Goal: Communication & Community: Answer question/provide support

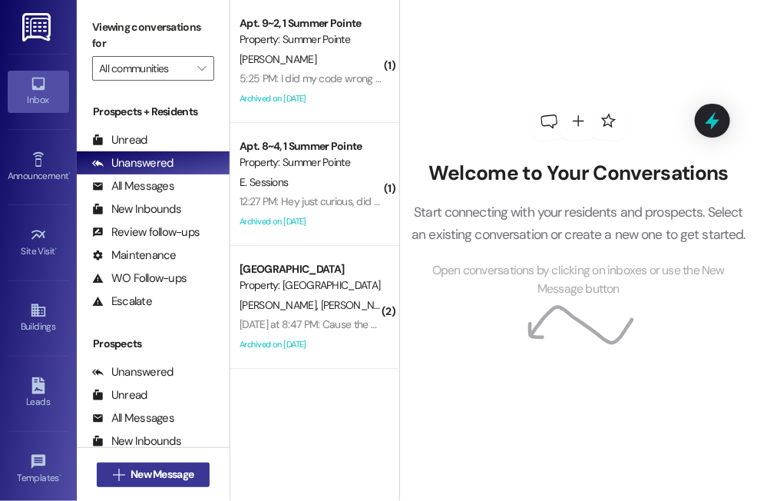
click at [136, 472] on span "New Message" at bounding box center [162, 474] width 63 height 16
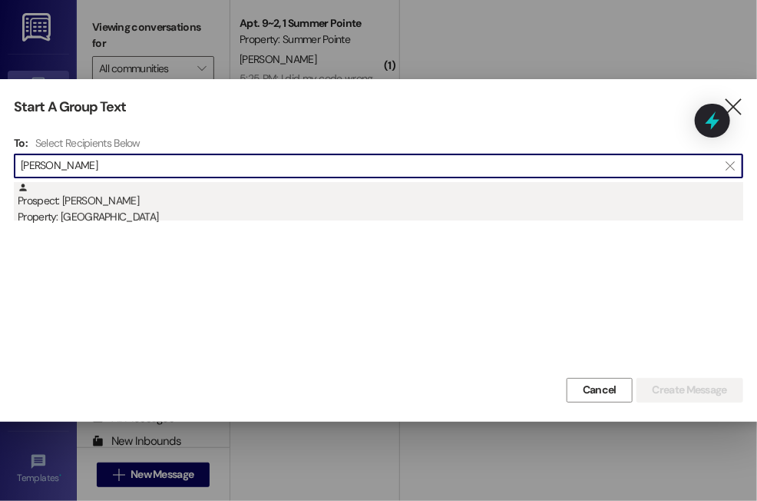
type input "[PERSON_NAME]"
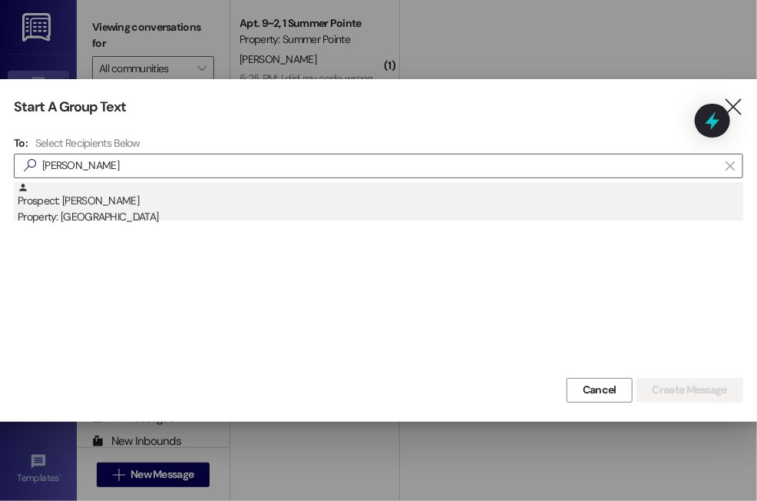
click at [108, 204] on div "Prospect: [PERSON_NAME] Property: Campus Edge" at bounding box center [381, 204] width 726 height 44
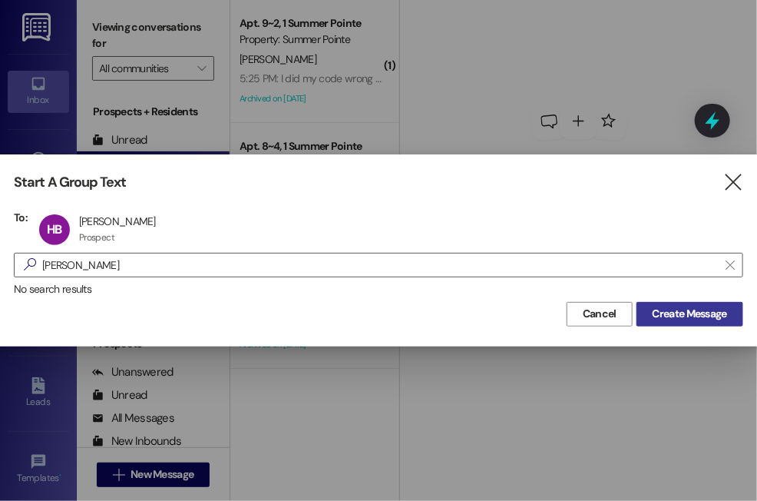
click at [665, 315] on span "Create Message" at bounding box center [690, 314] width 75 height 16
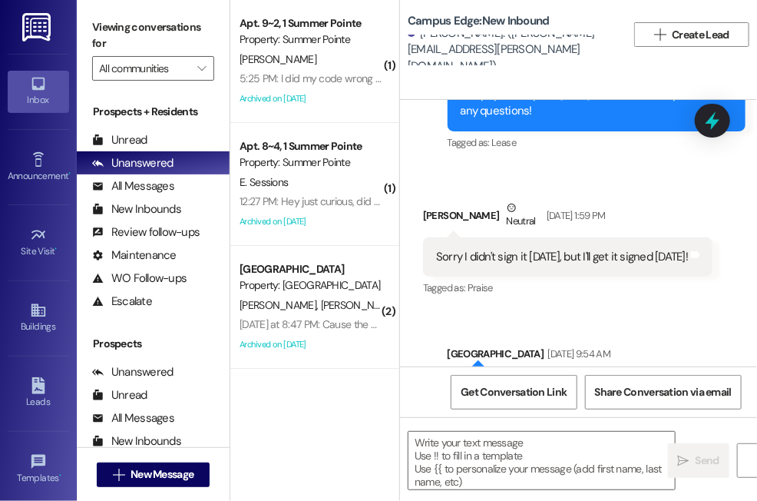
scroll to position [2299, 0]
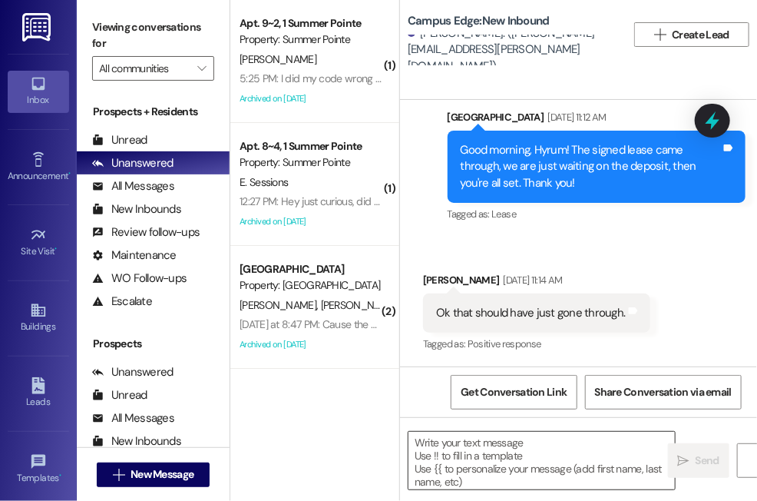
click at [459, 437] on textarea at bounding box center [542, 461] width 267 height 58
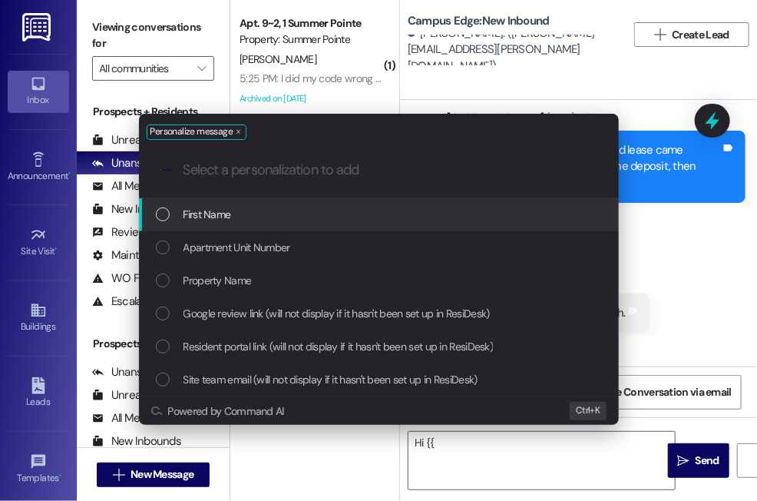
click at [160, 210] on div "List of options" at bounding box center [163, 214] width 14 height 14
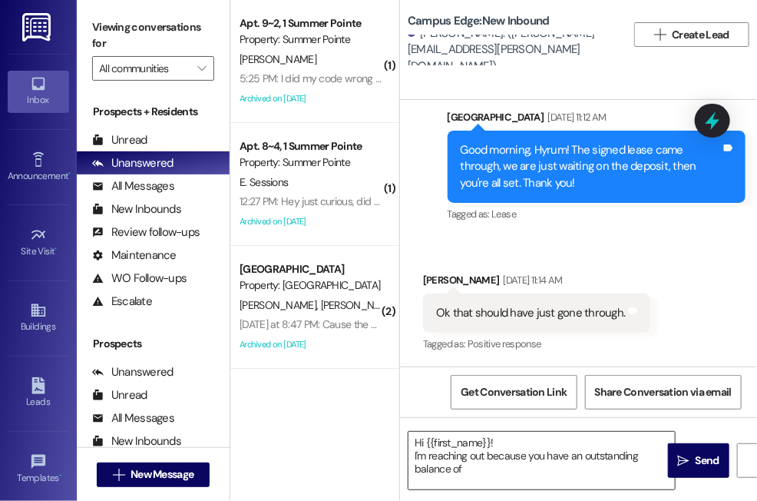
click at [507, 459] on textarea "Hi {{first_name}}! I'm reaching out because you have an outstanding balance of" at bounding box center [542, 461] width 267 height 58
click at [460, 468] on textarea "Hi {{first_name}}! I'm reaching out because you have an outstanding balance of" at bounding box center [542, 461] width 267 height 58
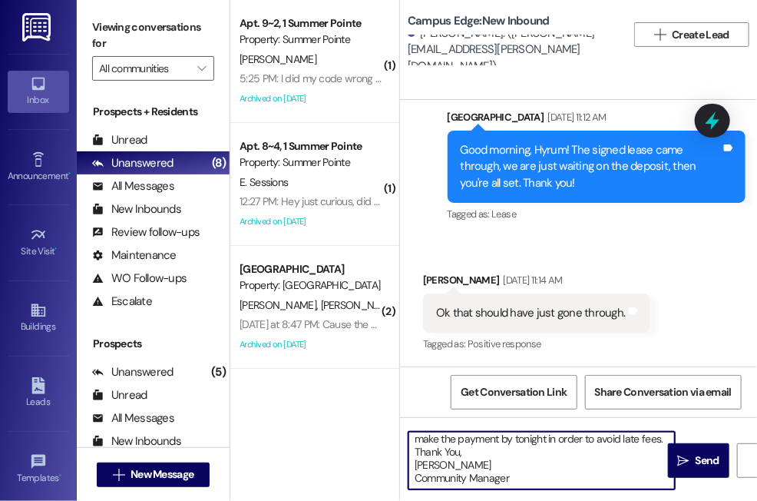
scroll to position [0, 0]
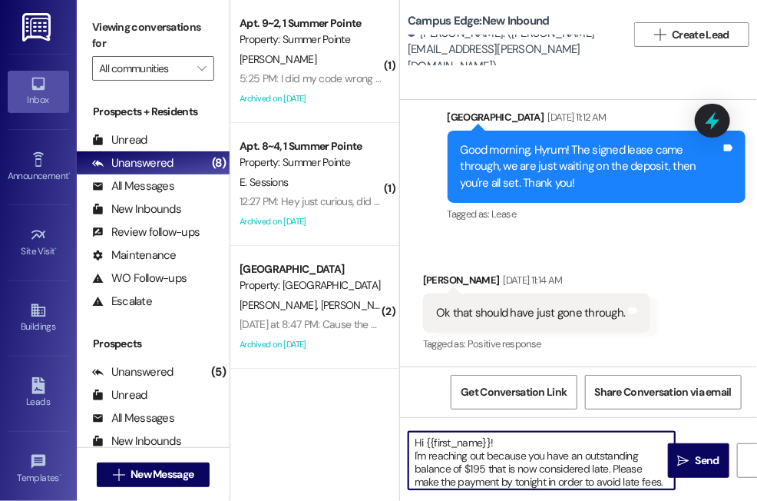
drag, startPoint x: 518, startPoint y: 480, endPoint x: 346, endPoint y: 403, distance: 188.1
click at [346, 403] on div "( 1 ) Apt. 9~2, 1 Summer Pointe Property: Summer [GEOGRAPHIC_DATA][PERSON_NAME]…" at bounding box center [493, 250] width 527 height 501
type textarea "Hi {{first_name}}! I'm reaching out because you have an outstanding balance of …"
click at [699, 454] on span "Send" at bounding box center [708, 460] width 24 height 16
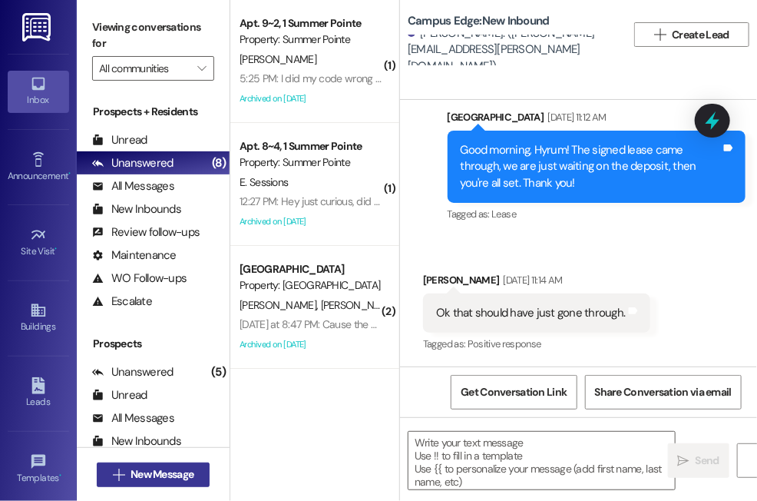
click at [145, 478] on span "New Message" at bounding box center [162, 474] width 63 height 16
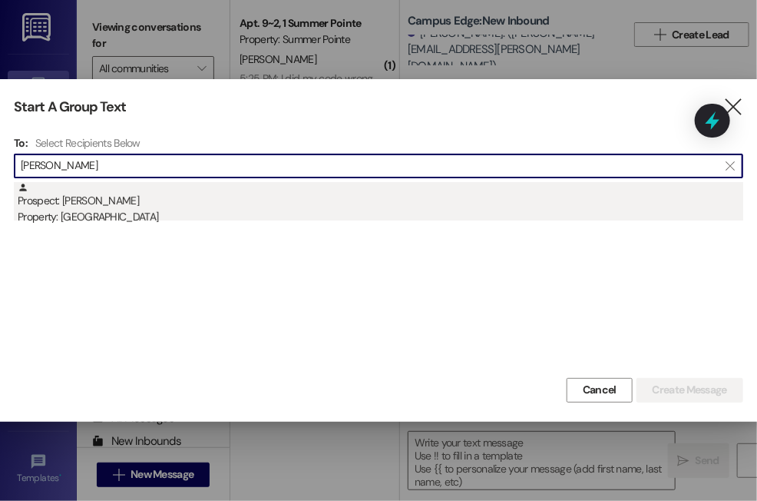
type input "[PERSON_NAME]"
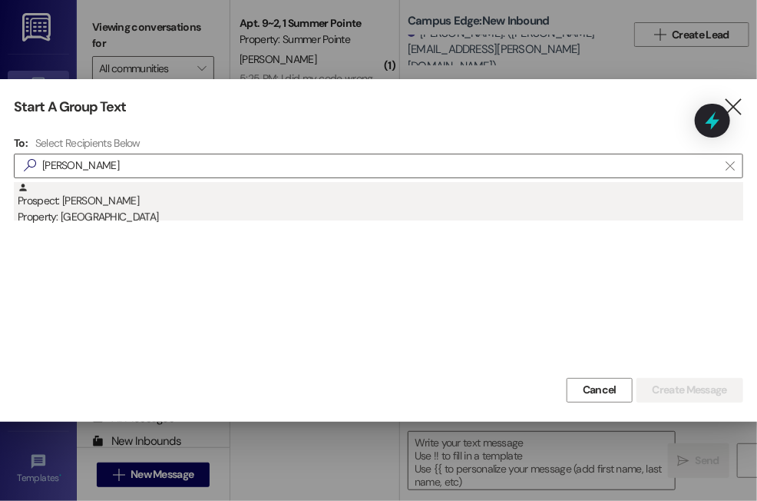
click at [92, 201] on div "Prospect: [PERSON_NAME] Property: [GEOGRAPHIC_DATA]" at bounding box center [381, 204] width 726 height 44
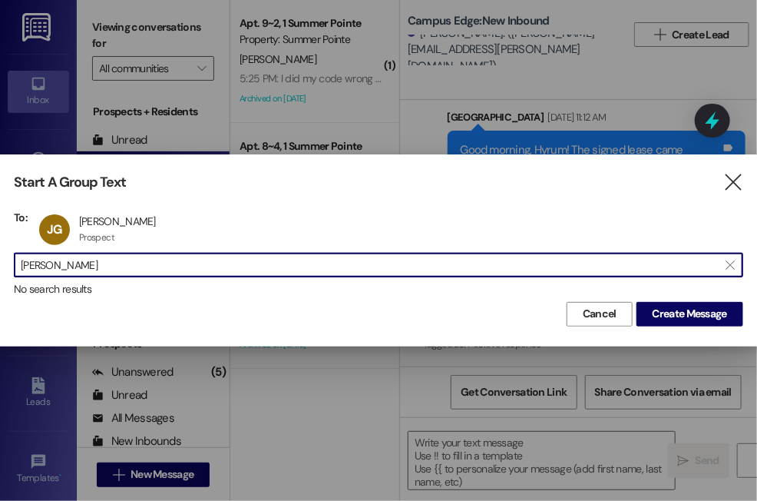
click at [413, 207] on div "Start A Group Text  To: [PERSON_NAME] [PERSON_NAME] Prospect Prospect click to…" at bounding box center [379, 249] width 768 height 191
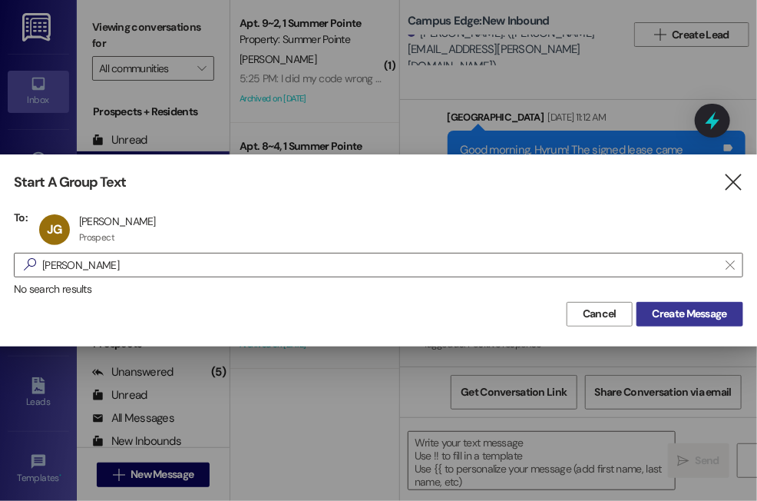
click at [702, 308] on span "Create Message" at bounding box center [690, 314] width 75 height 16
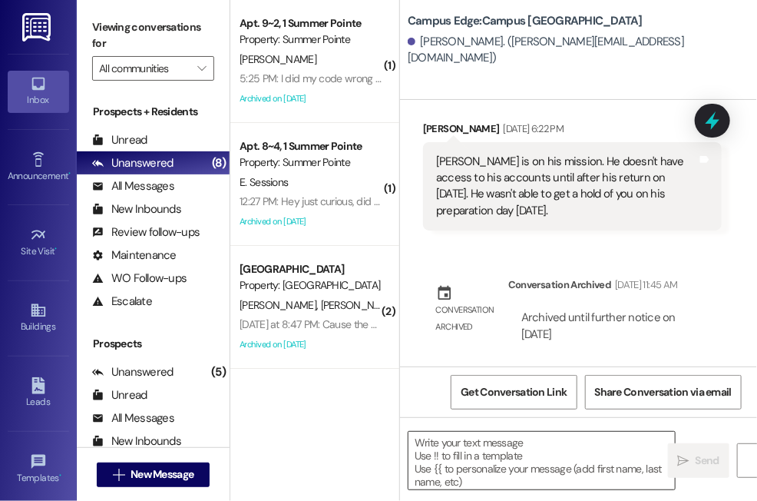
scroll to position [664, 0]
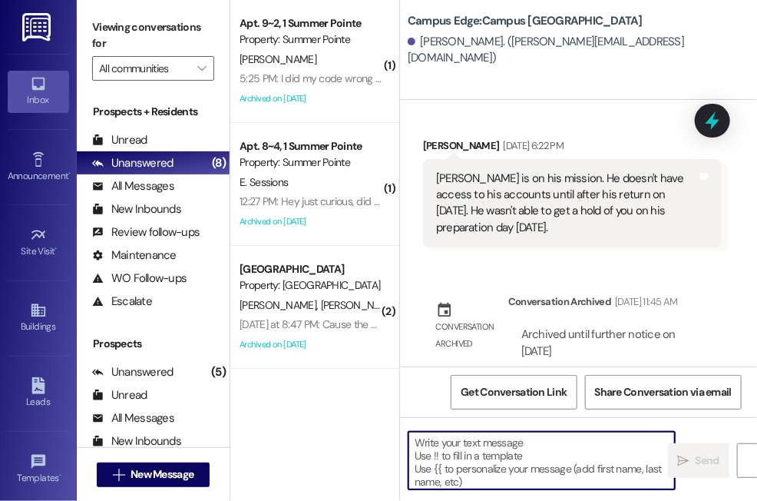
click at [430, 442] on textarea at bounding box center [542, 461] width 267 height 58
paste textarea "Hi {{first_name}}! I'm reaching out because you have an outstanding balance of …"
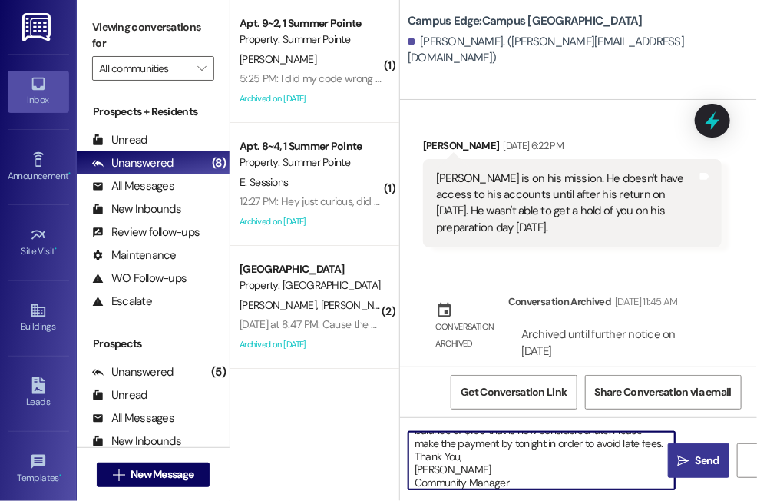
scroll to position [0, 0]
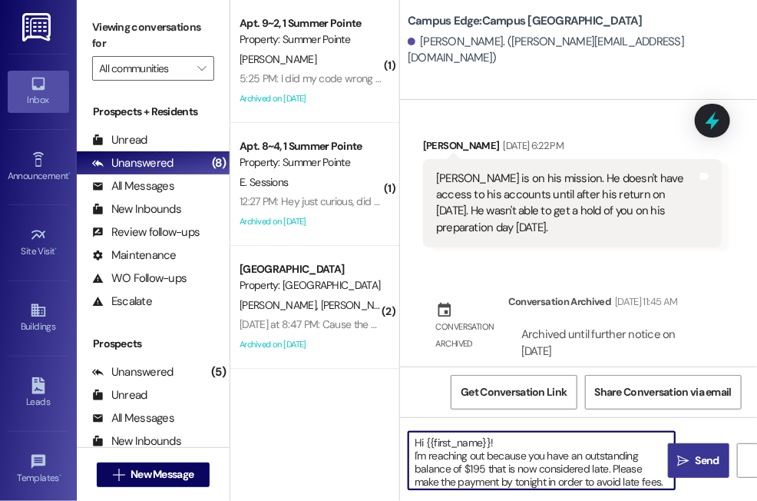
click at [483, 466] on textarea "Hi {{first_name}}! I'm reaching out because you have an outstanding balance of …" at bounding box center [542, 461] width 267 height 58
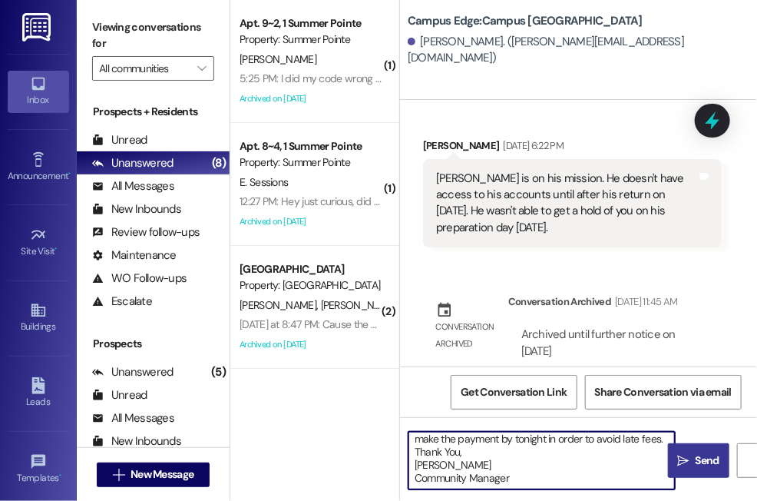
type textarea "Hi {{first_name}}! I'm reaching out because you have an outstanding balance of …"
click at [689, 455] on icon "" at bounding box center [684, 461] width 12 height 12
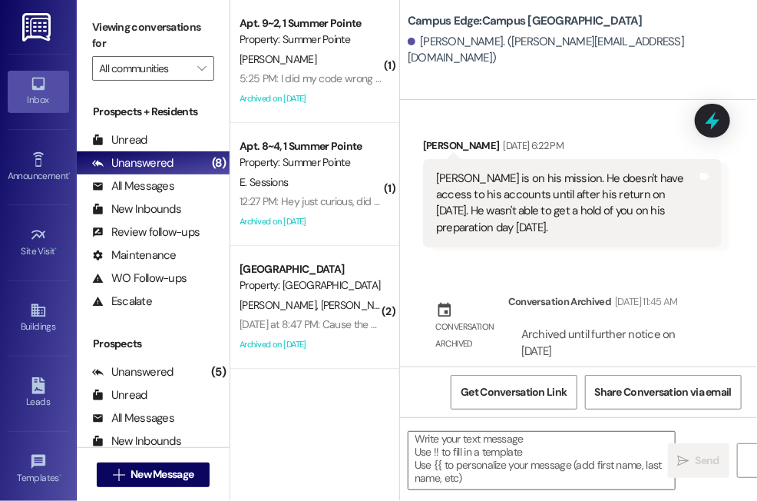
scroll to position [3, 0]
click at [406, 385] on div "Get Conversation Link Share Conversation via email" at bounding box center [578, 391] width 357 height 51
click at [158, 469] on span "New Message" at bounding box center [162, 474] width 63 height 16
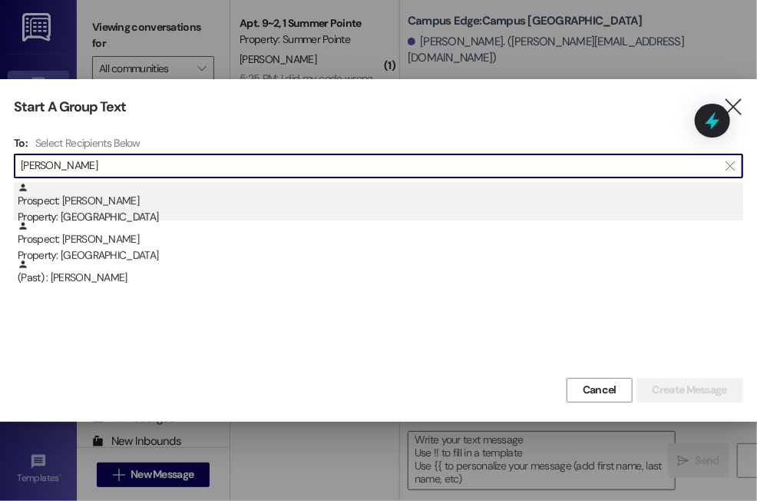
type input "[PERSON_NAME]"
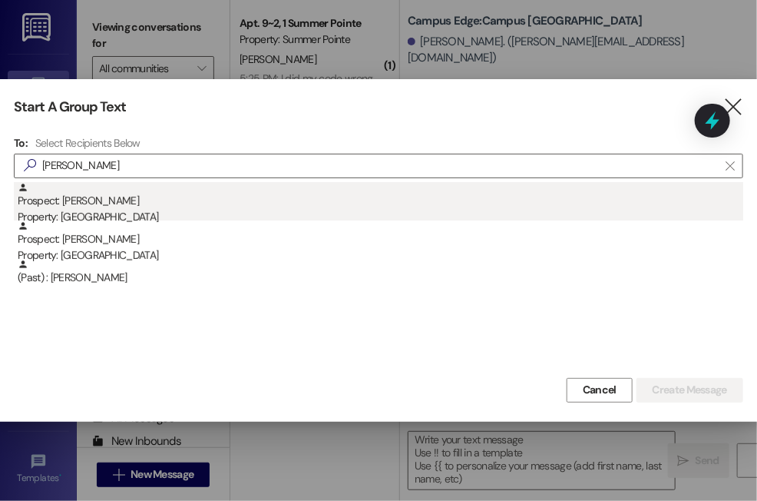
click at [209, 207] on div "Prospect: [PERSON_NAME] Property: Campus Edge" at bounding box center [381, 204] width 726 height 44
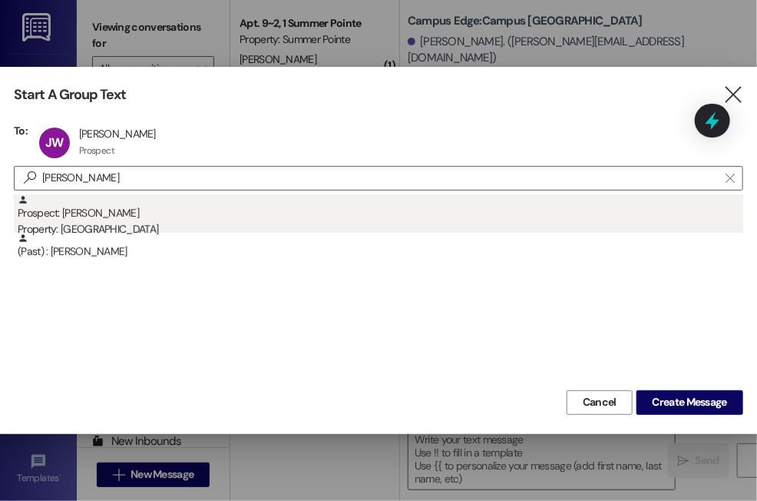
click at [204, 207] on div "Prospect: [PERSON_NAME] Property: Campus Way" at bounding box center [381, 216] width 726 height 44
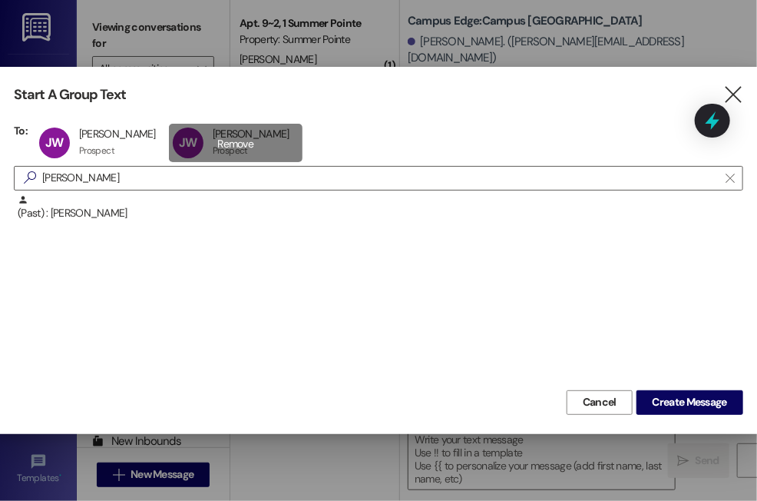
click at [169, 139] on div "[PERSON_NAME] [PERSON_NAME] Prospect Prospect click to remove" at bounding box center [236, 143] width 134 height 38
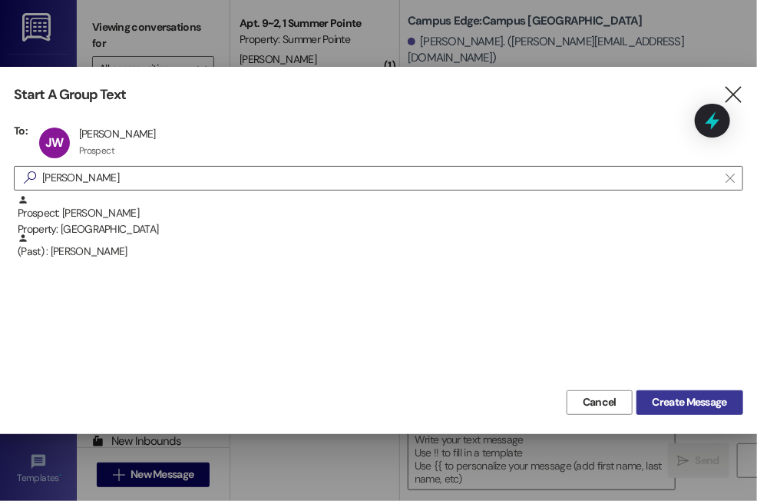
click at [673, 401] on span "Create Message" at bounding box center [690, 402] width 75 height 16
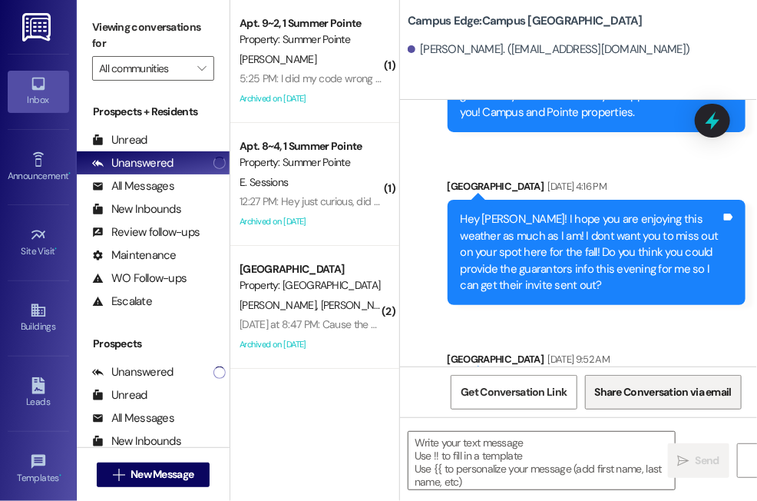
scroll to position [540, 0]
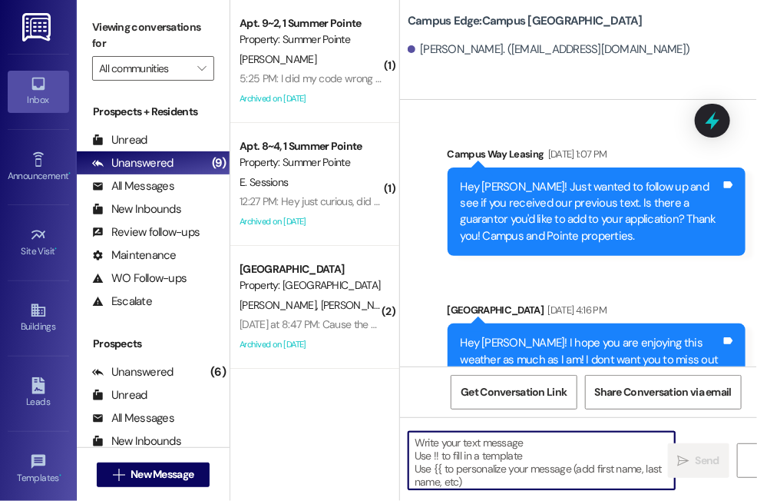
click at [449, 449] on textarea at bounding box center [542, 461] width 267 height 58
paste textarea "Hi {{first_name}}! I'm reaching out because you have an outstanding balance of …"
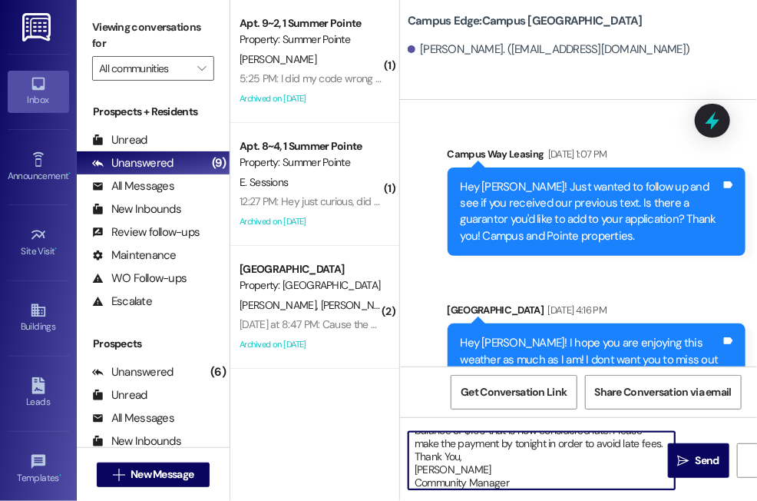
scroll to position [0, 0]
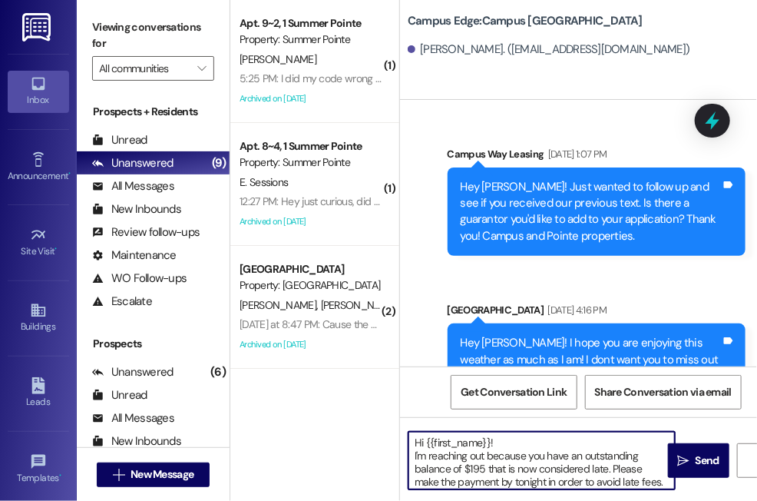
click at [482, 466] on textarea "Hi {{first_name}}! I'm reaching out because you have an outstanding balance of …" at bounding box center [542, 461] width 267 height 58
type textarea "Hi {{first_name}}! I'm reaching out because you have an outstanding balance of …"
click at [702, 460] on span "Send" at bounding box center [708, 460] width 24 height 16
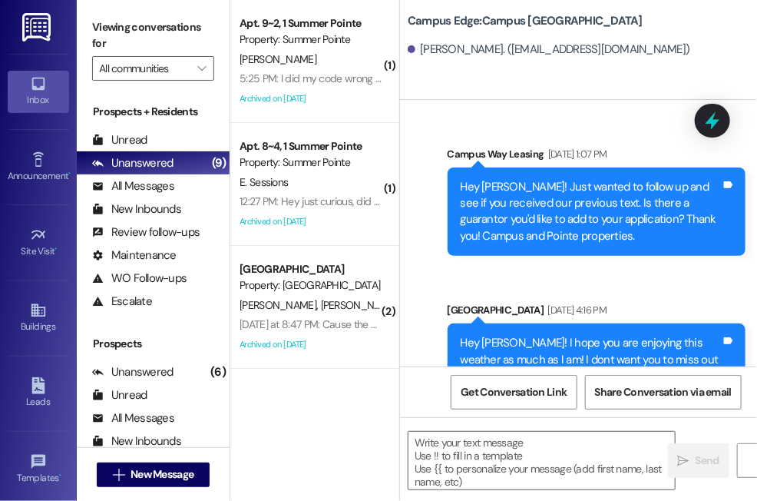
click at [356, 486] on div "( 1 ) Apt. 9~2, 1 Summer Pointe Property: Summer [GEOGRAPHIC_DATA][PERSON_NAME]…" at bounding box center [314, 250] width 169 height 501
click at [157, 476] on span "New Message" at bounding box center [162, 474] width 63 height 16
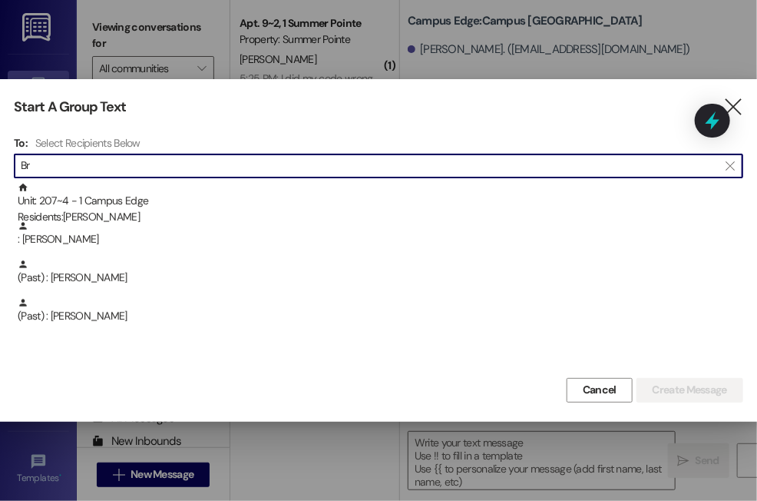
type input "B"
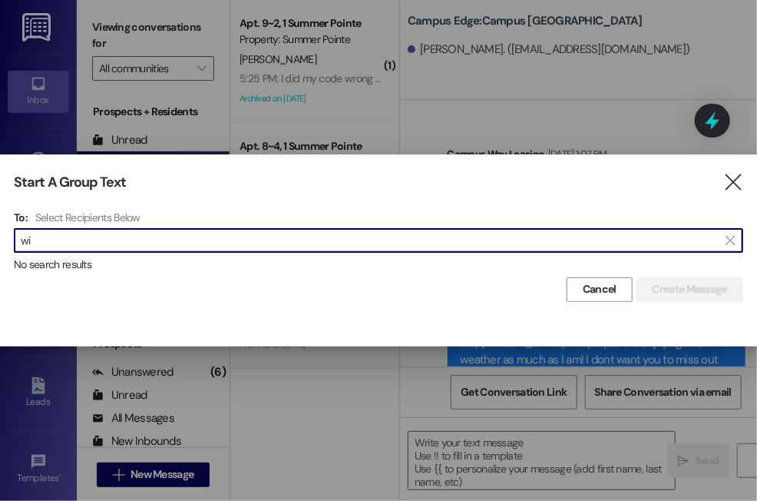
type input "w"
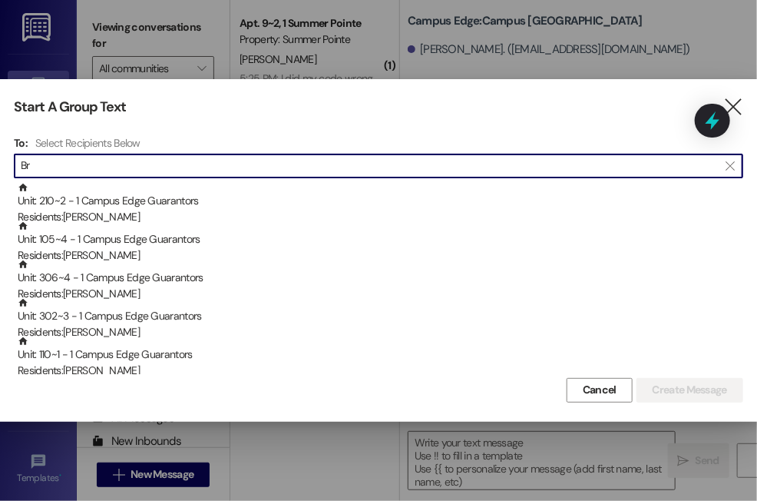
type input "B"
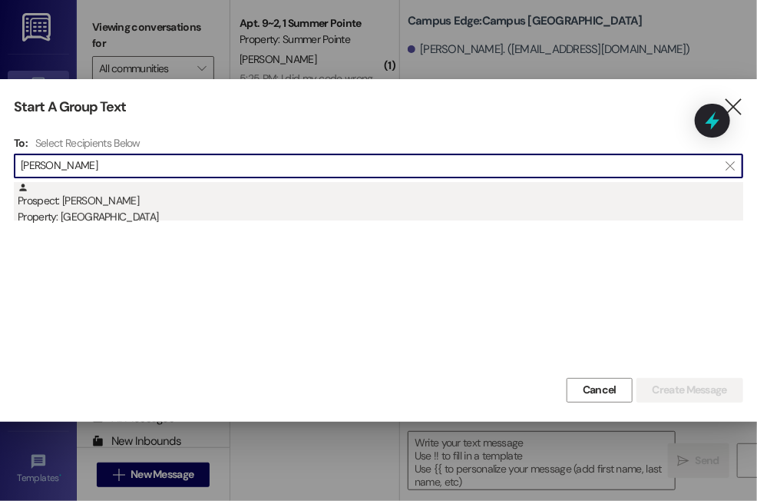
type input "[PERSON_NAME]"
click at [120, 208] on div "Prospect: [PERSON_NAME] Property: Campus Edge" at bounding box center [381, 204] width 726 height 44
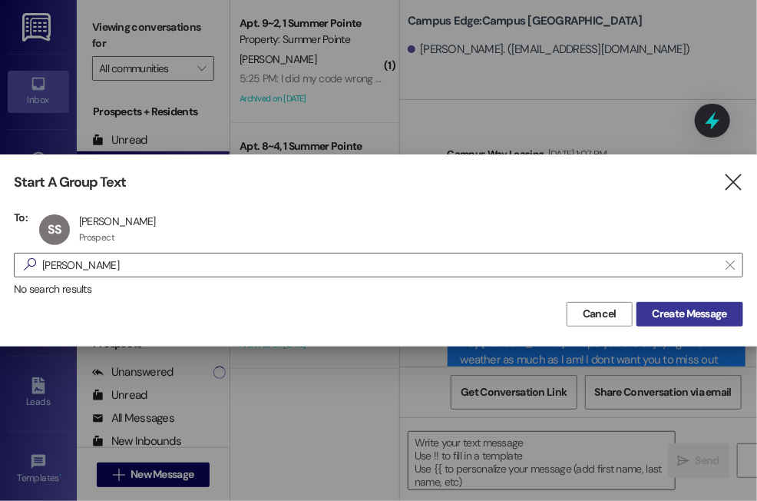
click at [698, 317] on span "Create Message" at bounding box center [690, 314] width 75 height 16
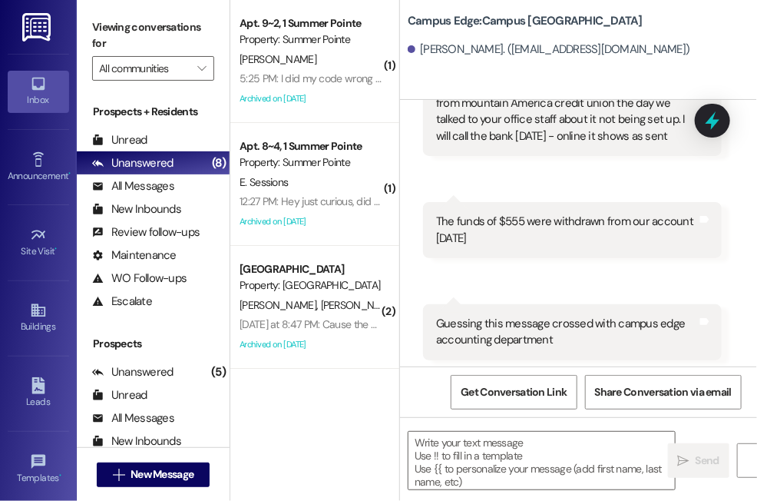
scroll to position [678, 0]
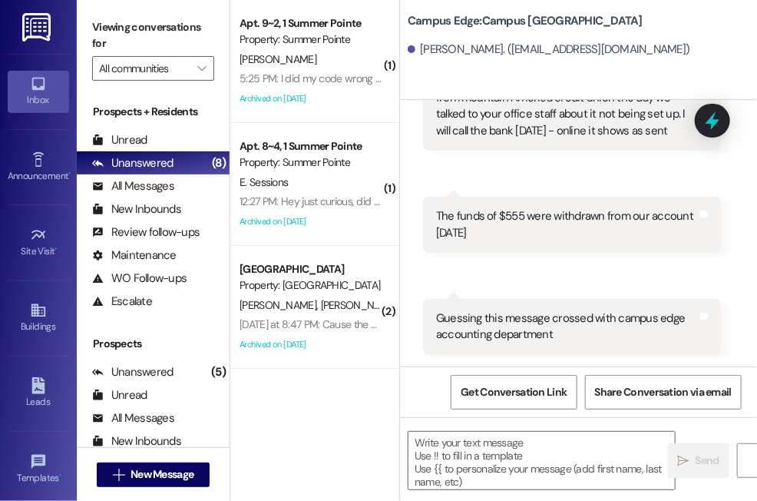
click at [401, 393] on div "Get Conversation Link Share Conversation via email" at bounding box center [578, 391] width 357 height 51
click at [428, 444] on textarea at bounding box center [542, 461] width 267 height 58
paste textarea "Hi {{first_name}}! I'm reaching out because you have an outstanding balance of …"
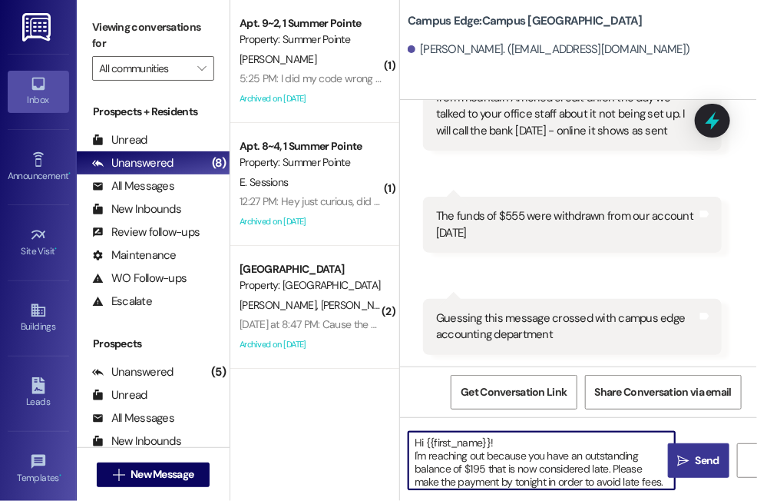
scroll to position [0, 0]
click at [483, 467] on textarea "Hi {{first_name}}! I'm reaching out because you have an outstanding balance of …" at bounding box center [542, 461] width 267 height 58
type textarea "Hi {{first_name}}! I'm reaching out because you have an outstanding balance of …"
click at [705, 453] on span "Send" at bounding box center [708, 460] width 24 height 16
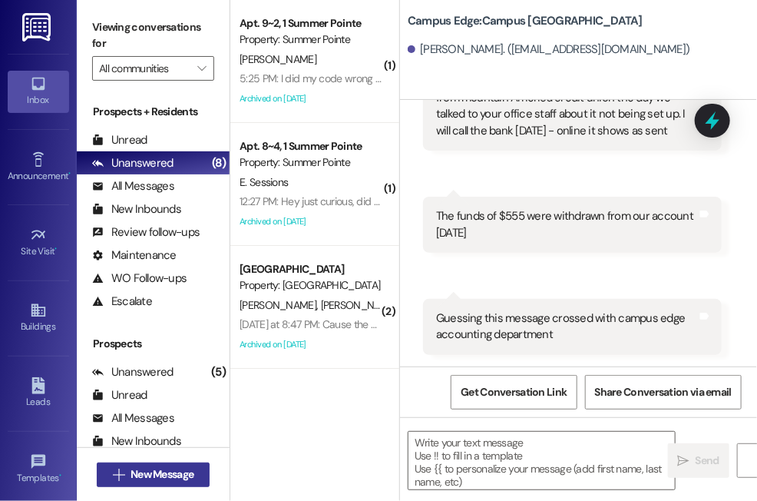
click at [142, 471] on span "New Message" at bounding box center [162, 474] width 63 height 16
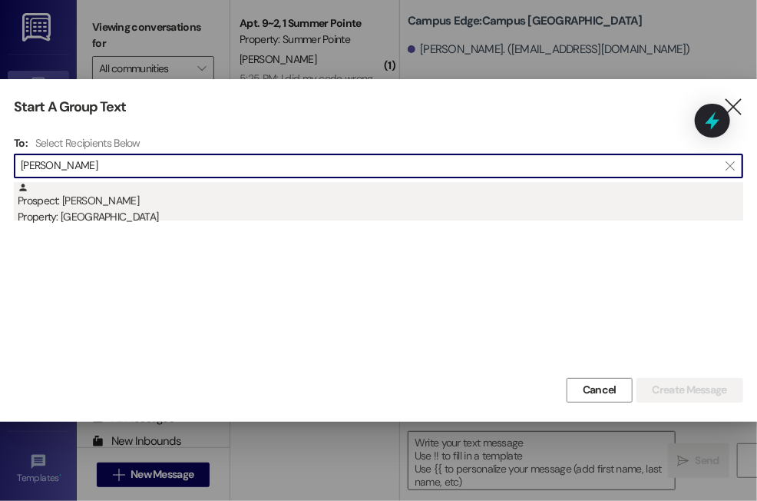
type input "[PERSON_NAME]"
click at [88, 202] on div "Prospect: [PERSON_NAME] Property: [GEOGRAPHIC_DATA]" at bounding box center [381, 204] width 726 height 44
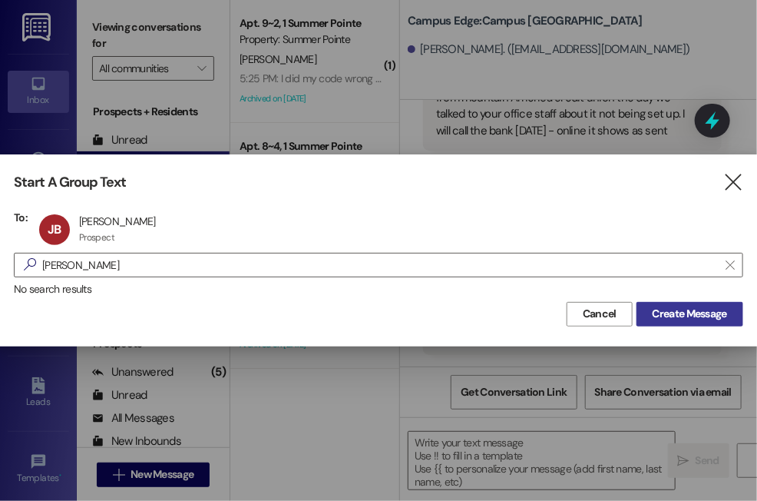
click at [688, 310] on span "Create Message" at bounding box center [690, 314] width 75 height 16
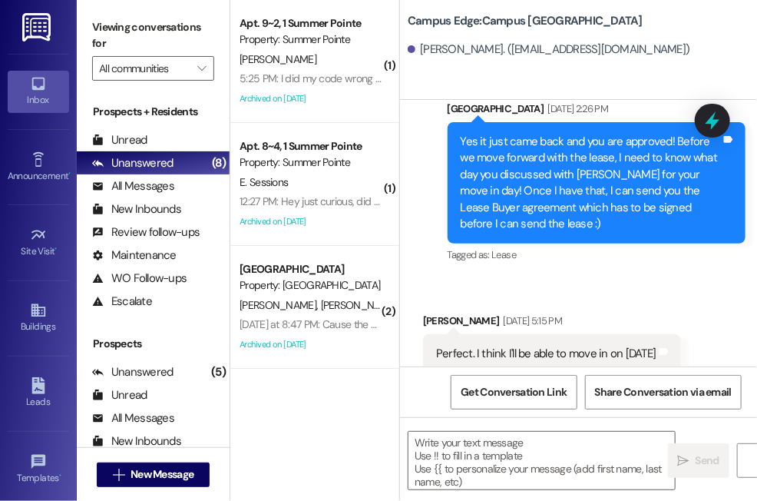
scroll to position [2097, 0]
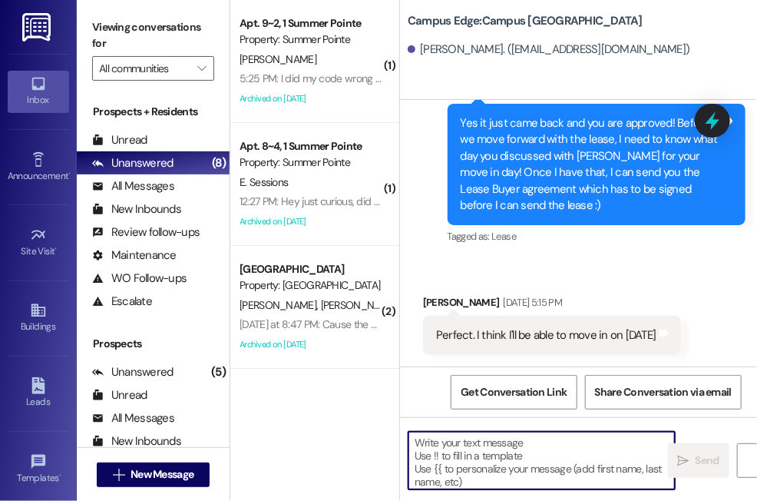
click at [461, 443] on textarea at bounding box center [542, 461] width 267 height 58
paste textarea "Hi {{first_name}}! I'm reaching out because you have an outstanding balance of …"
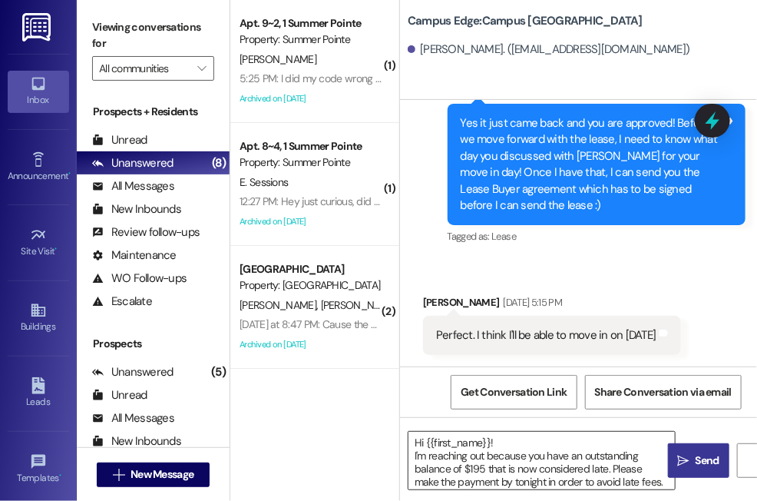
scroll to position [2, 0]
click at [482, 466] on textarea "Hi {{first_name}}! I'm reaching out because you have an outstanding balance of …" at bounding box center [542, 461] width 267 height 58
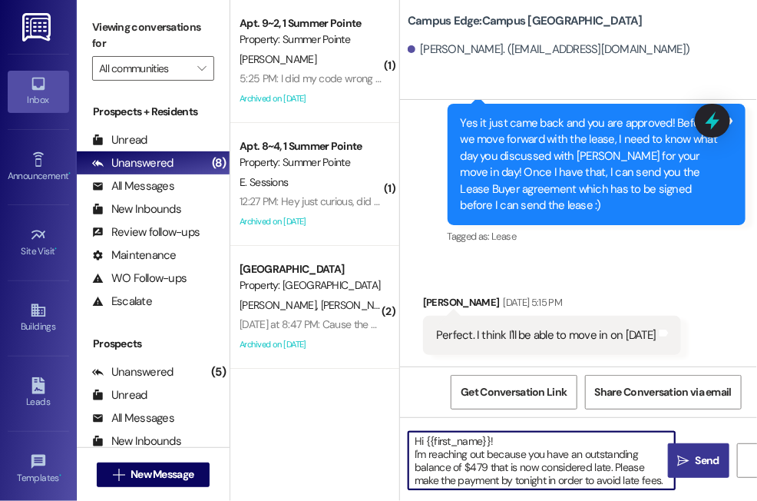
type textarea "Hi {{first_name}}! I'm reaching out because you have an outstanding balance of …"
click at [691, 463] on span " Send" at bounding box center [699, 460] width 48 height 16
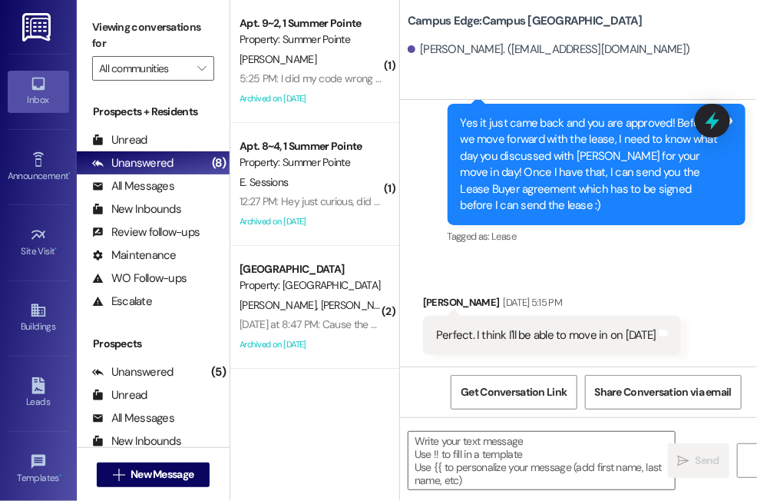
click at [393, 471] on div "( 1 ) Apt. 9~2, 1 Summer Pointe Property: Summer [GEOGRAPHIC_DATA][PERSON_NAME]…" at bounding box center [314, 250] width 169 height 501
click at [174, 474] on span "New Message" at bounding box center [162, 474] width 63 height 16
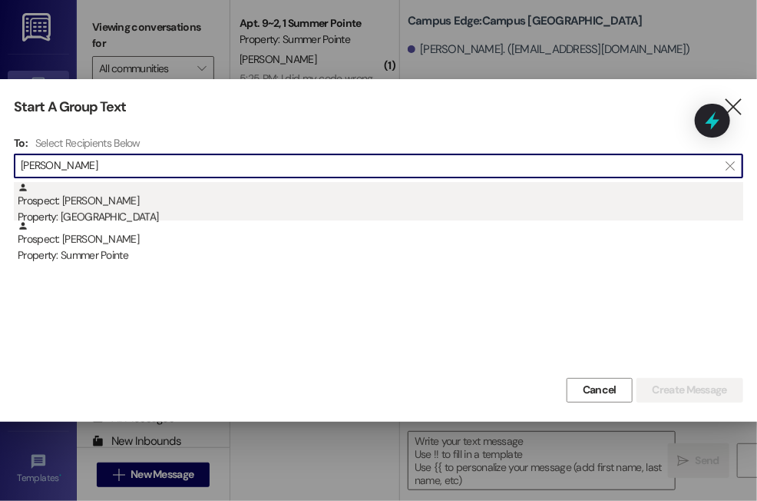
type input "[PERSON_NAME]"
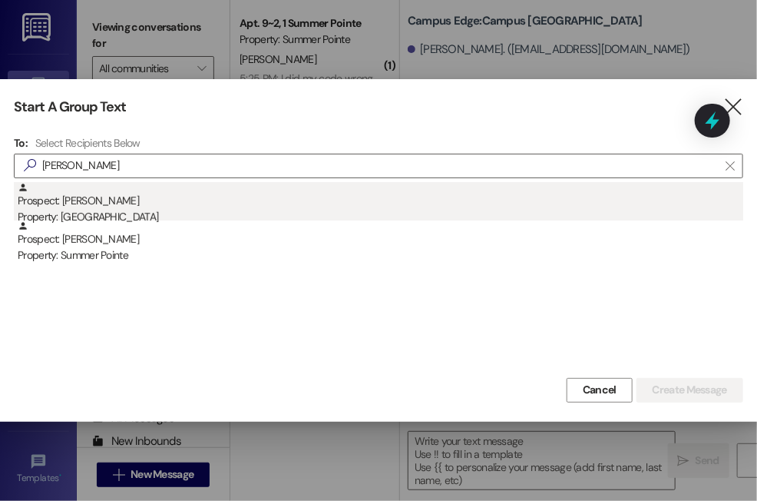
click at [181, 212] on div "Property: [GEOGRAPHIC_DATA]" at bounding box center [381, 217] width 726 height 16
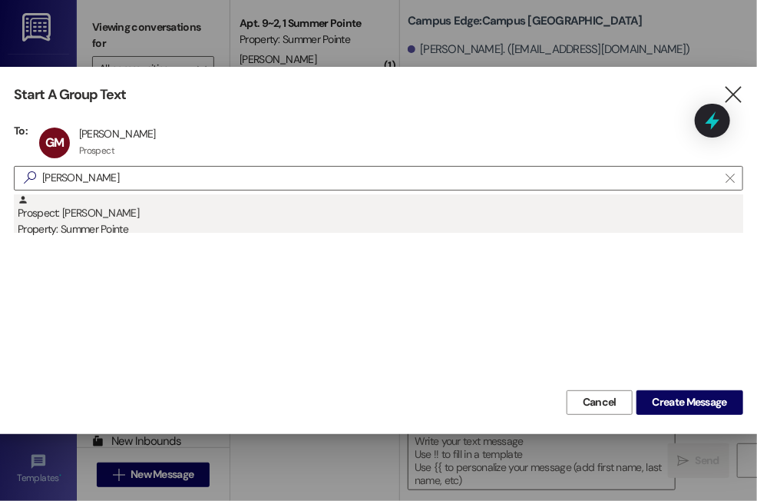
click at [175, 215] on div "Prospect: [PERSON_NAME] Property: Summer Pointe" at bounding box center [381, 216] width 726 height 44
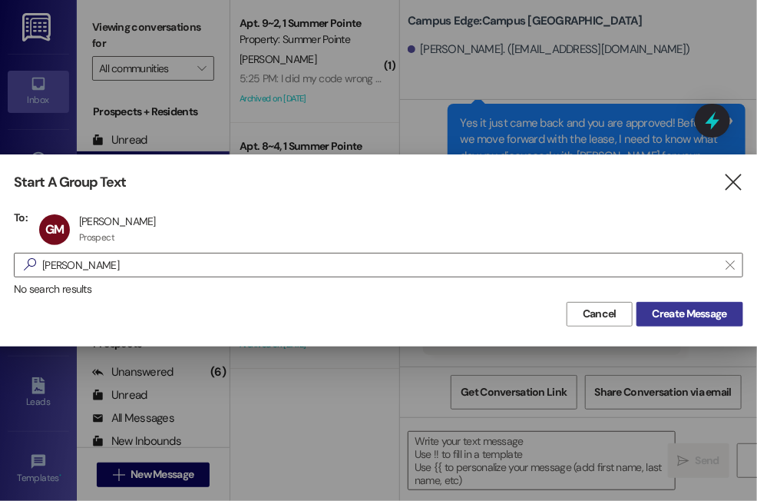
click at [681, 310] on span "Create Message" at bounding box center [690, 314] width 75 height 16
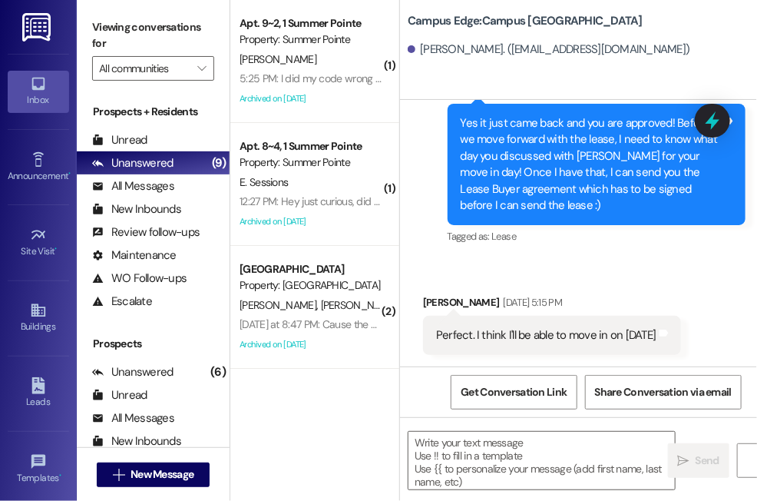
scroll to position [0, 0]
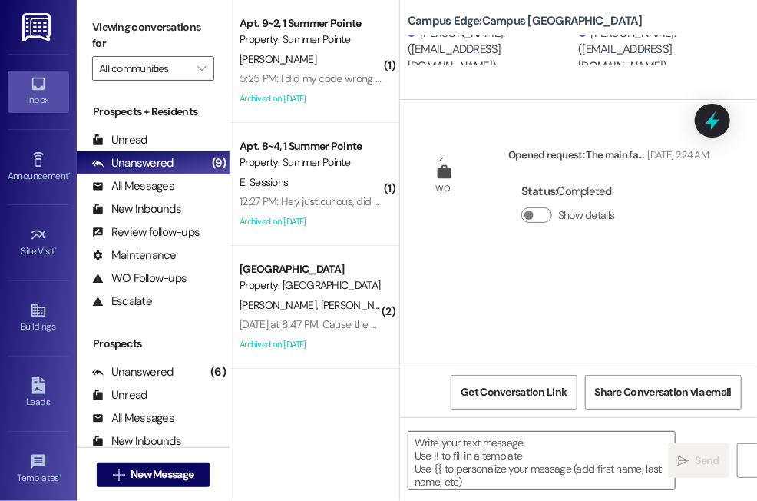
click at [612, 57] on div "[PERSON_NAME]. ([EMAIL_ADDRESS][DOMAIN_NAME])" at bounding box center [662, 49] width 167 height 49
click at [509, 442] on textarea at bounding box center [542, 461] width 267 height 58
paste textarea "Hi {{first_name}}! I'm reaching out because you have an outstanding balance of …"
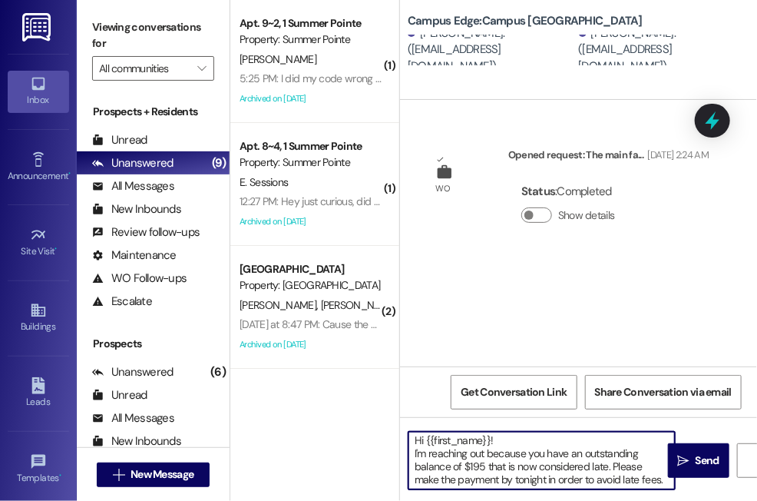
scroll to position [2, 0]
click at [483, 466] on textarea "Hi {{first_name}}! I'm reaching out because you have an outstanding balance of …" at bounding box center [542, 461] width 267 height 58
type textarea "Hi {{first_name}}! I'm reaching out because you have an outstanding balance of …"
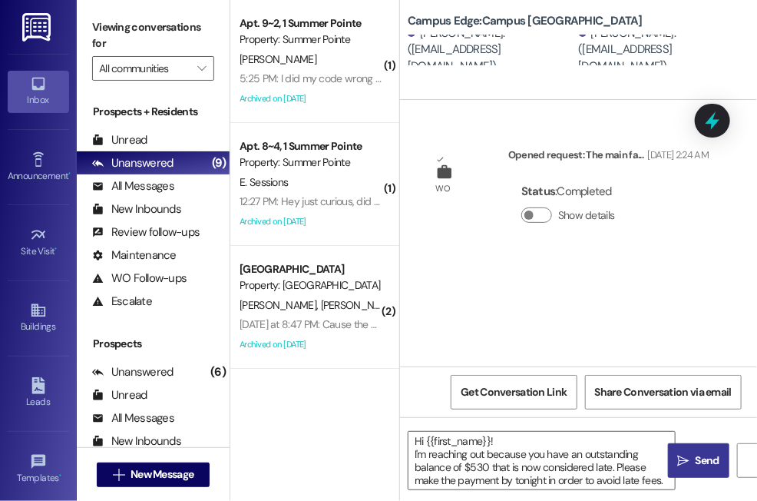
click at [689, 459] on icon "" at bounding box center [684, 461] width 12 height 12
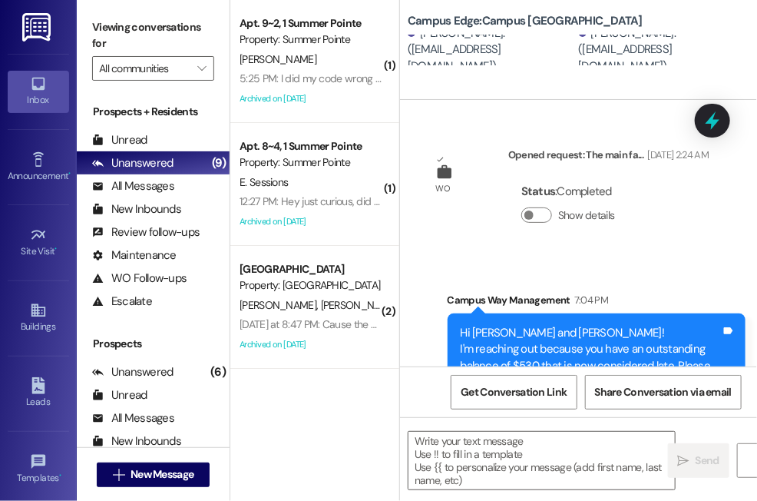
drag, startPoint x: 363, startPoint y: 395, endPoint x: 387, endPoint y: 396, distance: 24.6
click at [387, 396] on div "( 1 ) Apt. 9~2, 1 Summer Pointe Property: Summer [GEOGRAPHIC_DATA][PERSON_NAME]…" at bounding box center [314, 250] width 169 height 501
click at [446, 235] on div "WO Opened request: The main fa... [DATE] 2:24 AM Status : Completed Show details" at bounding box center [566, 196] width 309 height 122
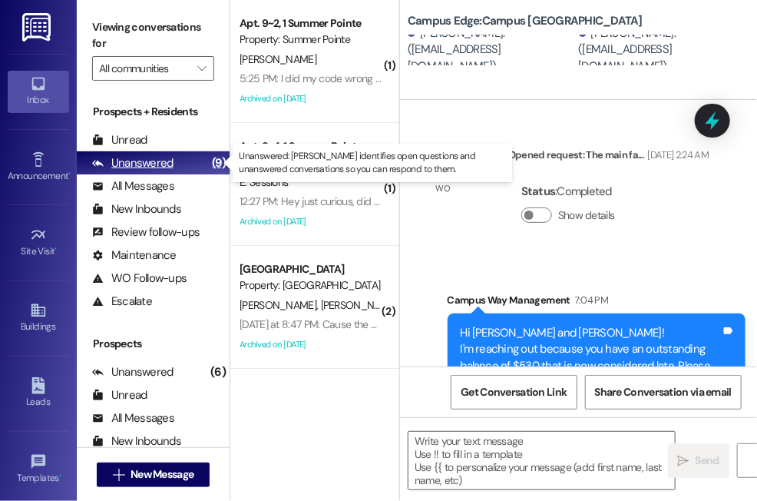
click at [138, 161] on div "Unanswered" at bounding box center [132, 163] width 81 height 16
click at [151, 162] on div "Unanswered" at bounding box center [132, 163] width 81 height 16
click at [124, 161] on div "Unanswered" at bounding box center [132, 163] width 81 height 16
click at [154, 164] on div "Unanswered" at bounding box center [132, 163] width 81 height 16
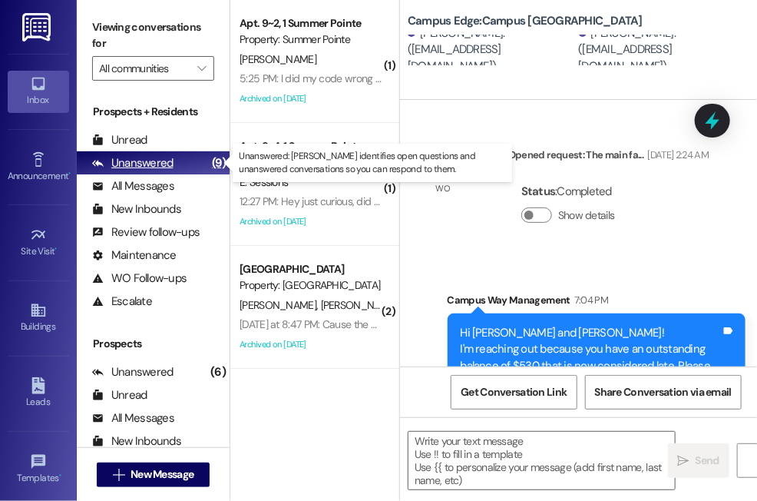
click at [154, 164] on div "Unanswered" at bounding box center [132, 163] width 81 height 16
click at [141, 159] on div "Unanswered" at bounding box center [132, 163] width 81 height 16
drag, startPoint x: 141, startPoint y: 159, endPoint x: 121, endPoint y: 163, distance: 21.1
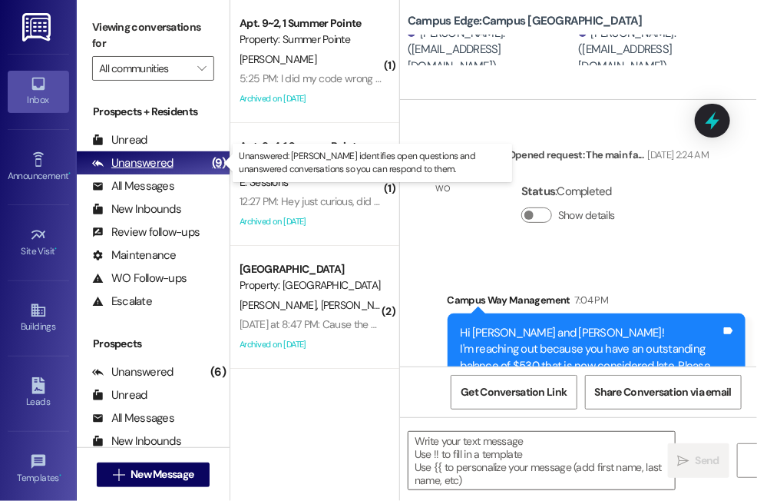
drag, startPoint x: 121, startPoint y: 163, endPoint x: 108, endPoint y: 164, distance: 12.3
click at [108, 164] on div "Unanswered" at bounding box center [132, 163] width 81 height 16
click at [134, 164] on div "Unanswered" at bounding box center [132, 163] width 81 height 16
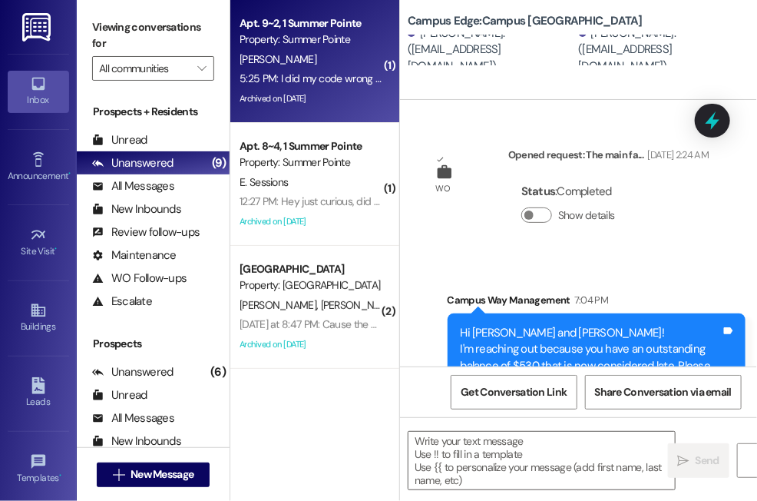
click at [284, 57] on span "[PERSON_NAME]" at bounding box center [278, 59] width 77 height 14
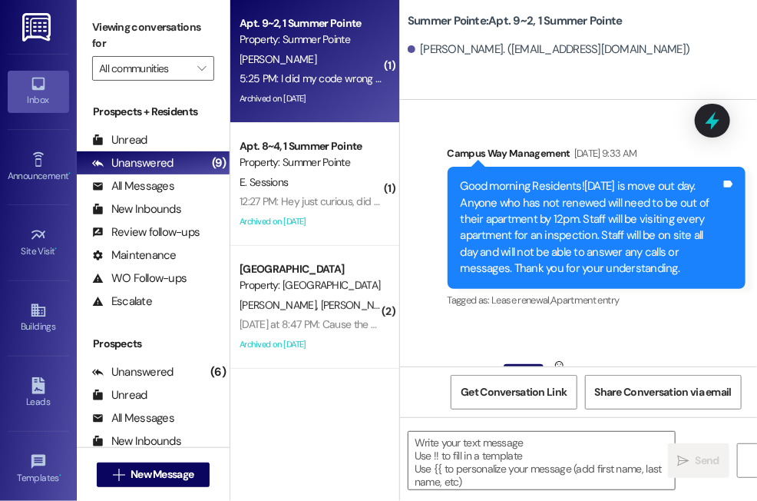
scroll to position [12899, 0]
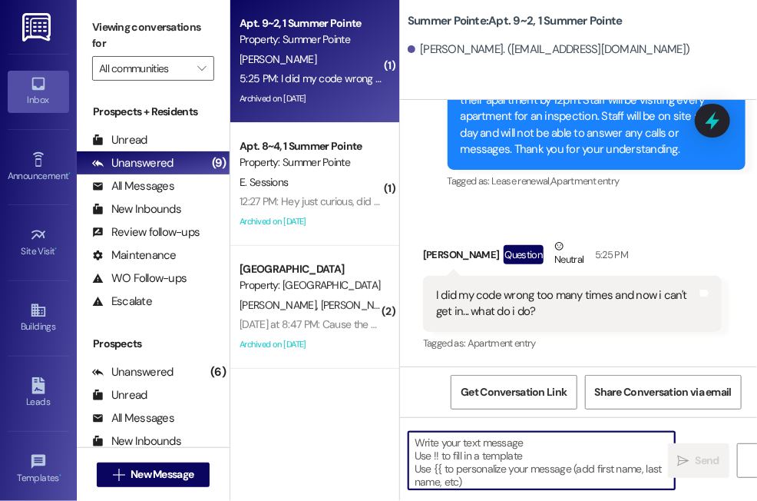
click at [501, 451] on textarea at bounding box center [542, 461] width 267 height 58
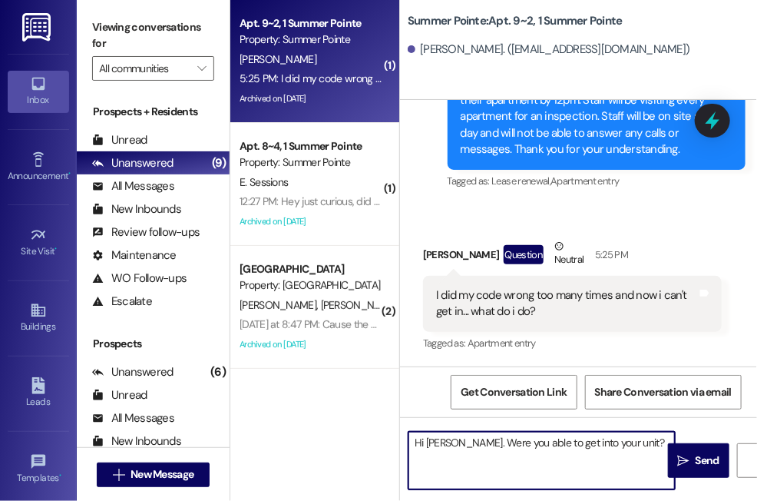
type textarea "Hi [PERSON_NAME]. Were you able to get into your unit?"
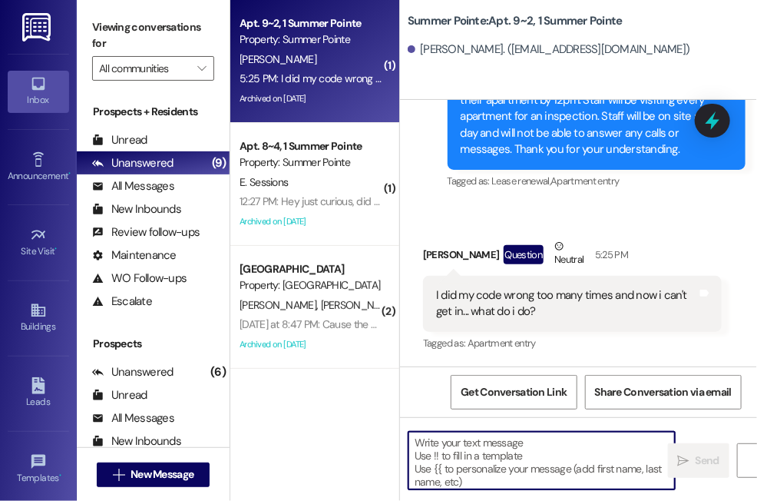
scroll to position [12898, 0]
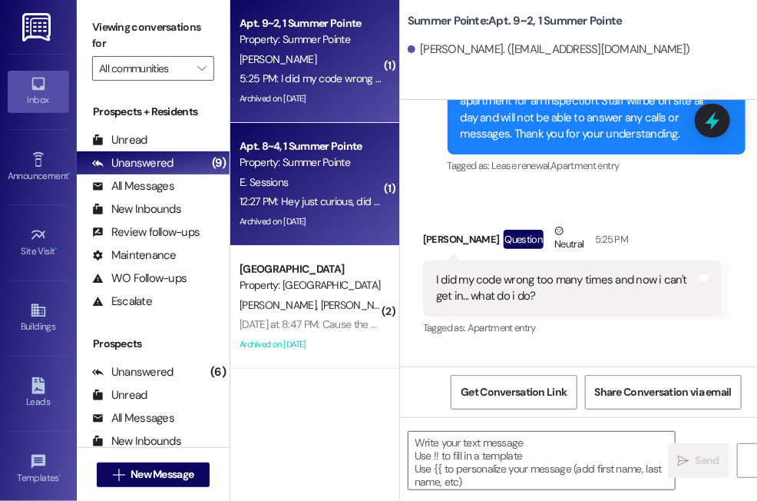
click at [280, 191] on div "E. Sessions" at bounding box center [310, 182] width 145 height 19
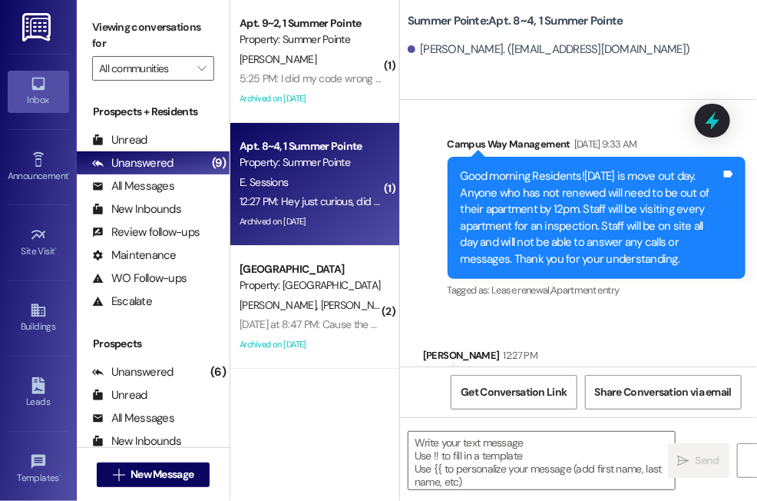
scroll to position [13932, 0]
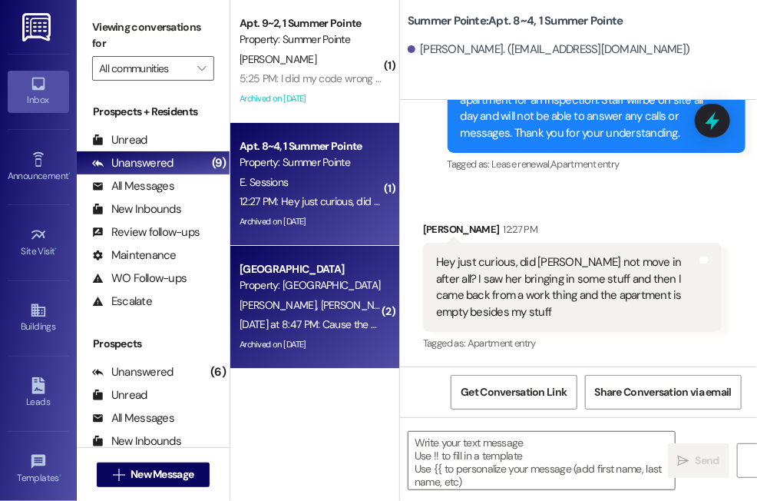
click at [326, 280] on div "Property: [GEOGRAPHIC_DATA]" at bounding box center [311, 285] width 142 height 16
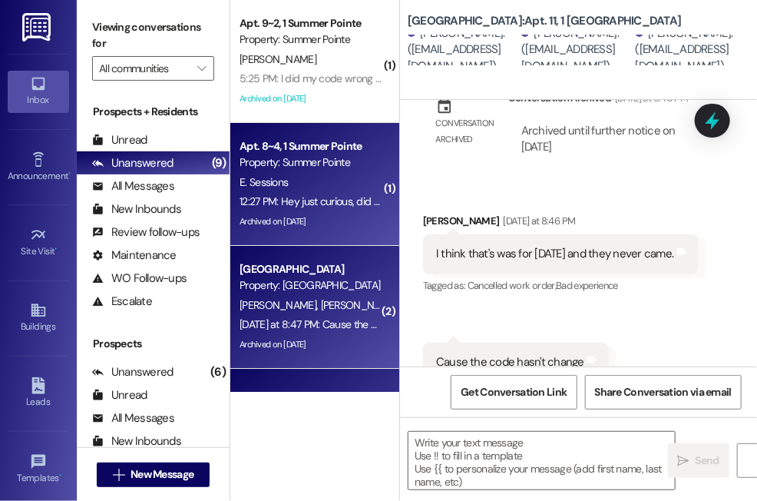
scroll to position [345, 0]
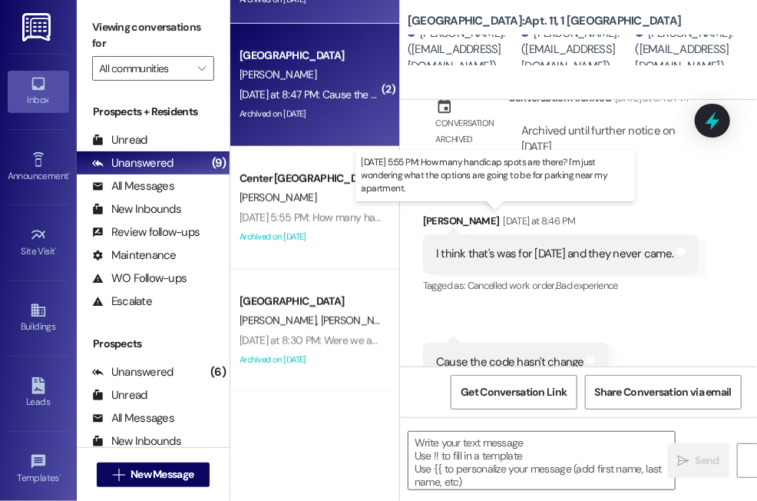
click at [304, 217] on div "[DATE] 5:55 PM: How many handicap spots are there? I'm just wondering what the …" at bounding box center [546, 217] width 613 height 14
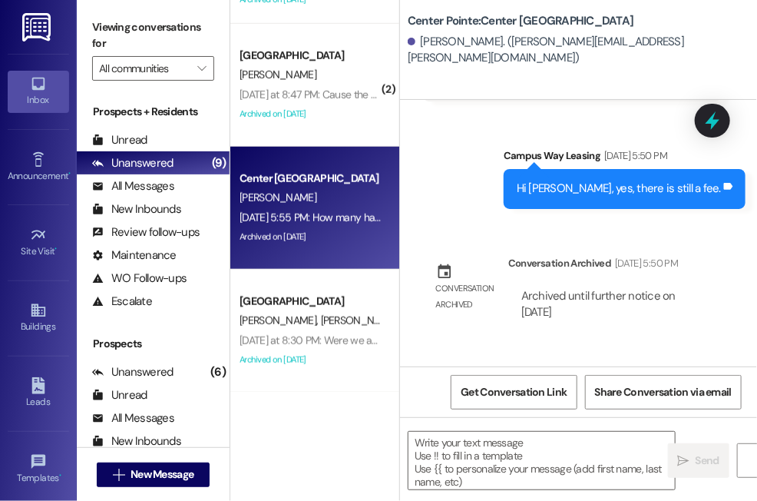
scroll to position [3144, 0]
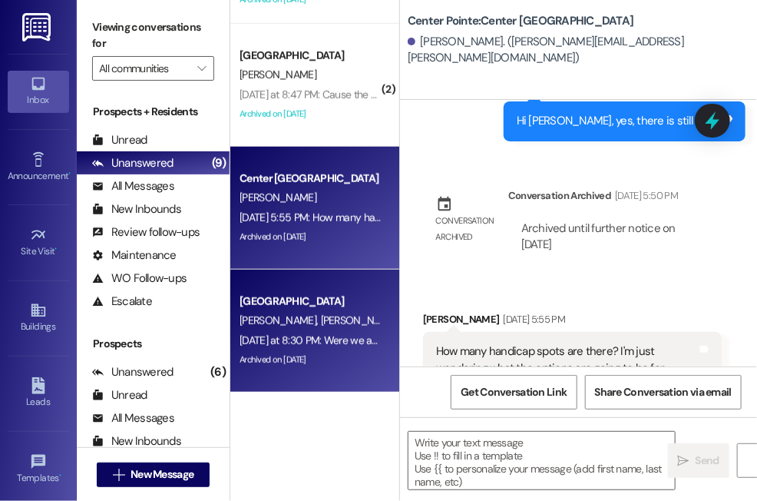
click at [330, 297] on div "[GEOGRAPHIC_DATA]" at bounding box center [311, 301] width 142 height 16
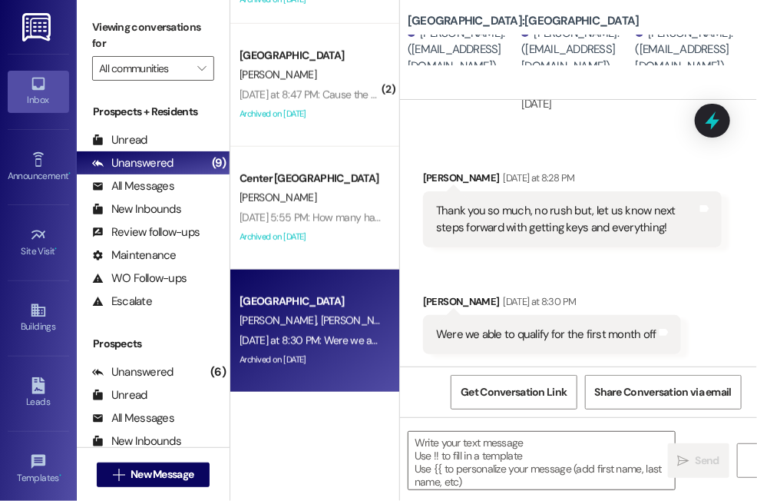
scroll to position [1798, 0]
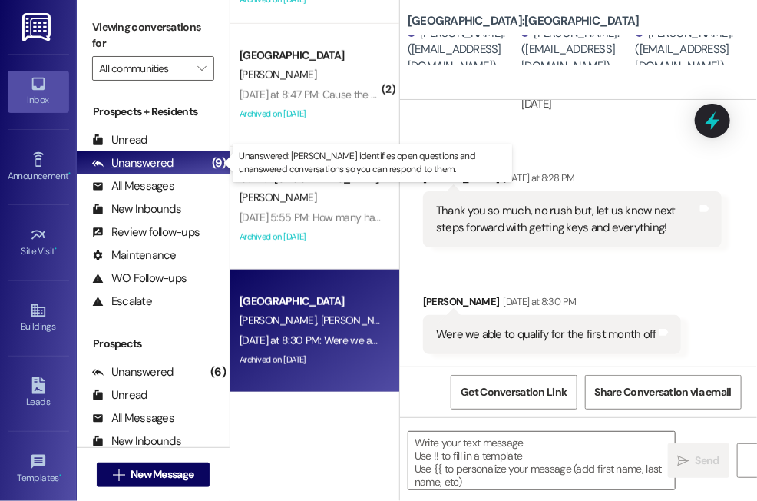
click at [146, 167] on div "Unanswered" at bounding box center [132, 163] width 81 height 16
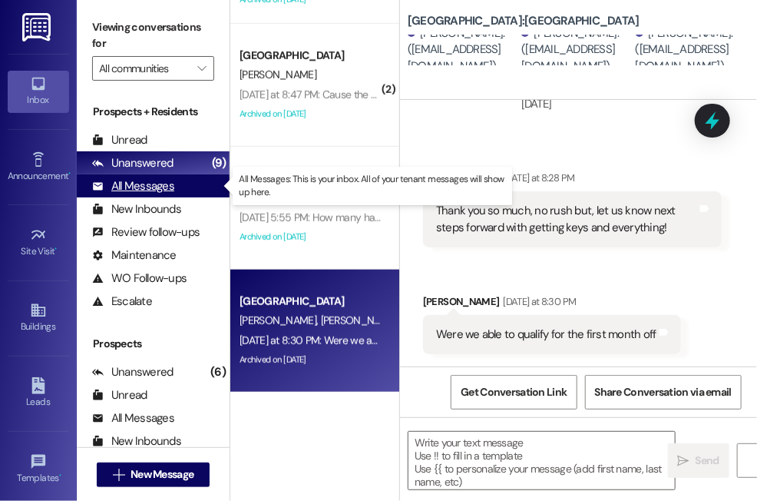
click at [148, 184] on div "All Messages" at bounding box center [133, 186] width 82 height 16
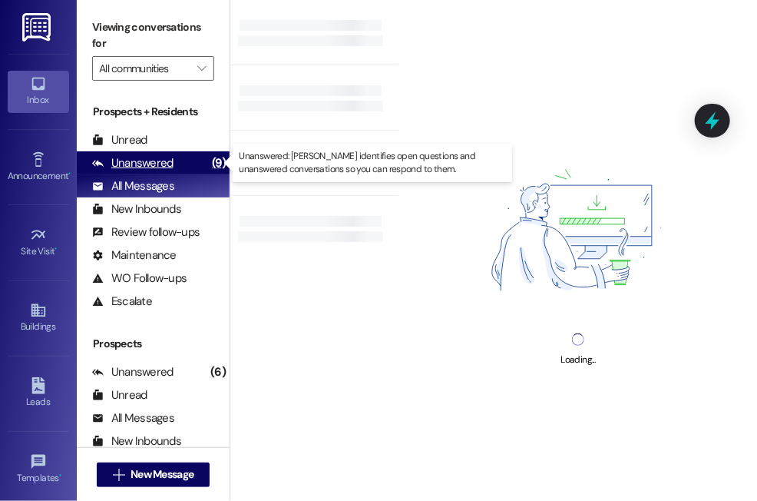
click at [129, 167] on div "Unanswered" at bounding box center [132, 163] width 81 height 16
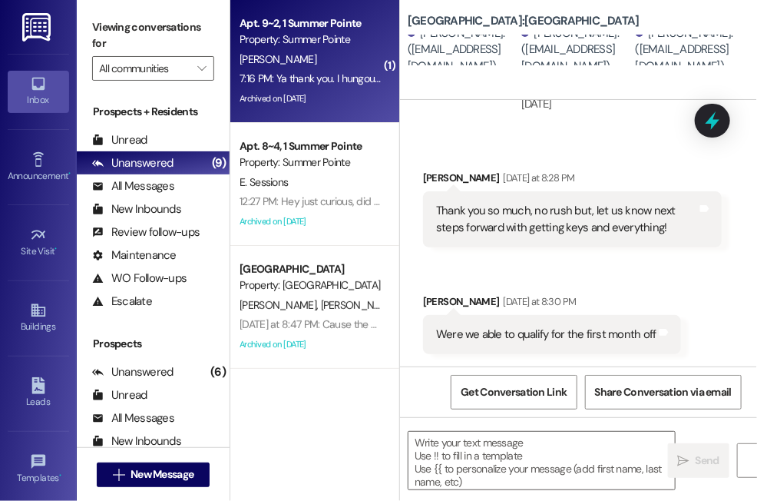
click at [282, 68] on div "[PERSON_NAME]" at bounding box center [310, 59] width 145 height 19
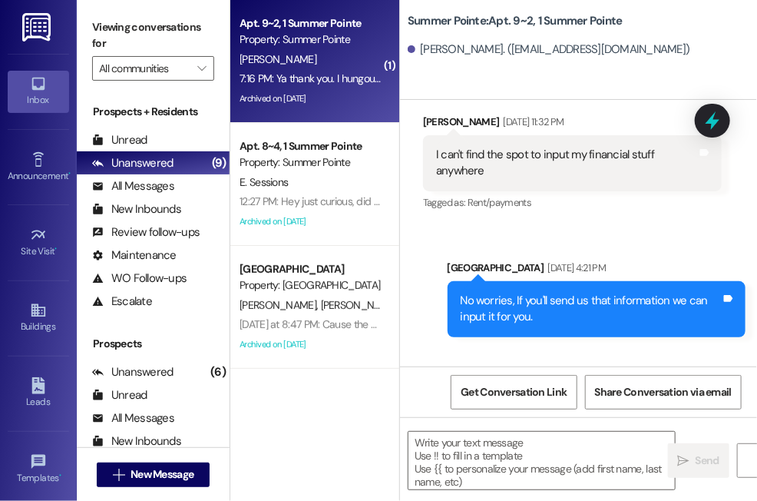
scroll to position [13151, 0]
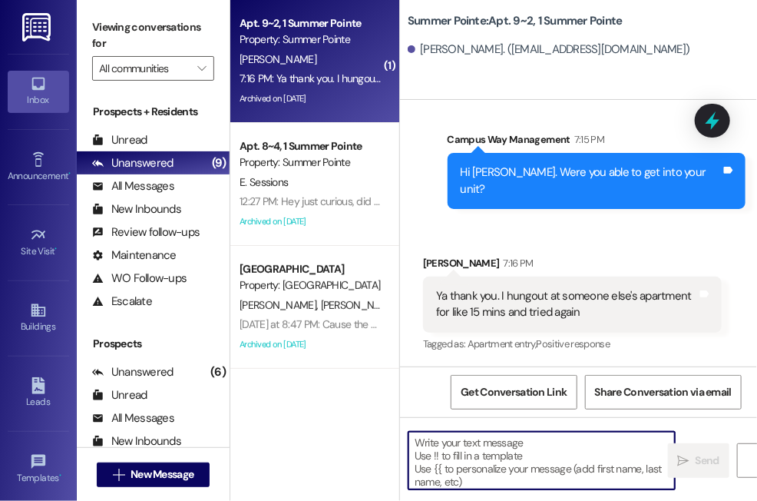
click at [539, 449] on textarea at bounding box center [542, 461] width 267 height 58
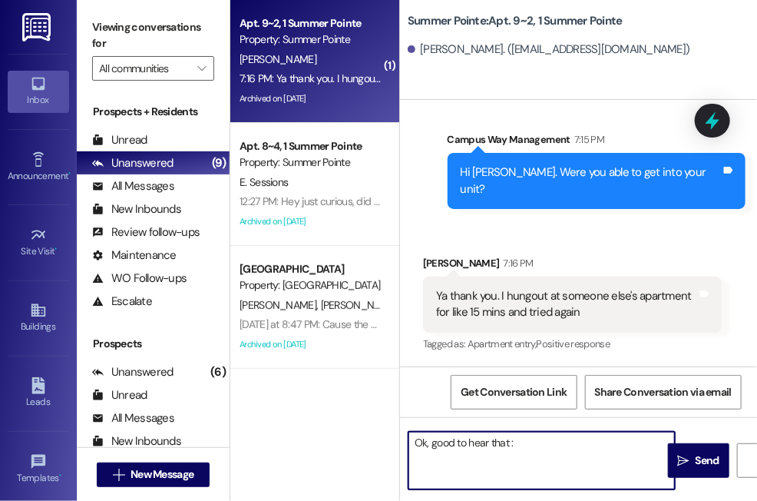
type textarea "Ok, good to hear that :)"
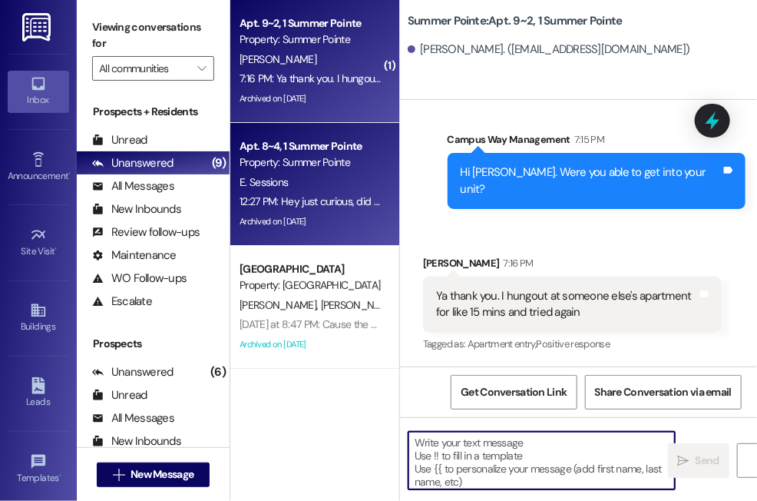
click at [335, 176] on div "E. Sessions" at bounding box center [310, 182] width 145 height 19
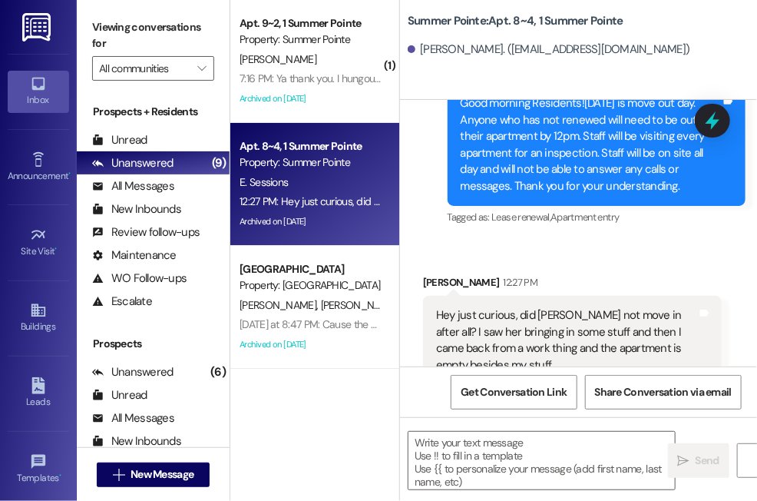
scroll to position [13932, 0]
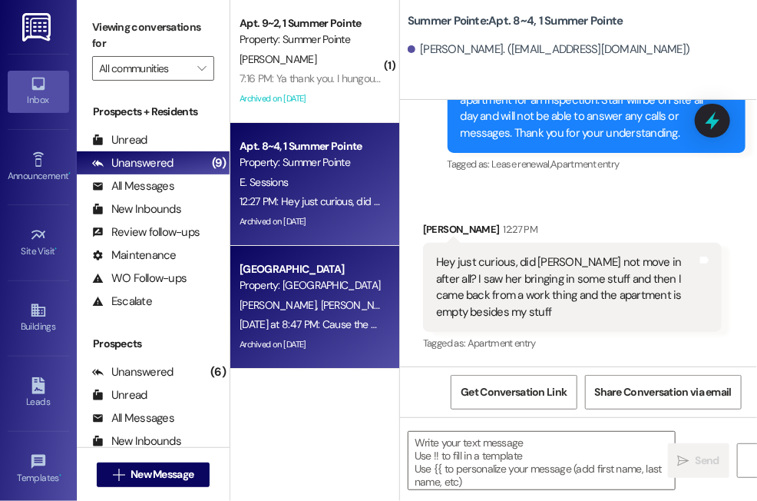
click at [346, 284] on div "Property: [GEOGRAPHIC_DATA]" at bounding box center [311, 285] width 142 height 16
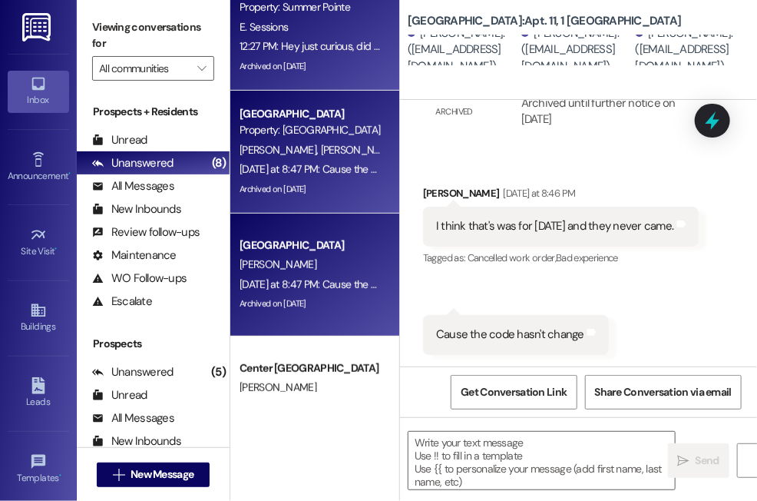
scroll to position [345, 0]
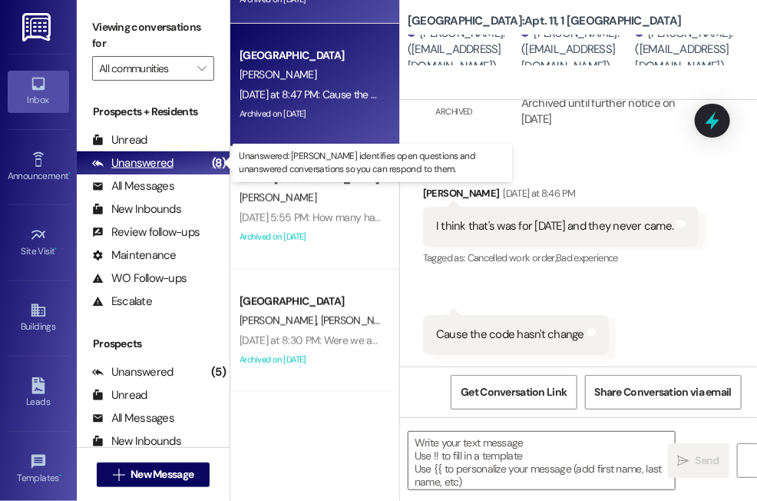
click at [151, 162] on div "Unanswered" at bounding box center [132, 163] width 81 height 16
click at [160, 171] on div "Unanswered" at bounding box center [132, 163] width 81 height 16
click at [180, 160] on div "Unanswered (8)" at bounding box center [153, 162] width 153 height 23
click at [95, 162] on icon at bounding box center [98, 163] width 12 height 12
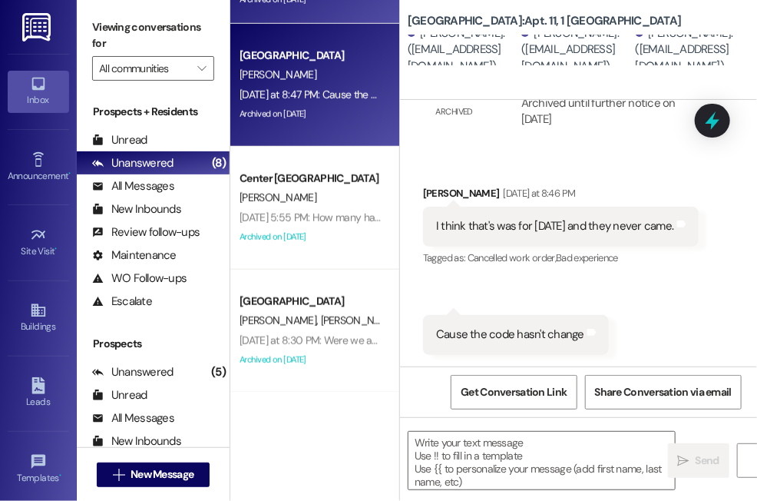
click at [389, 423] on div "( 1 ) Apt. 9~2, 1 Summer Pointe Property: Summer [GEOGRAPHIC_DATA][PERSON_NAME]…" at bounding box center [314, 250] width 169 height 501
click at [147, 466] on span "New Message" at bounding box center [162, 474] width 63 height 16
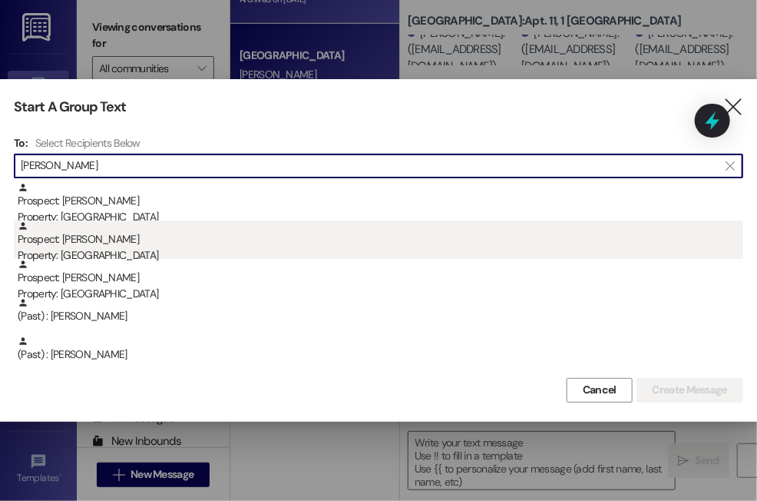
type input "[PERSON_NAME]"
click at [113, 242] on div "Prospect: [PERSON_NAME] Property: Campus Way" at bounding box center [381, 242] width 726 height 44
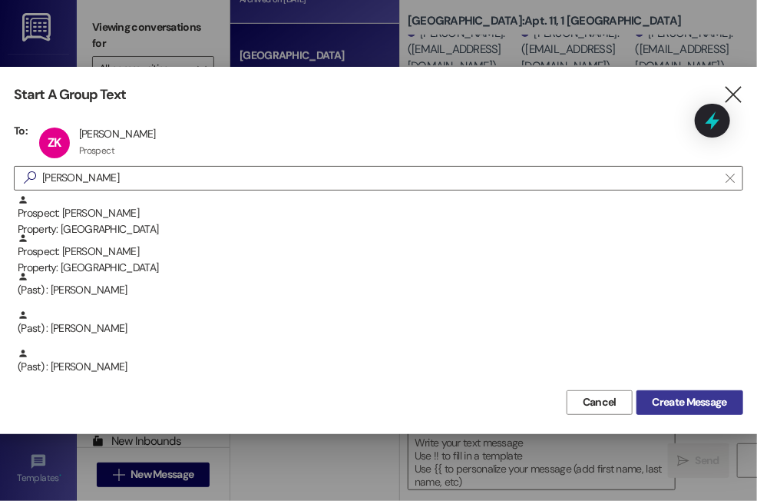
click at [686, 402] on span "Create Message" at bounding box center [690, 402] width 75 height 16
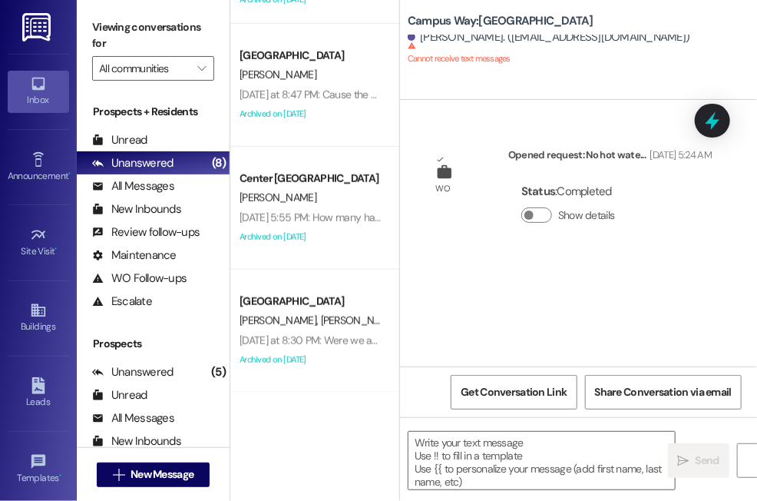
scroll to position [0, 0]
click at [331, 485] on div "( 1 ) Apt. 9~2, 1 Summer Pointe Property: Summer [GEOGRAPHIC_DATA][PERSON_NAME]…" at bounding box center [314, 250] width 169 height 501
click at [177, 475] on span "New Message" at bounding box center [162, 474] width 63 height 16
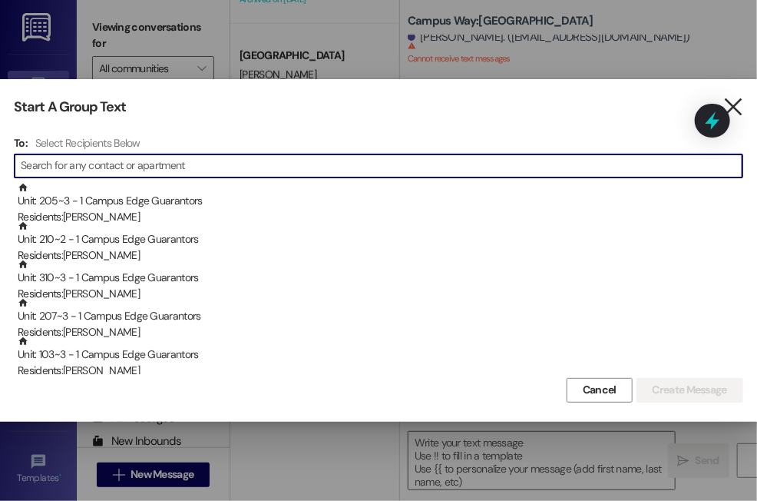
click at [735, 104] on icon "" at bounding box center [733, 107] width 21 height 16
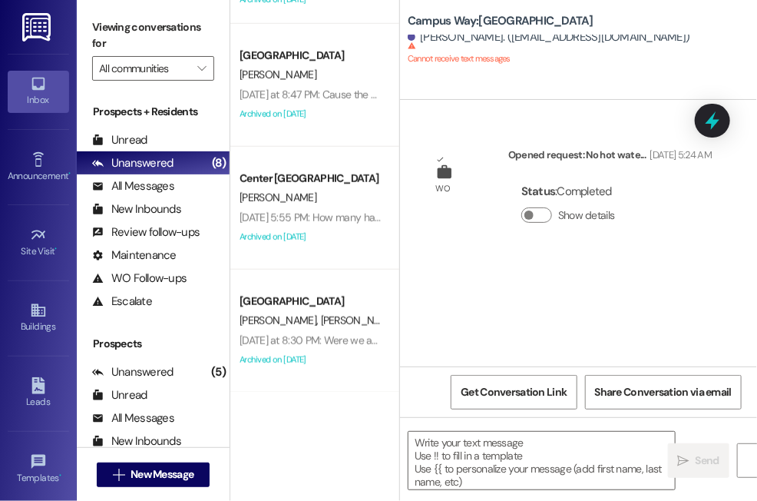
click at [254, 489] on div "( 1 ) Apt. 9~2, 1 Summer Pointe Property: Summer [GEOGRAPHIC_DATA][PERSON_NAME]…" at bounding box center [314, 250] width 169 height 501
click at [151, 472] on span "New Message" at bounding box center [162, 474] width 63 height 16
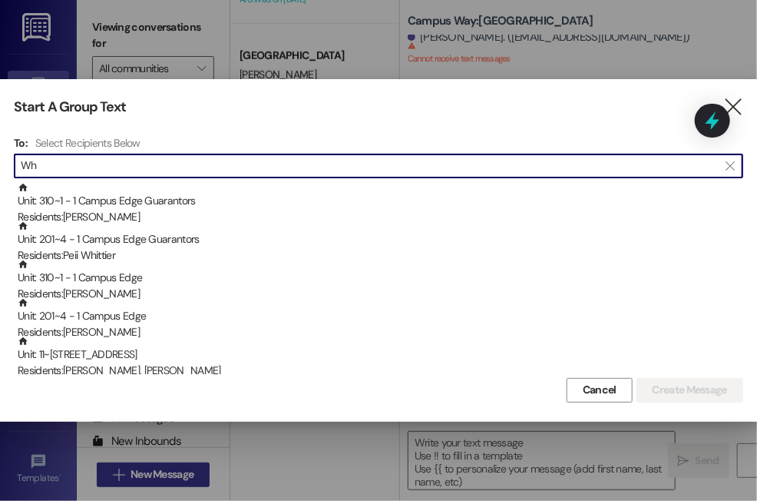
type input "W"
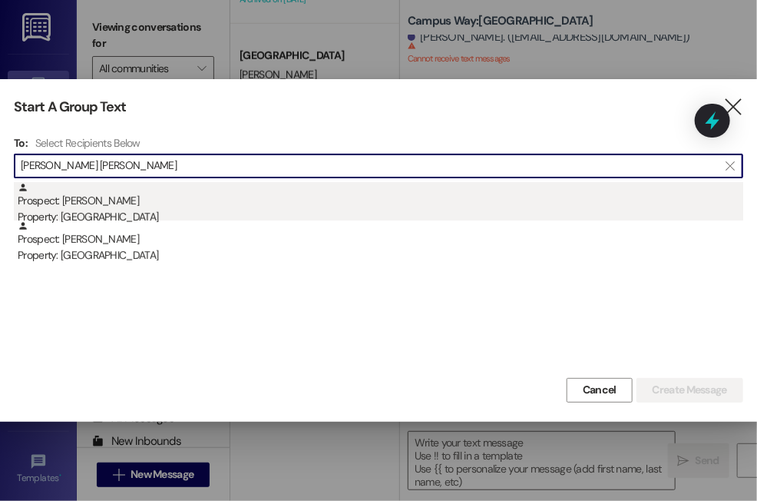
type input "[PERSON_NAME] [PERSON_NAME]"
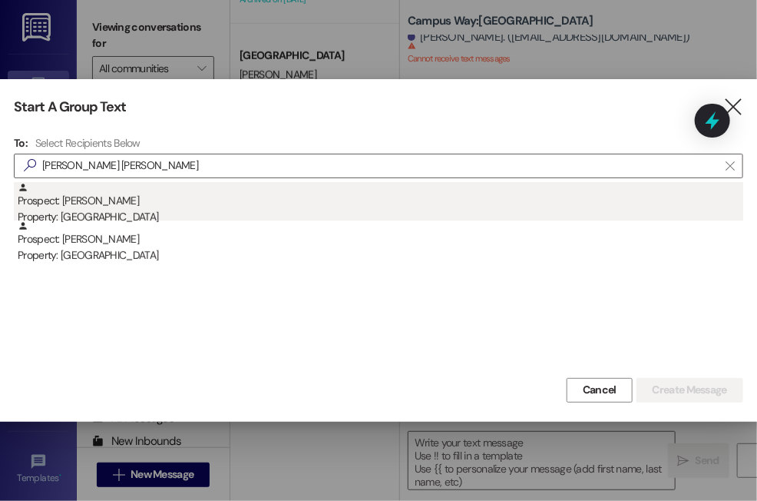
click at [134, 214] on div "Property: [GEOGRAPHIC_DATA]" at bounding box center [381, 217] width 726 height 16
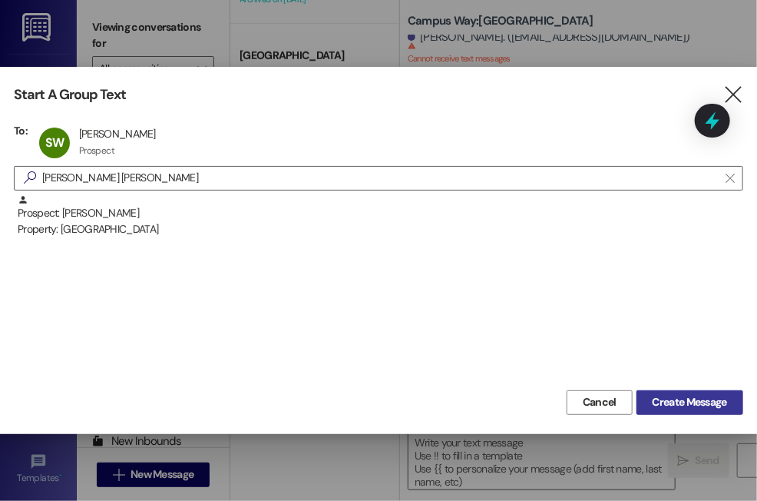
click at [669, 400] on span "Create Message" at bounding box center [690, 402] width 75 height 16
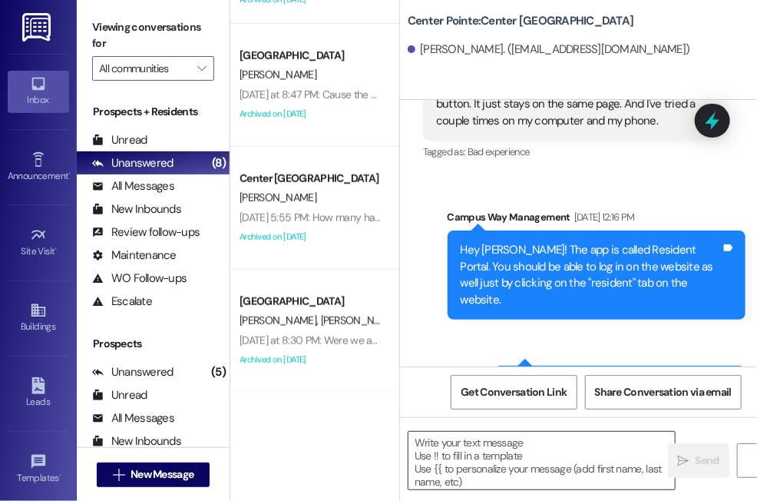
scroll to position [5952, 0]
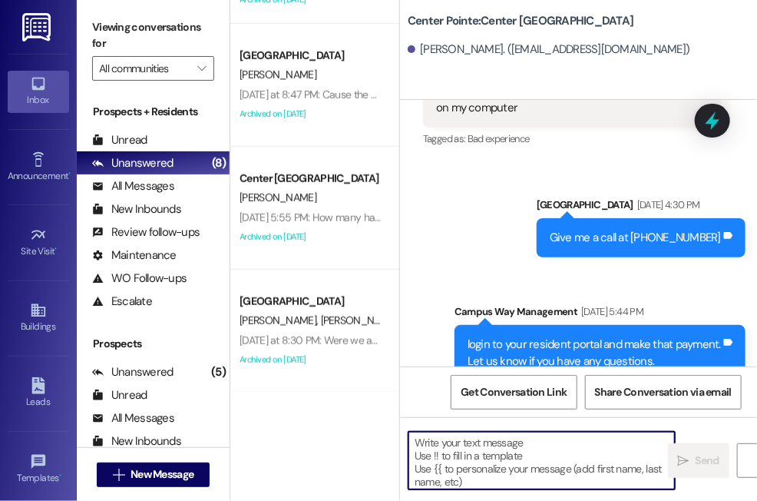
click at [436, 446] on textarea at bounding box center [542, 461] width 267 height 58
paste textarea "Hi {{first_name}}! I'm reaching out because you have an outstanding balance of …"
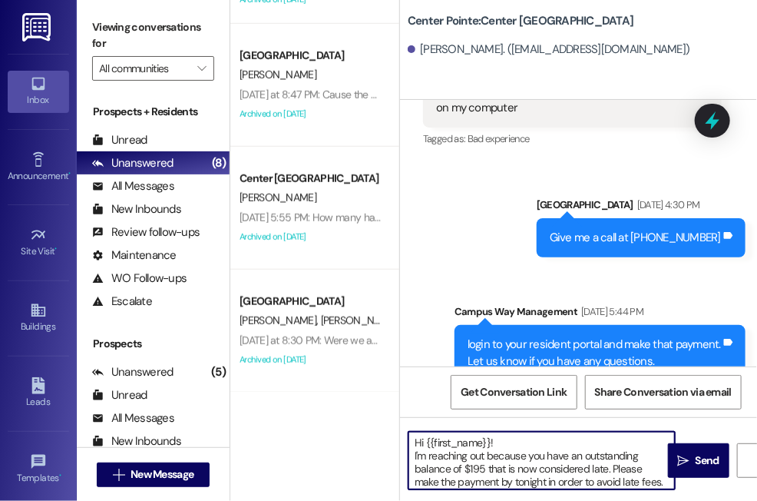
scroll to position [38, 0]
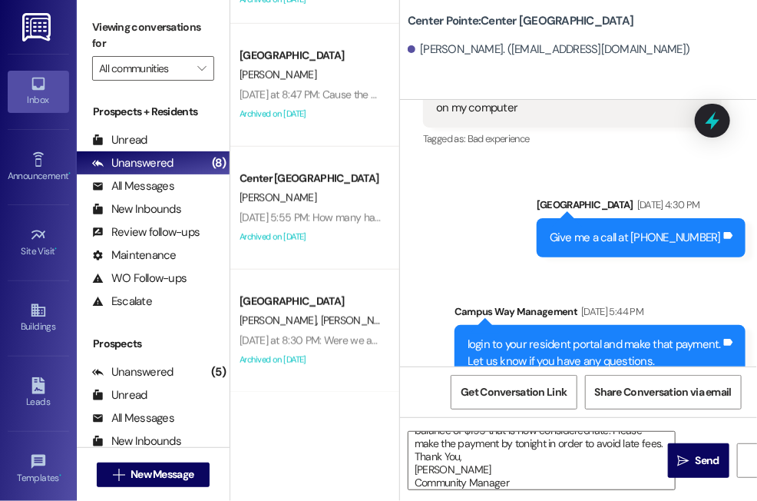
click at [414, 331] on div "Sent via [GEOGRAPHIC_DATA] [DATE] 4:30 PM Give me a call at [PHONE_NUMBER] Tags…" at bounding box center [578, 297] width 357 height 270
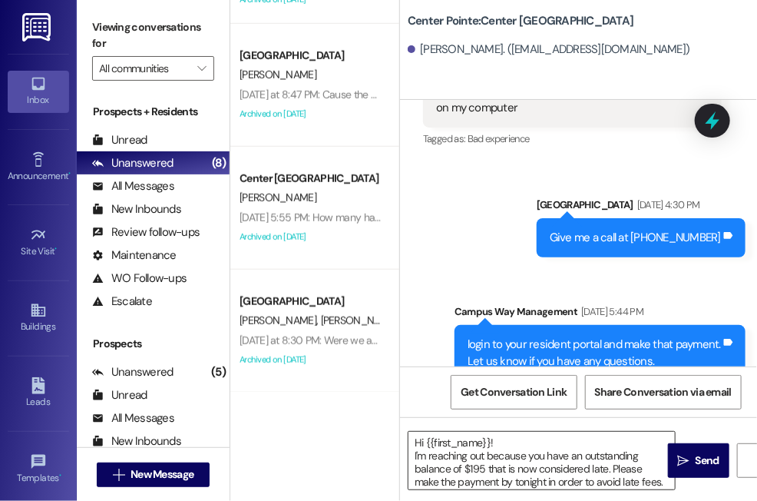
scroll to position [0, 0]
click at [483, 466] on textarea "Hi {{first_name}}! I'm reaching out because you have an outstanding balance of …" at bounding box center [542, 461] width 267 height 58
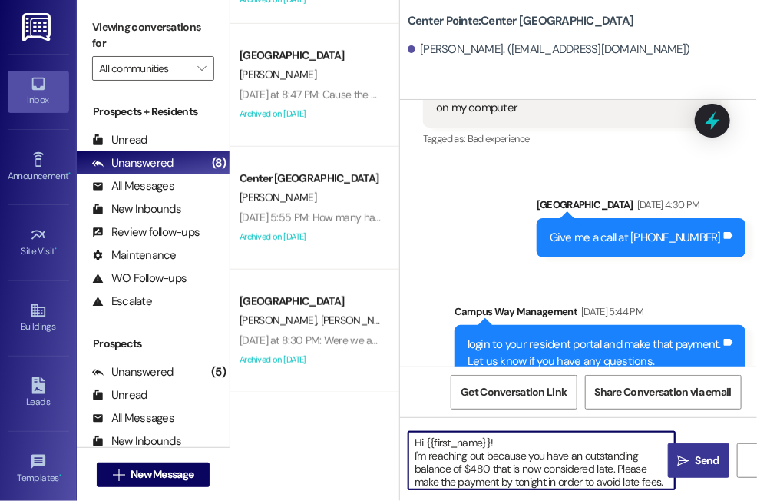
type textarea "Hi {{first_name}}! I'm reaching out because you have an outstanding balance of …"
click at [701, 460] on span "Send" at bounding box center [708, 460] width 24 height 16
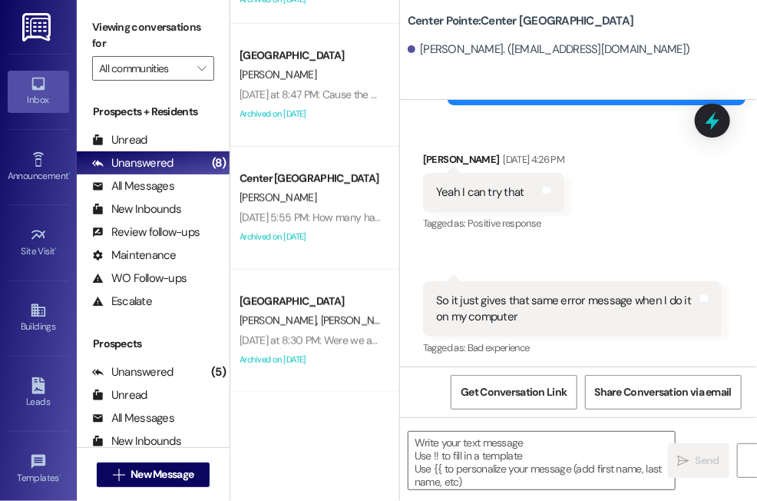
scroll to position [5682, 0]
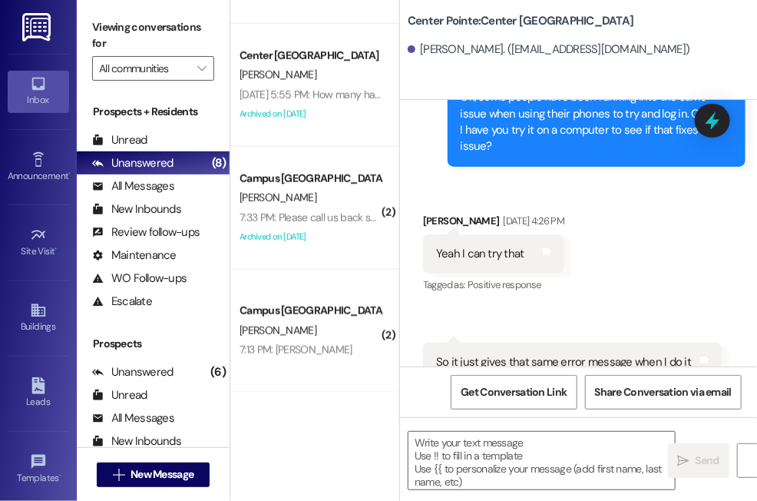
click at [367, 453] on div "Apt. 8~4, 1 Summer Pointe Property: Summer Pointe E. Sessions 12:27 PM: Hey jus…" at bounding box center [314, 250] width 169 height 501
click at [393, 439] on div "Apt. 8~4, 1 Summer Pointe Property: Summer Pointe E. Sessions 12:27 PM: Hey jus…" at bounding box center [314, 250] width 169 height 501
click at [144, 476] on span "New Message" at bounding box center [162, 474] width 63 height 16
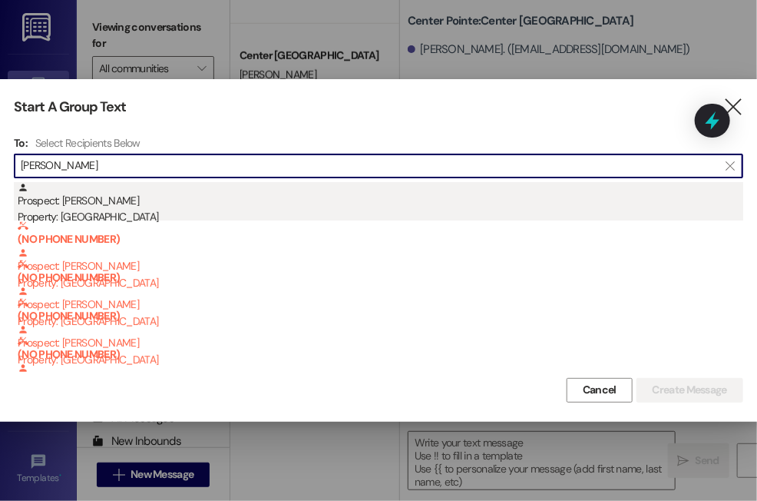
type input "[PERSON_NAME]"
click at [136, 205] on div "Prospect: [PERSON_NAME] Property: [GEOGRAPHIC_DATA]" at bounding box center [381, 204] width 726 height 44
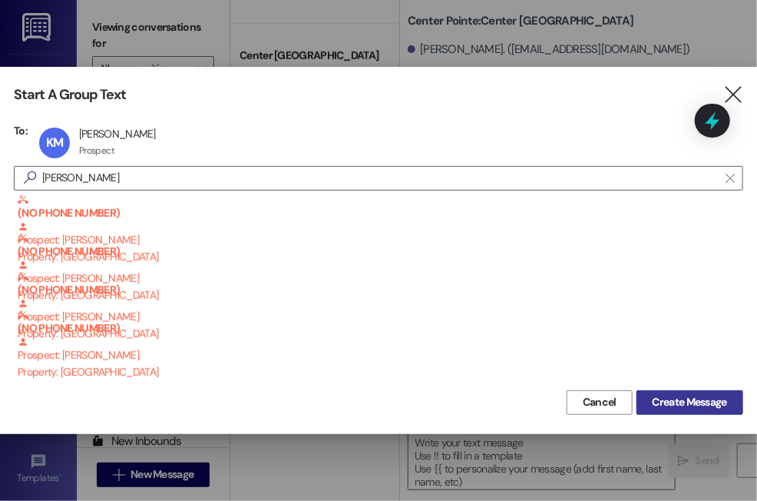
click at [663, 394] on span "Create Message" at bounding box center [690, 402] width 75 height 16
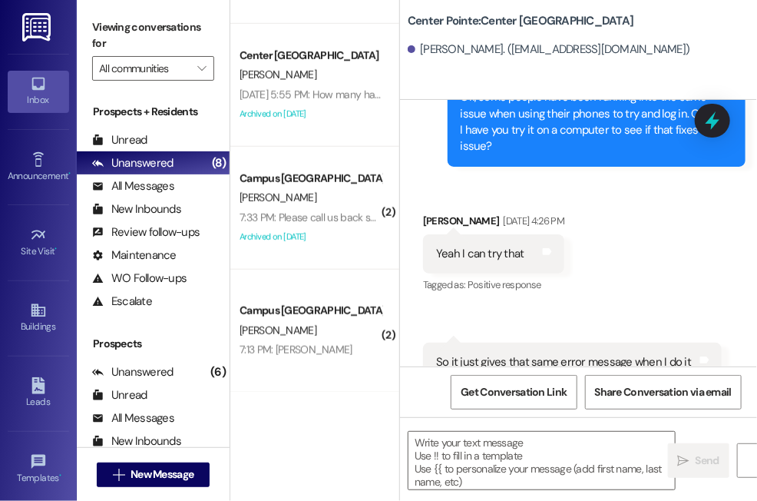
scroll to position [1441, 0]
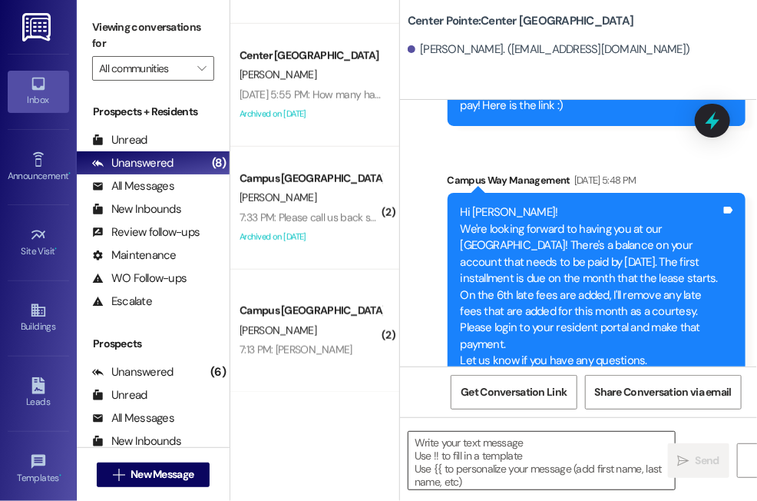
click at [471, 446] on textarea at bounding box center [542, 461] width 267 height 58
paste textarea "Hi {{first_name}}! I'm reaching out because you have an outstanding balance of …"
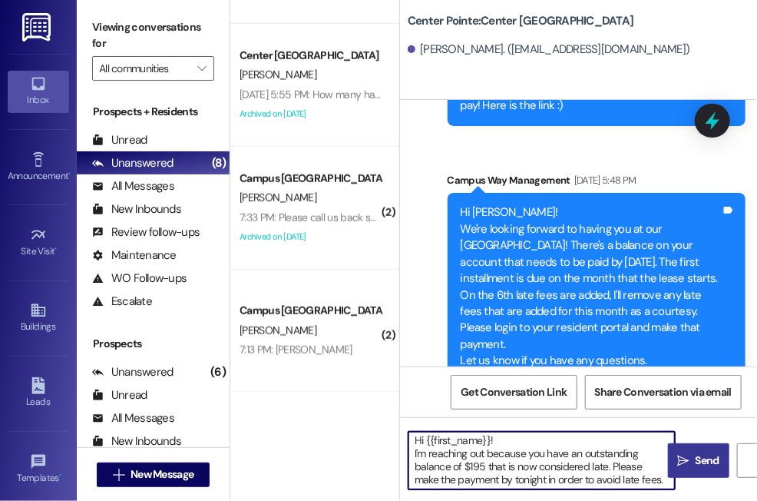
scroll to position [0, 0]
click at [482, 472] on textarea "Hi {{first_name}}! I'm reaching out because you have an outstanding balance of …" at bounding box center [542, 461] width 267 height 58
type textarea "Hi {{first_name}}! I'm reaching out because you have an outstanding balance of …"
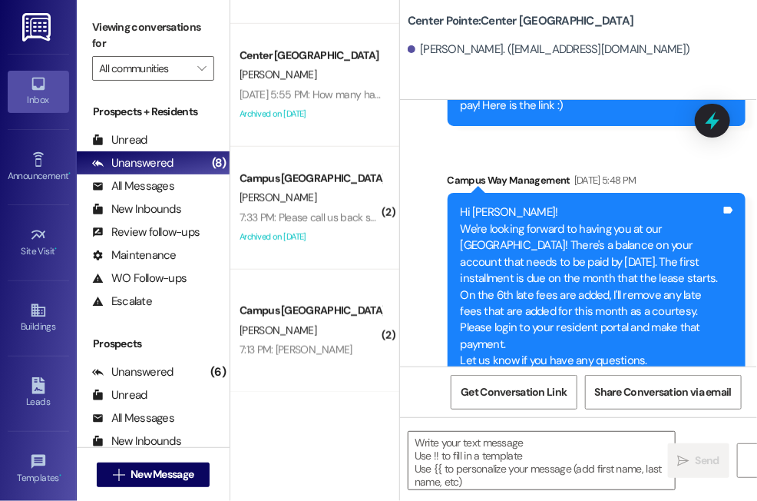
click at [376, 480] on div "Apt. 8~4, 1 Summer Pointe Property: Summer Pointe E. Sessions 12:27 PM: Hey jus…" at bounding box center [314, 250] width 169 height 501
click at [385, 451] on div "Apt. 8~4, 1 Summer Pointe Property: Summer Pointe E. Sessions 12:27 PM: Hey jus…" at bounding box center [314, 250] width 169 height 501
click at [160, 470] on span "New Message" at bounding box center [162, 474] width 63 height 16
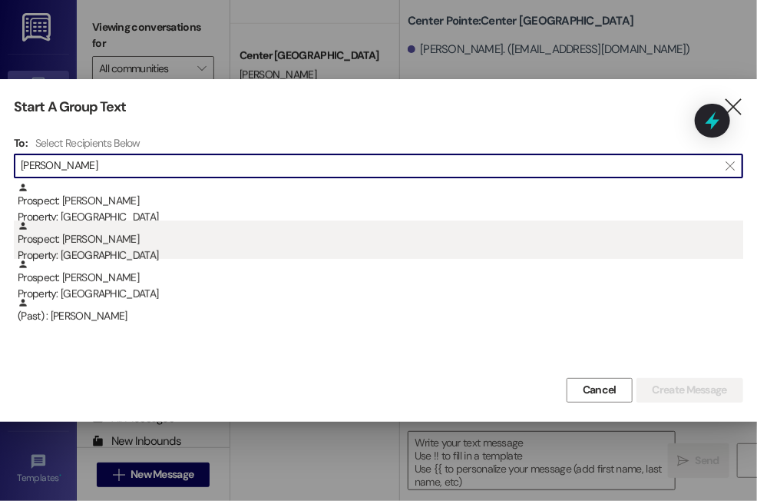
type input "[PERSON_NAME]"
click at [107, 249] on div "Property: [GEOGRAPHIC_DATA]" at bounding box center [381, 255] width 726 height 16
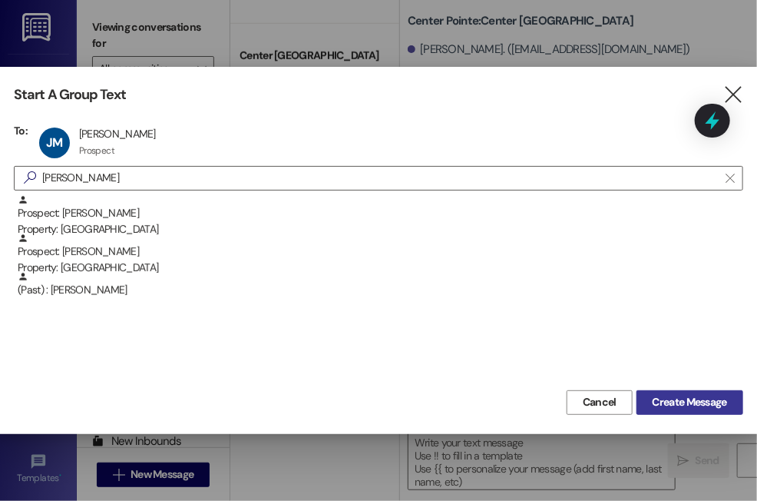
click at [677, 396] on span "Create Message" at bounding box center [690, 402] width 75 height 16
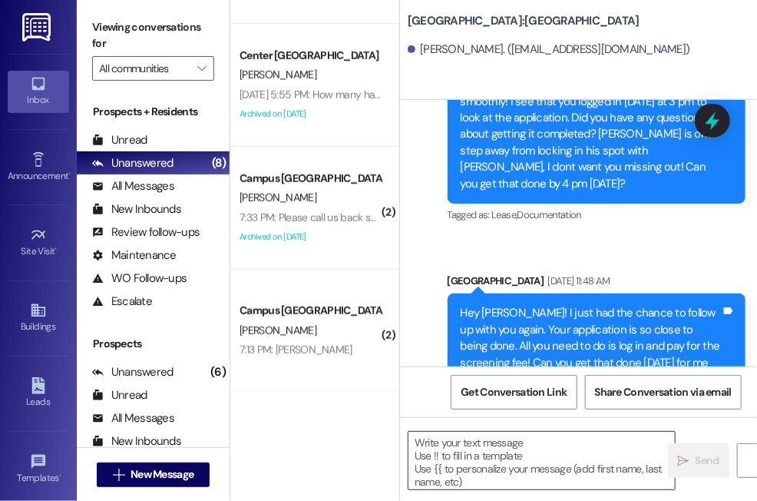
scroll to position [1006, 0]
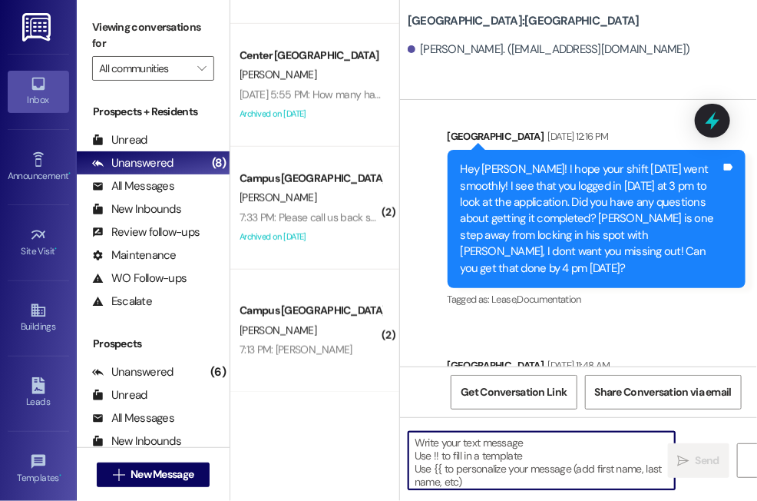
click at [495, 445] on textarea at bounding box center [542, 461] width 267 height 58
paste textarea "Hi {{first_name}}! I'm reaching out because you have an outstanding balance of …"
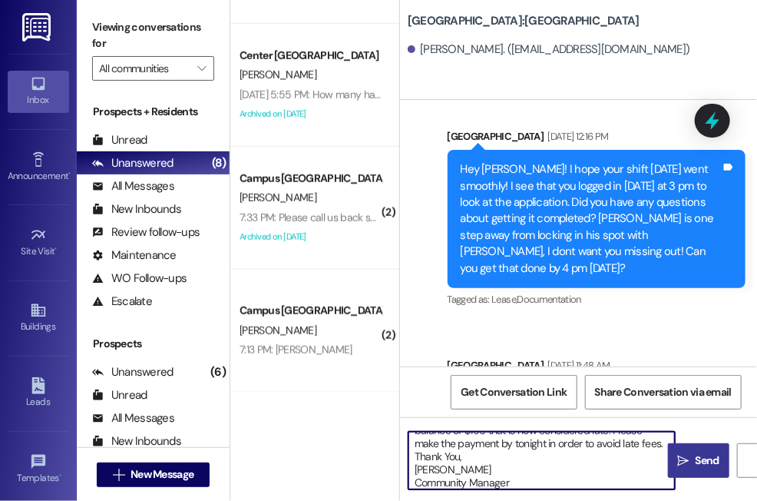
scroll to position [0, 0]
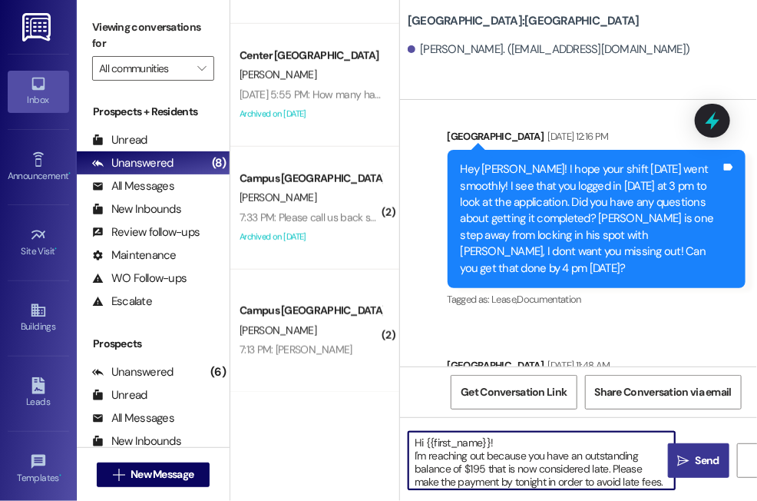
click at [483, 466] on textarea "Hi {{first_name}}! I'm reaching out because you have an outstanding balance of …" at bounding box center [542, 461] width 267 height 58
type textarea "Hi {{first_name}}! I'm reaching out because you have an outstanding balance of …"
click at [708, 455] on span "Send" at bounding box center [708, 460] width 24 height 16
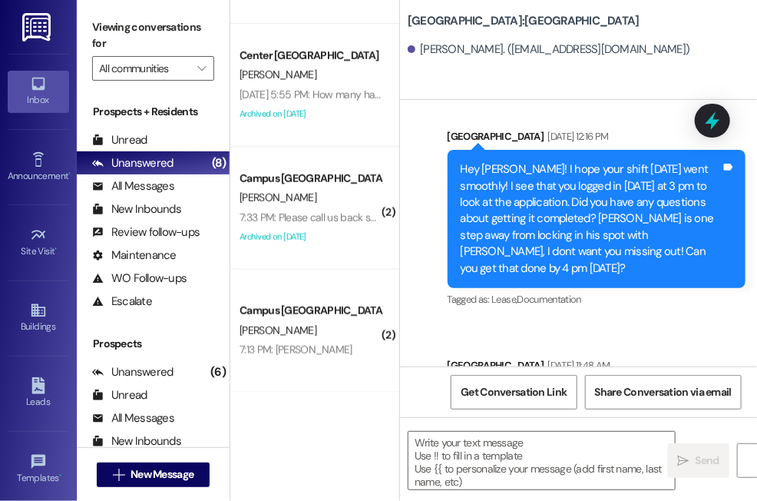
click at [386, 466] on div "Apt. 8~4, 1 Summer Pointe Property: Summer Pointe E. Sessions 12:27 PM: Hey jus…" at bounding box center [314, 250] width 169 height 501
click at [142, 476] on span "New Message" at bounding box center [162, 474] width 63 height 16
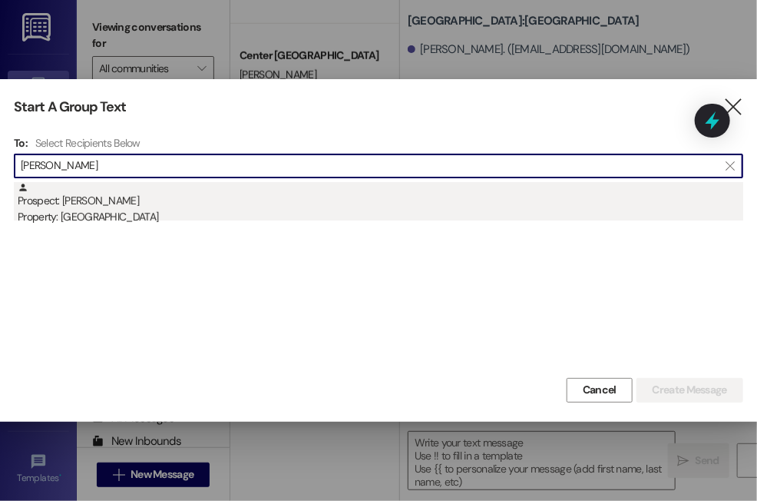
type input "[PERSON_NAME]"
click at [93, 224] on div "Property: [GEOGRAPHIC_DATA]" at bounding box center [381, 217] width 726 height 16
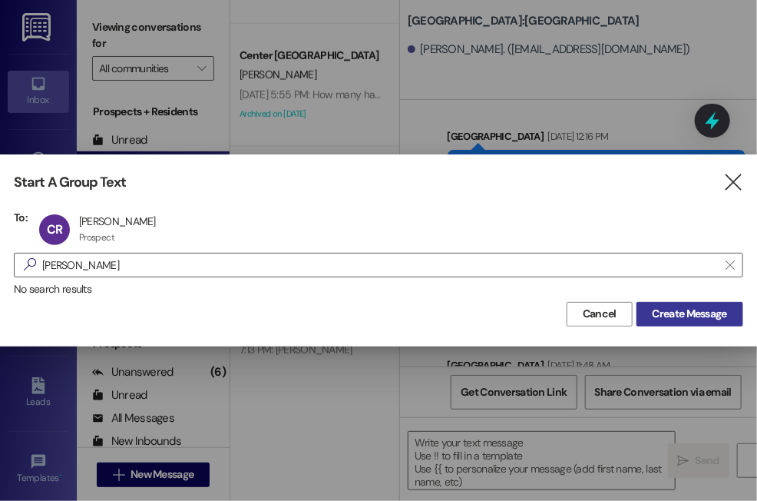
click at [653, 310] on span "Create Message" at bounding box center [690, 314] width 75 height 16
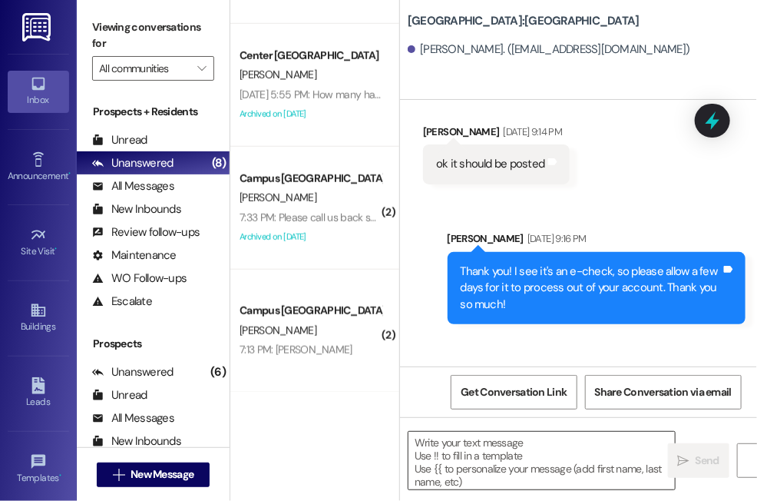
scroll to position [593, 0]
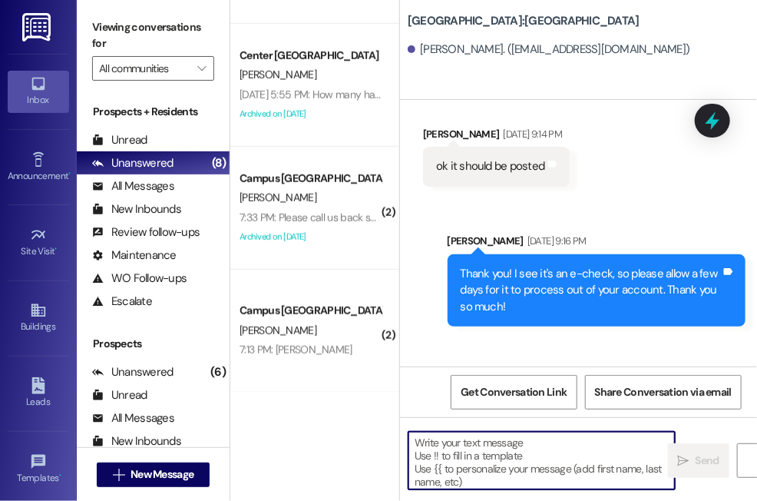
click at [442, 443] on textarea at bounding box center [542, 461] width 267 height 58
paste textarea "Hi {{first_name}}! I'm reaching out because you have an outstanding balance of …"
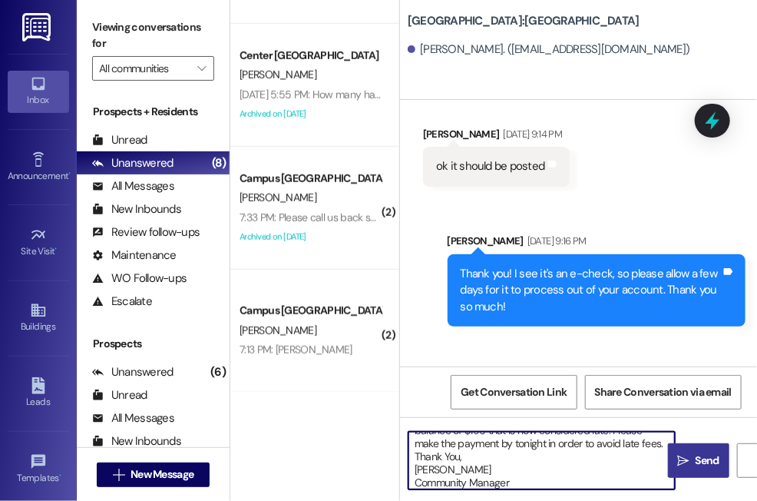
scroll to position [0, 0]
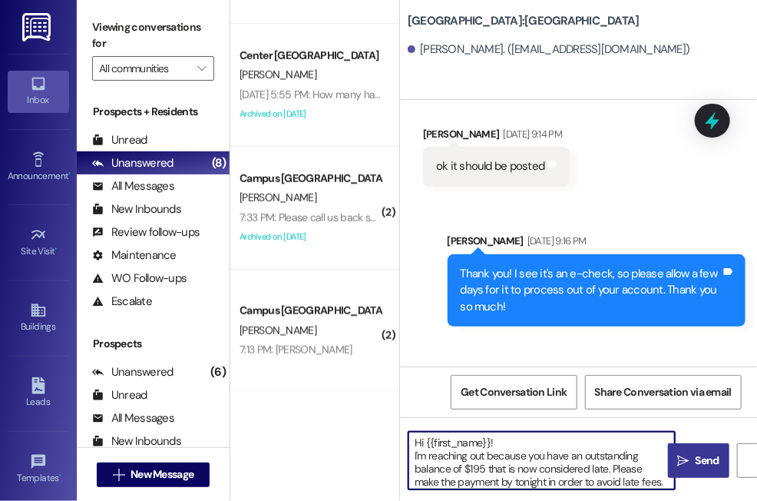
click at [479, 465] on textarea "Hi {{first_name}}! I'm reaching out because you have an outstanding balance of …" at bounding box center [542, 461] width 267 height 58
type textarea "Hi {{first_name}}! I'm reaching out because you have an outstanding balance of …"
click at [694, 464] on span "Send" at bounding box center [708, 460] width 30 height 16
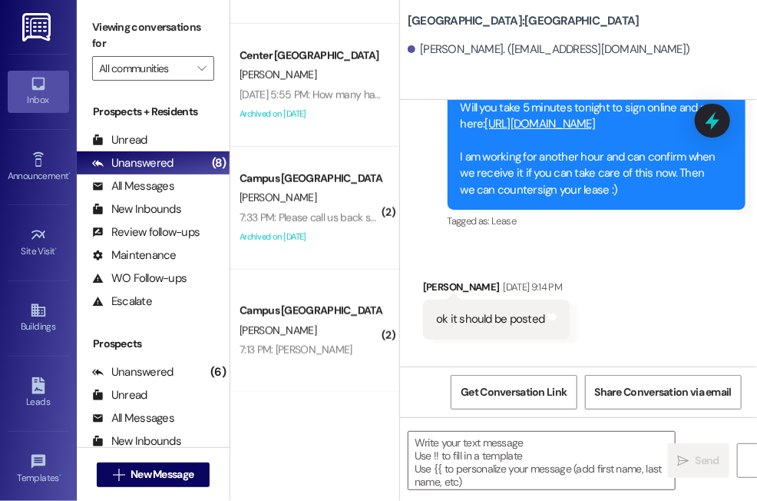
scroll to position [424, 0]
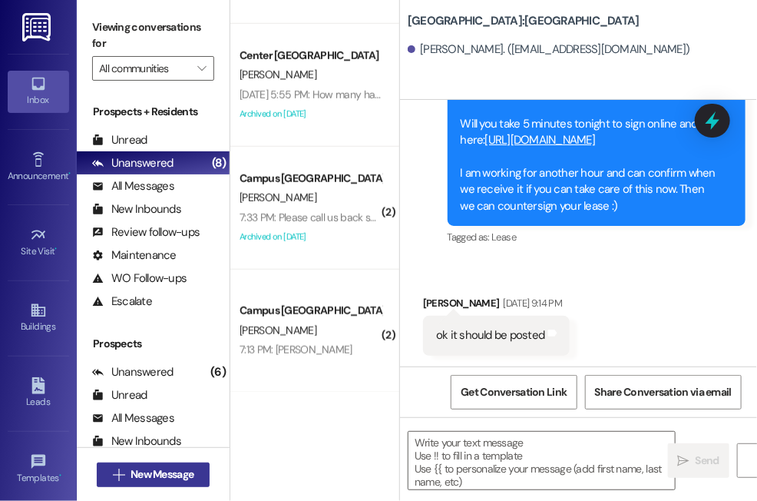
click at [147, 471] on span "New Message" at bounding box center [162, 474] width 63 height 16
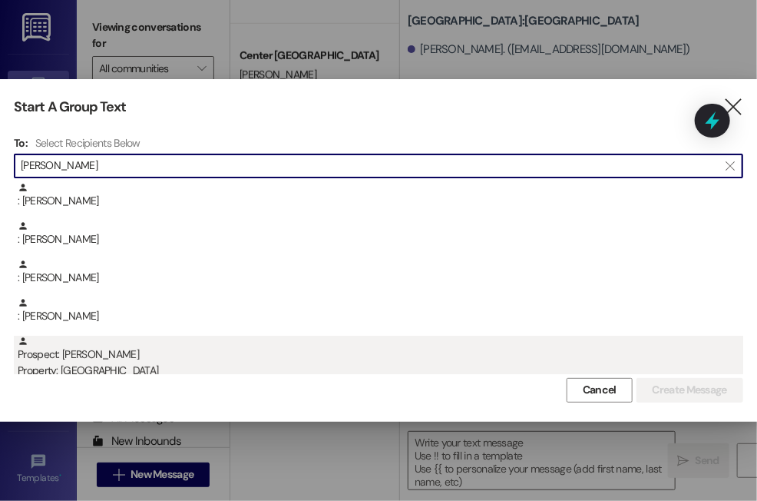
type input "[PERSON_NAME]"
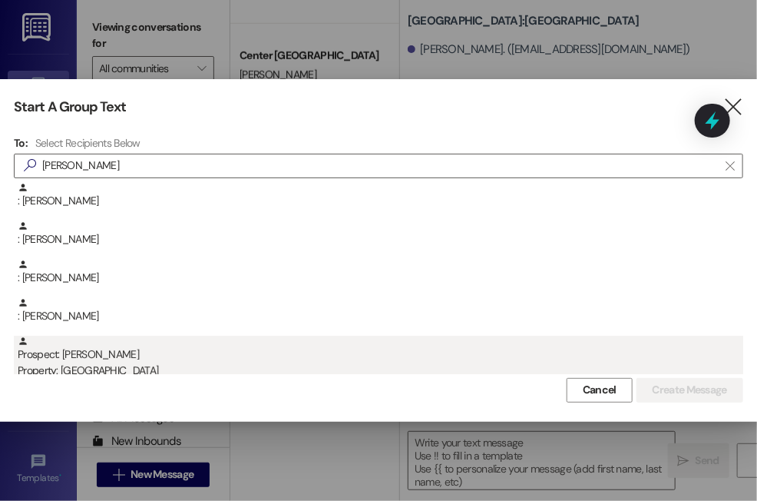
click at [116, 356] on div "Prospect: [PERSON_NAME] Property: [GEOGRAPHIC_DATA]" at bounding box center [381, 358] width 726 height 44
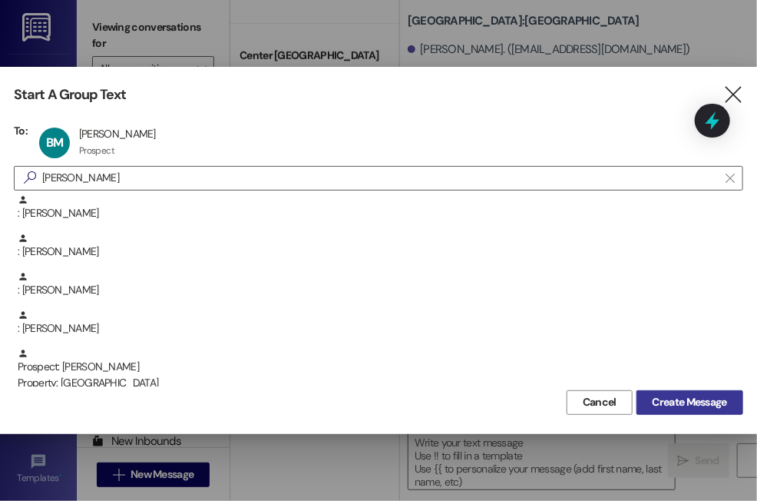
click at [664, 401] on span "Create Message" at bounding box center [690, 402] width 75 height 16
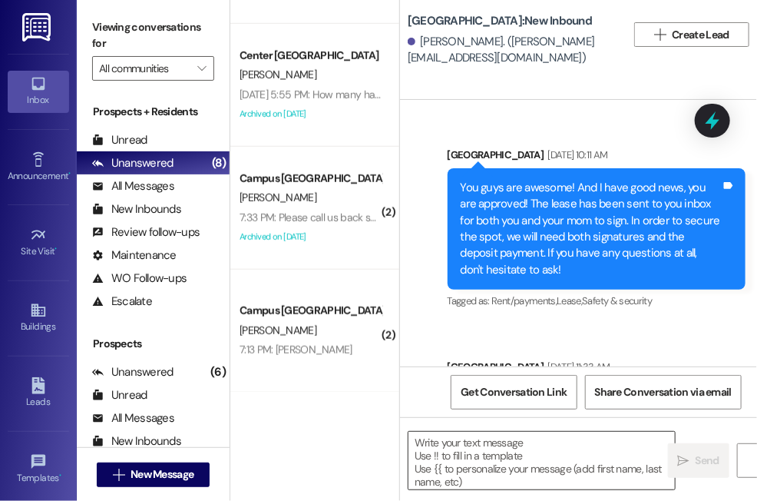
click at [430, 442] on textarea at bounding box center [542, 461] width 267 height 58
paste textarea "Hi {{first_name}}! I'm reaching out because you have an outstanding balance of …"
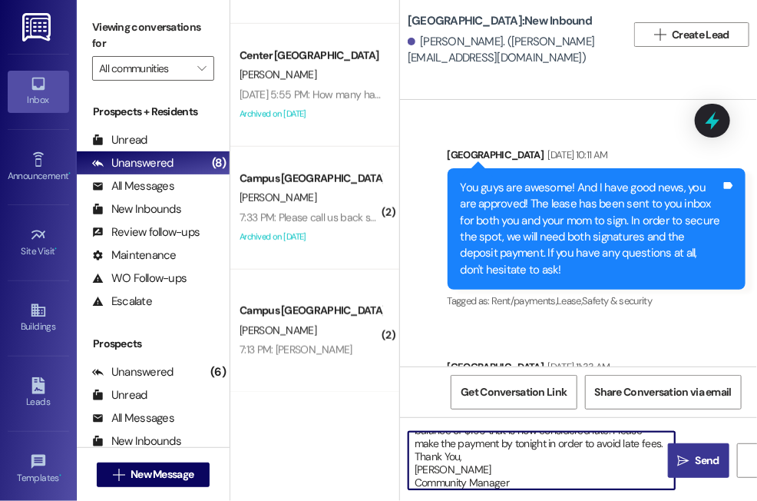
scroll to position [0, 0]
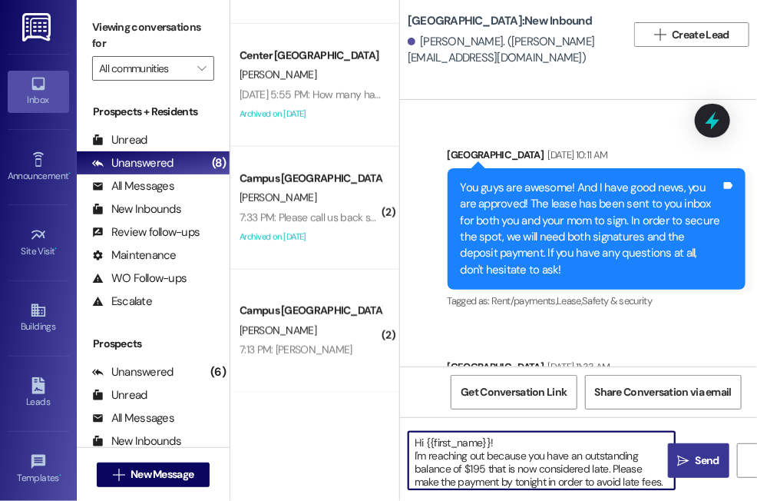
click at [479, 467] on textarea "Hi {{first_name}}! I'm reaching out because you have an outstanding balance of …" at bounding box center [542, 461] width 267 height 58
type textarea "Hi {{first_name}}! I'm reaching out because you have an outstanding balance of …"
click at [700, 460] on span "Send" at bounding box center [708, 460] width 24 height 16
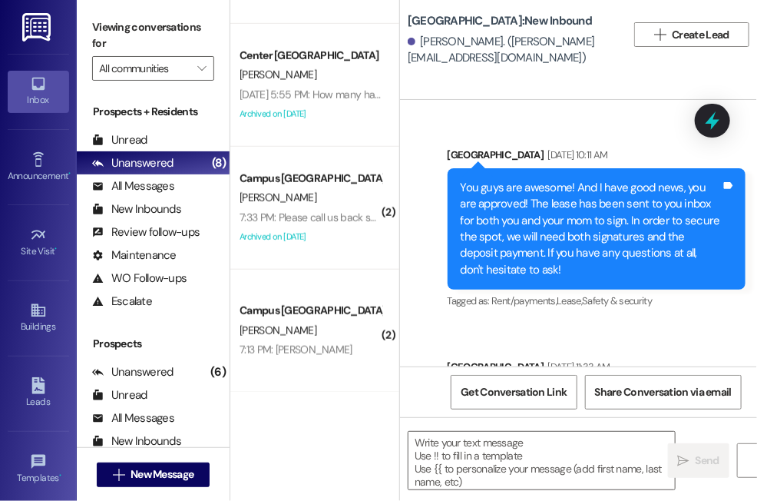
click at [362, 488] on div "Apt. 8~4, 1 Summer Pointe Property: Summer Pointe E. Sessions 12:27 PM: Hey jus…" at bounding box center [314, 250] width 169 height 501
click at [156, 472] on span "New Message" at bounding box center [162, 474] width 63 height 16
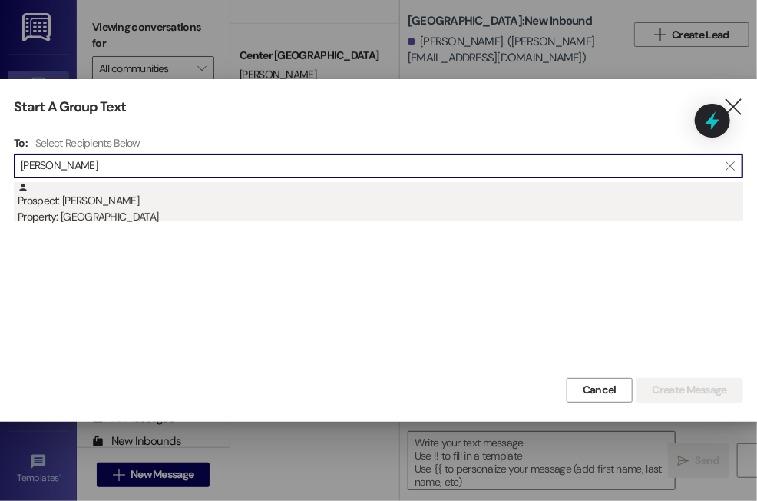
type input "[PERSON_NAME]"
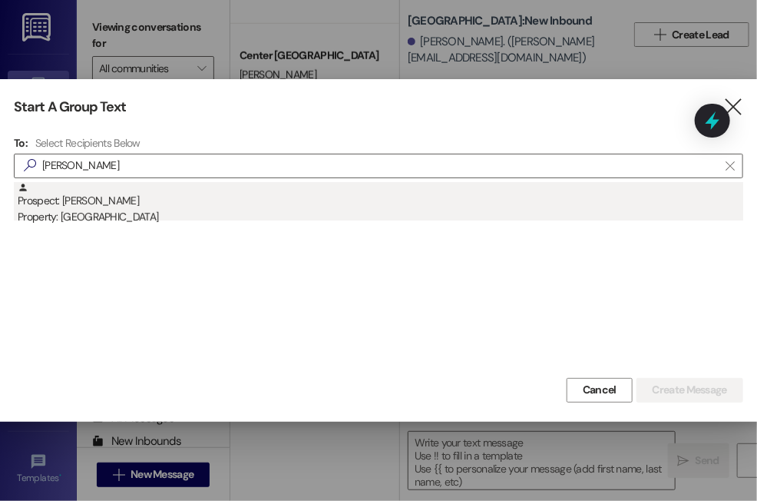
click at [142, 204] on div "Prospect: [PERSON_NAME] Property: [GEOGRAPHIC_DATA]" at bounding box center [381, 204] width 726 height 44
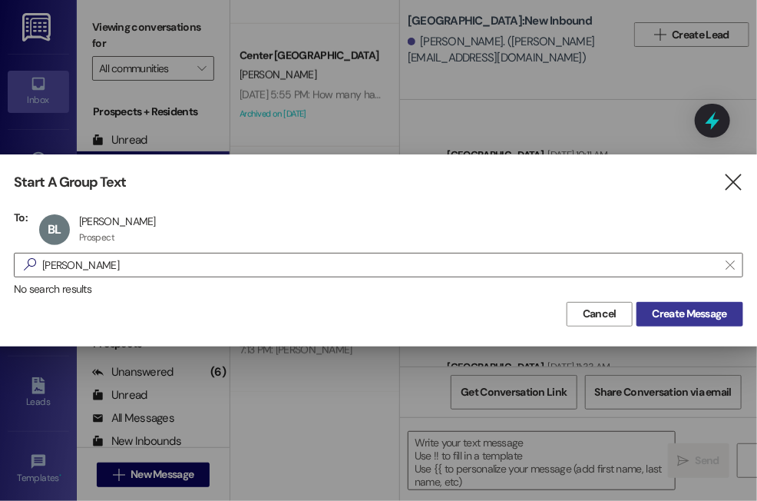
click at [671, 310] on span "Create Message" at bounding box center [690, 314] width 75 height 16
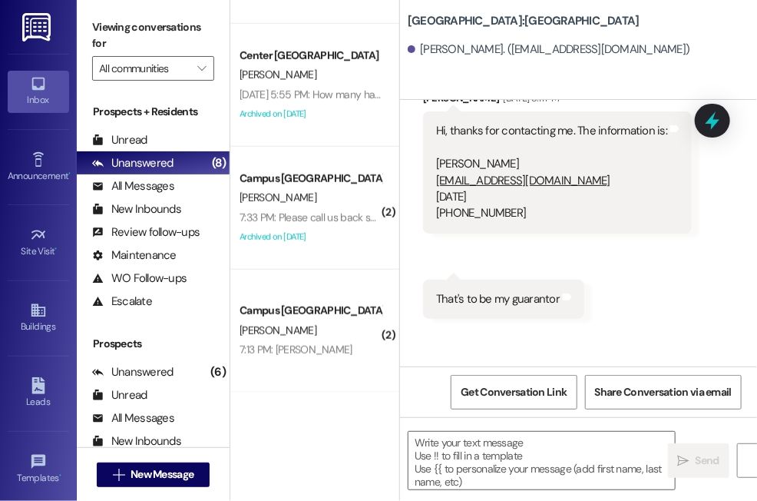
scroll to position [331, 0]
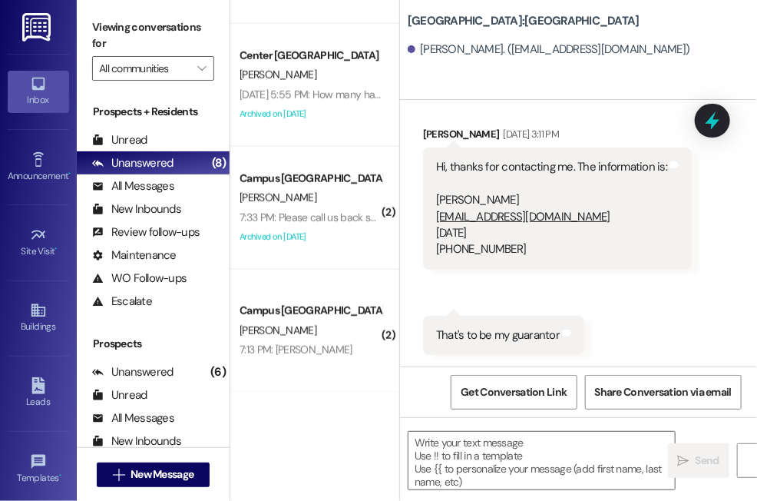
click at [359, 442] on div "Apt. 8~4, 1 Summer Pointe Property: Summer Pointe E. Sessions 12:27 PM: Hey jus…" at bounding box center [314, 250] width 169 height 501
click at [420, 447] on textarea at bounding box center [542, 461] width 267 height 58
paste textarea "Hi {{first_name}}! I'm reaching out because you have an outstanding balance of …"
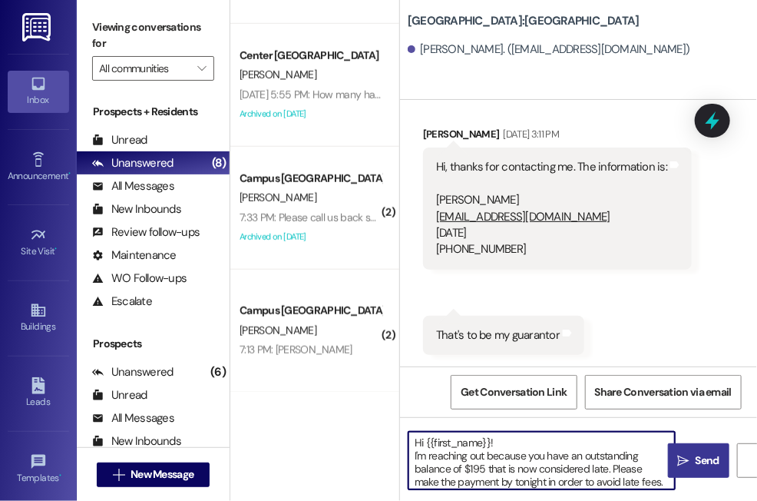
scroll to position [0, 0]
click at [479, 466] on textarea "Hi {{first_name}}! I'm reaching out because you have an outstanding balance of …" at bounding box center [542, 461] width 267 height 58
type textarea "Hi {{first_name}}! I'm reaching out because you have an outstanding balance of …"
click at [709, 467] on span "Send" at bounding box center [708, 460] width 24 height 16
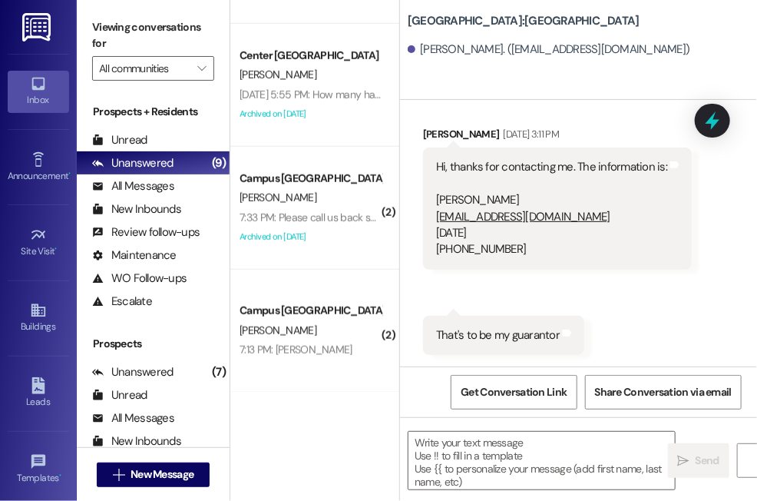
click at [366, 469] on div "Apt. 8~4, 1 Summer Pointe Property: Summer Pointe E. Sessions 12:27 PM: Hey jus…" at bounding box center [314, 250] width 169 height 501
click at [164, 476] on span "New Message" at bounding box center [162, 474] width 63 height 16
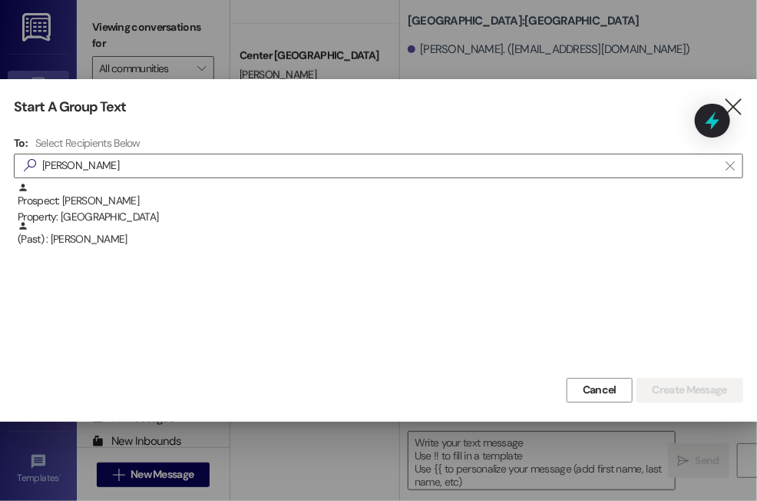
click at [498, 274] on div "Prospect: [PERSON_NAME] Property: Campus Way (Past) : [PERSON_NAME]" at bounding box center [379, 278] width 730 height 192
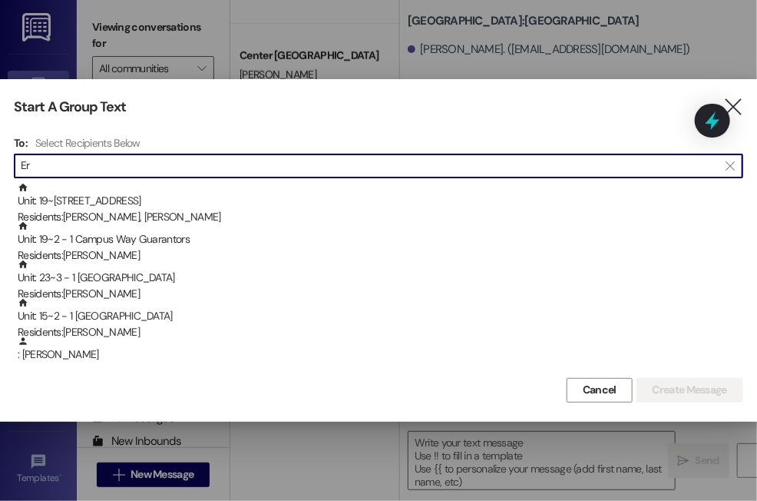
type input "E"
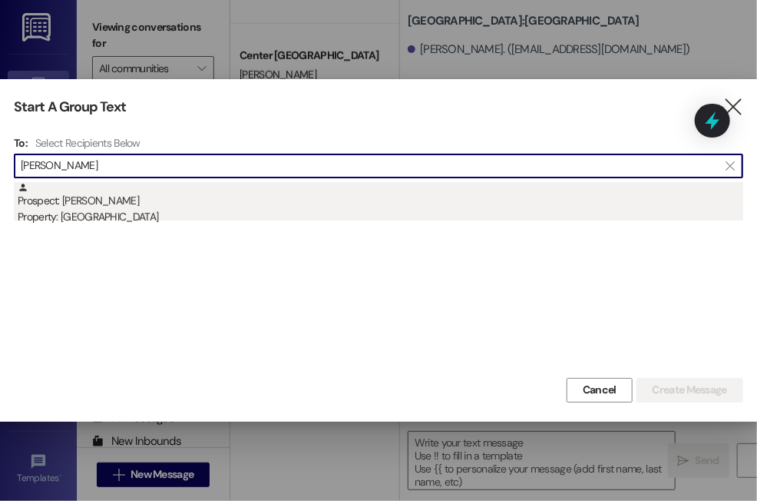
type input "[PERSON_NAME]"
click at [108, 209] on div "Property: [GEOGRAPHIC_DATA]" at bounding box center [381, 217] width 726 height 16
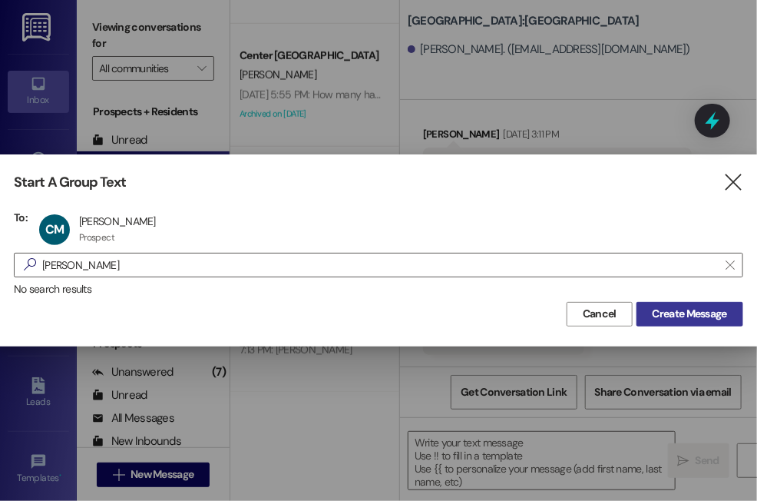
click at [658, 308] on span "Create Message" at bounding box center [690, 314] width 75 height 16
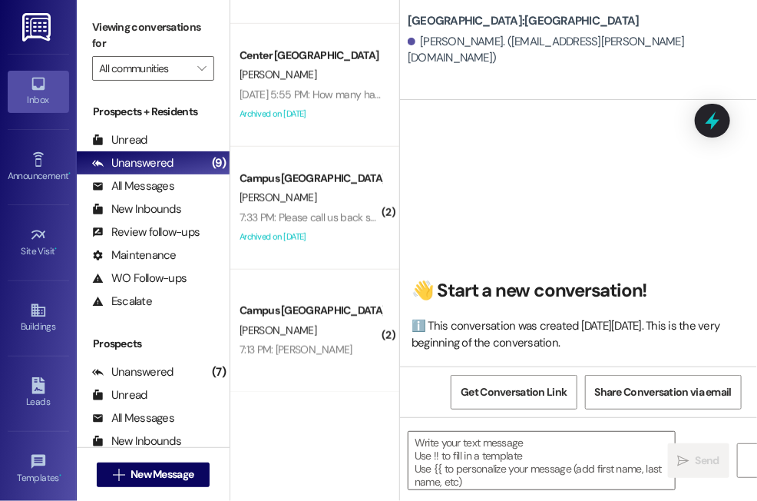
click at [516, 157] on div "👋 Start a new conversation! ℹ️ This conversation was created [DATE][DATE]. This…" at bounding box center [578, 239] width 357 height 254
click at [430, 446] on textarea at bounding box center [542, 461] width 267 height 58
paste textarea "Hi {{first_name}}! I'm reaching out because you have an outstanding balance of …"
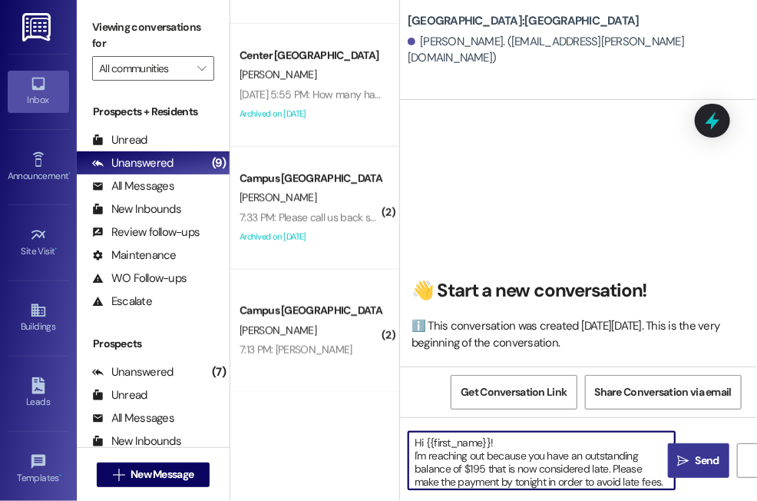
click at [484, 470] on textarea "Hi {{first_name}}! I'm reaching out because you have an outstanding balance of …" at bounding box center [542, 461] width 267 height 58
type textarea "Hi {{first_name}}! I'm reaching out because you have an outstanding balance of …"
click at [696, 463] on span "Send" at bounding box center [708, 460] width 24 height 16
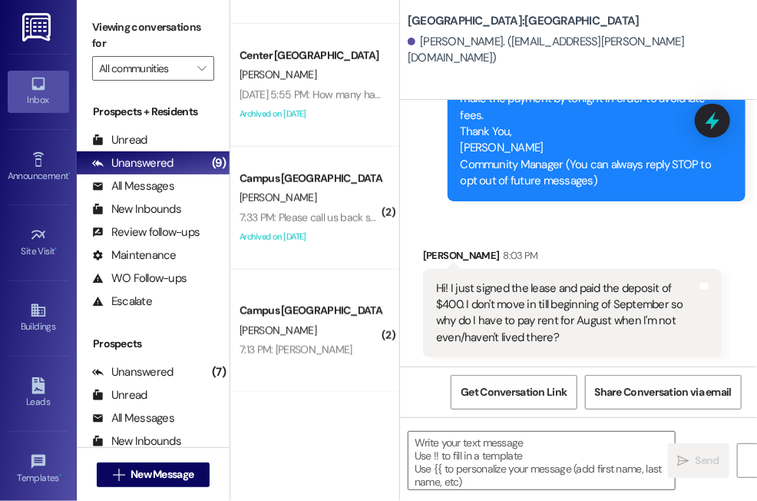
scroll to position [141, 0]
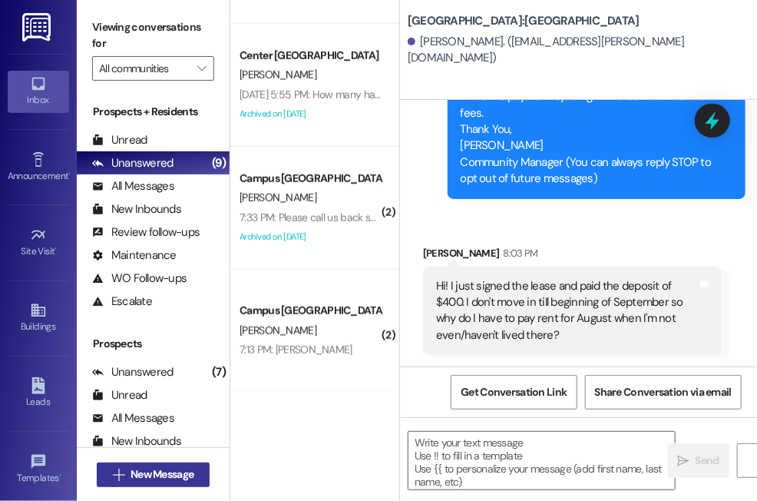
drag, startPoint x: 139, startPoint y: 479, endPoint x: 116, endPoint y: 476, distance: 23.2
click at [116, 476] on icon "" at bounding box center [119, 475] width 12 height 12
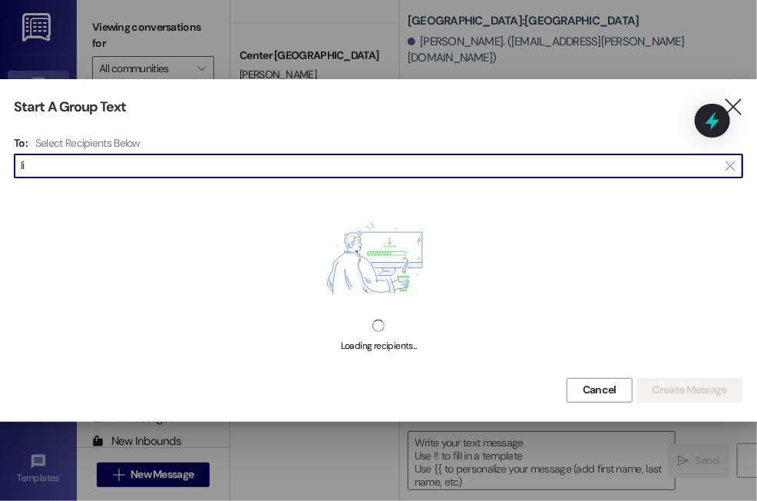
type input "l"
type input "h"
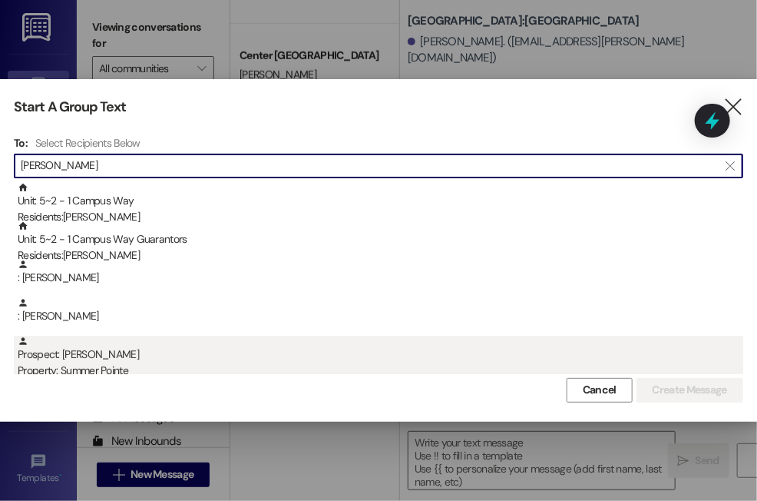
type input "[PERSON_NAME]"
click at [114, 361] on div "Prospect: [PERSON_NAME] Property: Summer Pointe" at bounding box center [381, 358] width 726 height 44
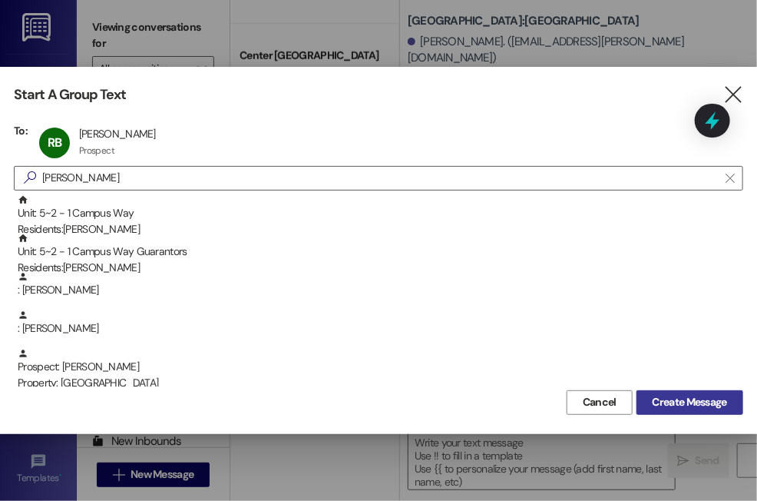
click at [653, 396] on span "Create Message" at bounding box center [690, 402] width 75 height 16
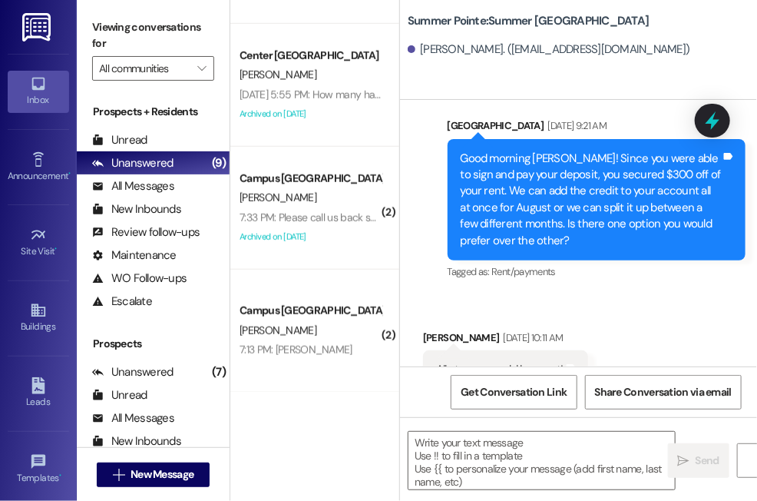
scroll to position [1801, 0]
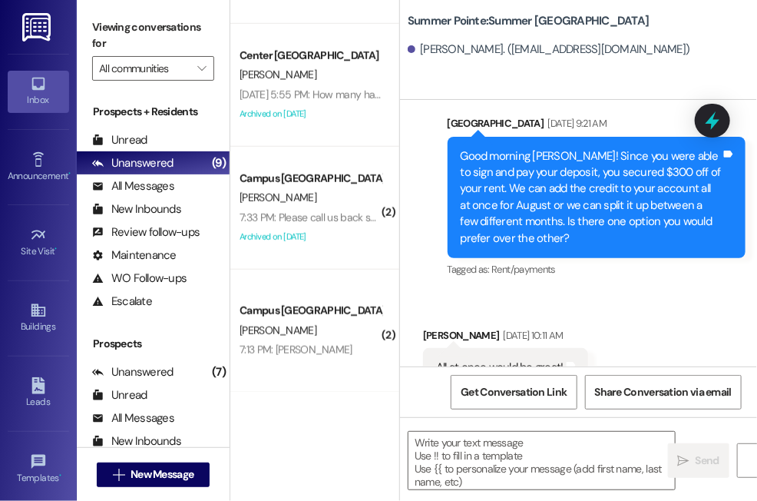
click at [375, 435] on div "Apt. 8~4, 1 Summer Pointe Property: Summer Pointe E. Sessions 12:27 PM: Hey jus…" at bounding box center [314, 250] width 169 height 501
click at [461, 442] on textarea at bounding box center [542, 461] width 267 height 58
paste textarea "Hi {{first_name}}! I'm reaching out because you have an outstanding balance of …"
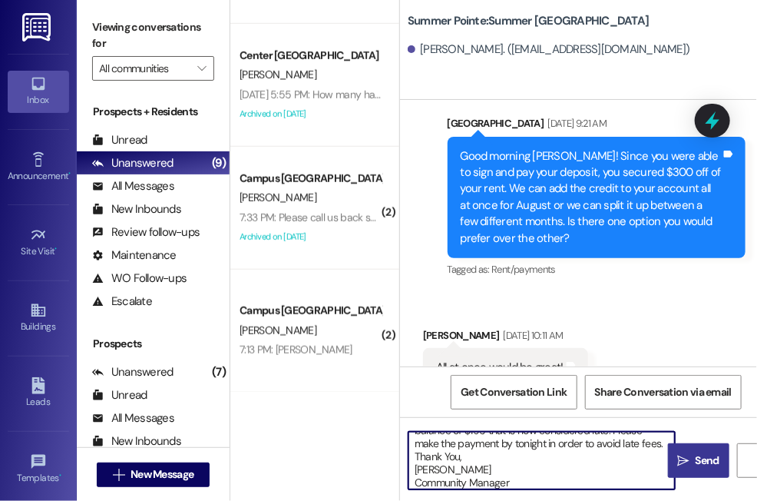
scroll to position [0, 0]
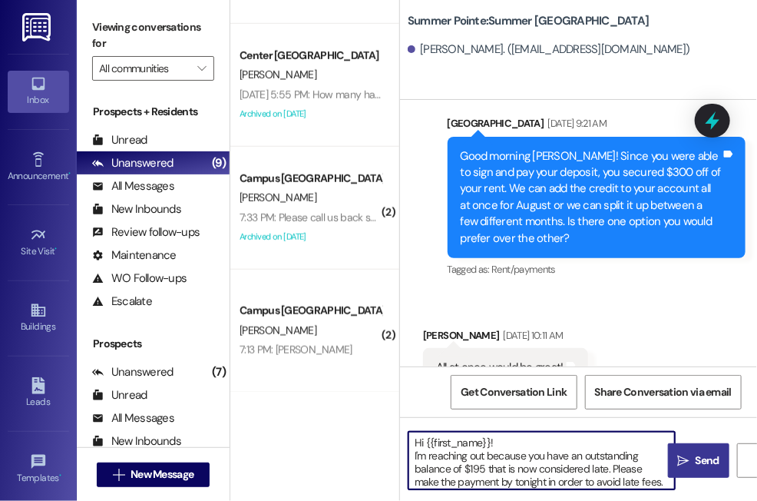
click at [477, 466] on textarea "Hi {{first_name}}! I'm reaching out because you have an outstanding balance of …" at bounding box center [542, 461] width 267 height 58
type textarea "Hi {{first_name}}! I'm reaching out because you have an outstanding balance of …"
click at [691, 461] on span " Send" at bounding box center [699, 460] width 48 height 16
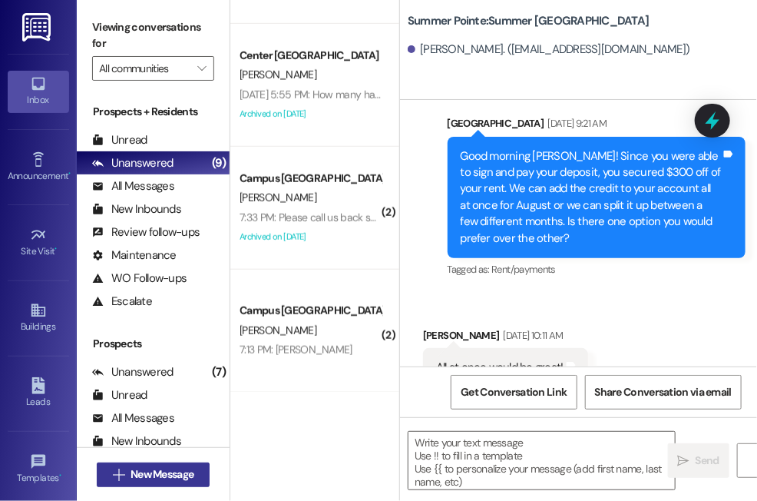
click at [191, 472] on span "New Message" at bounding box center [162, 474] width 63 height 16
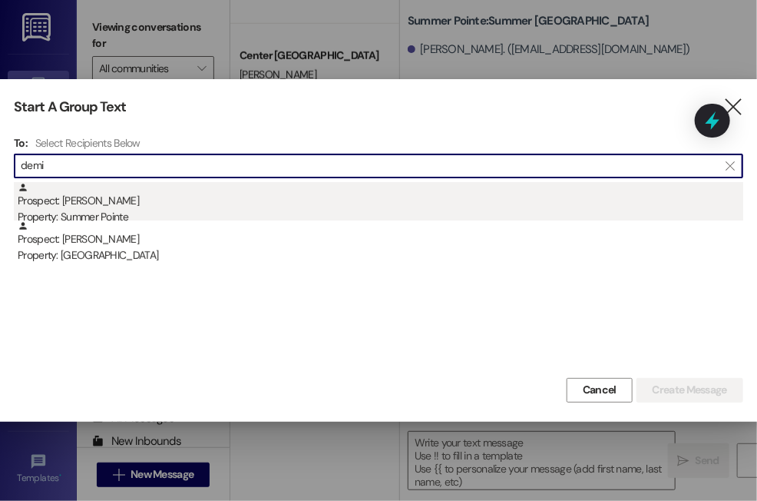
type input "demi"
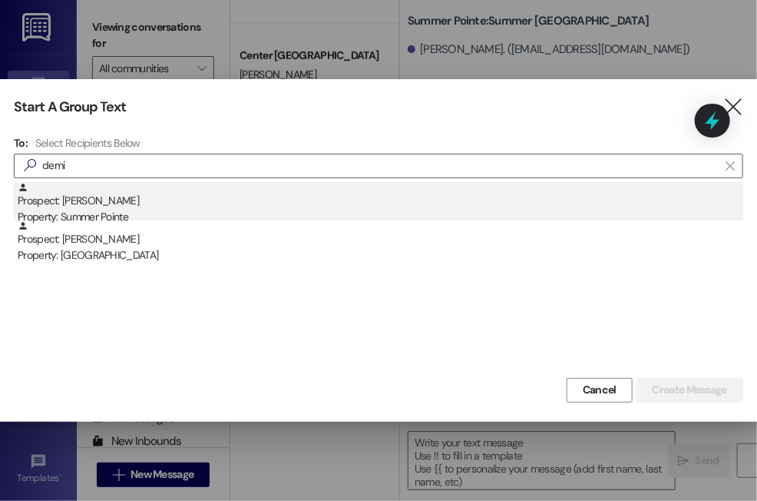
click at [117, 208] on div "Prospect: [PERSON_NAME] Property: Summer Pointe" at bounding box center [381, 204] width 726 height 44
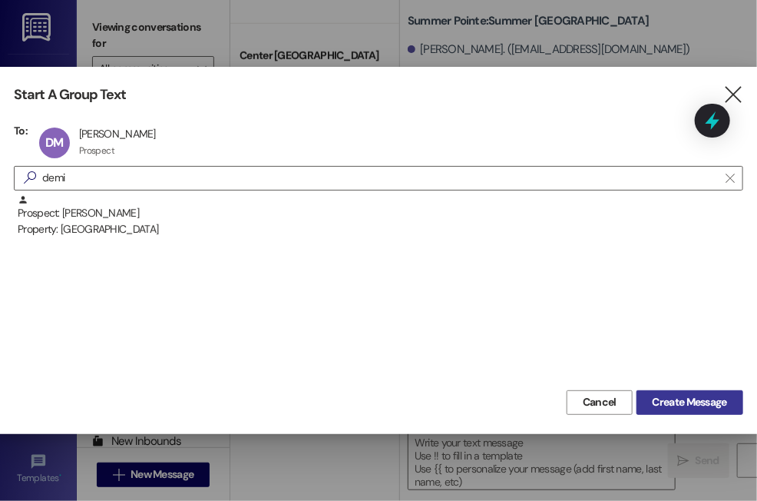
click at [669, 401] on span "Create Message" at bounding box center [690, 402] width 75 height 16
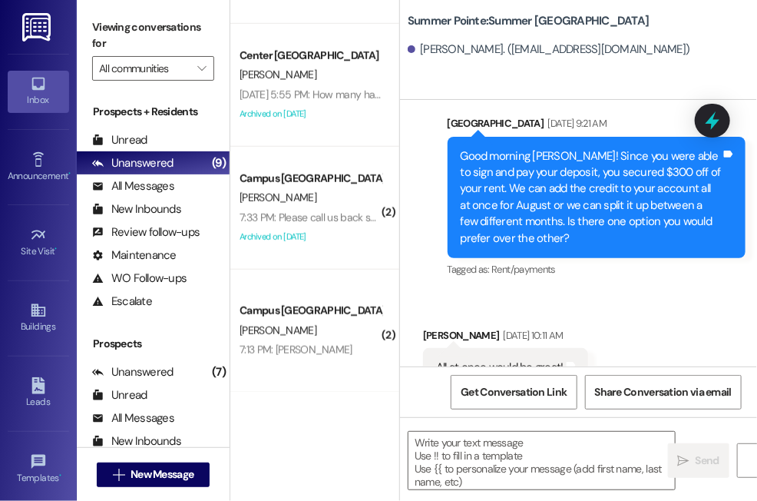
scroll to position [1286, 0]
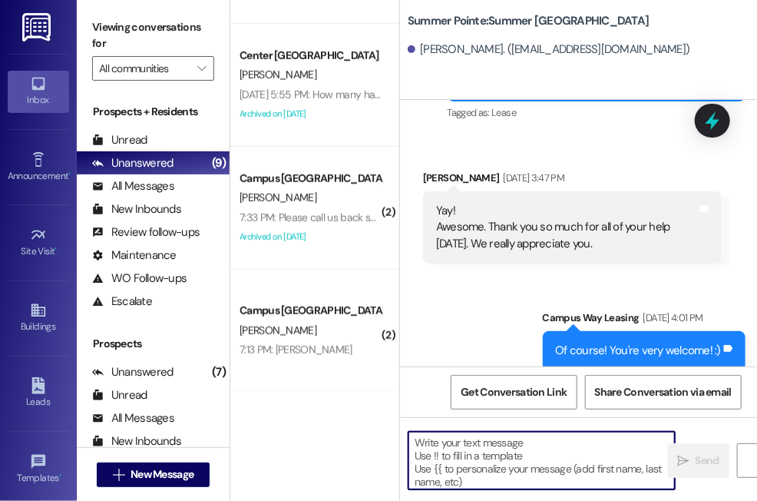
click at [489, 442] on textarea at bounding box center [542, 461] width 267 height 58
paste textarea "Hi {{first_name}}! I'm reaching out because you have an outstanding balance of …"
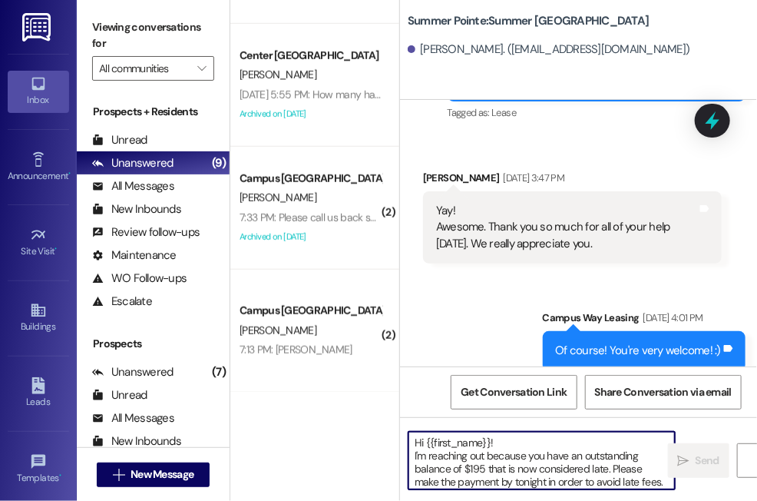
scroll to position [38, 0]
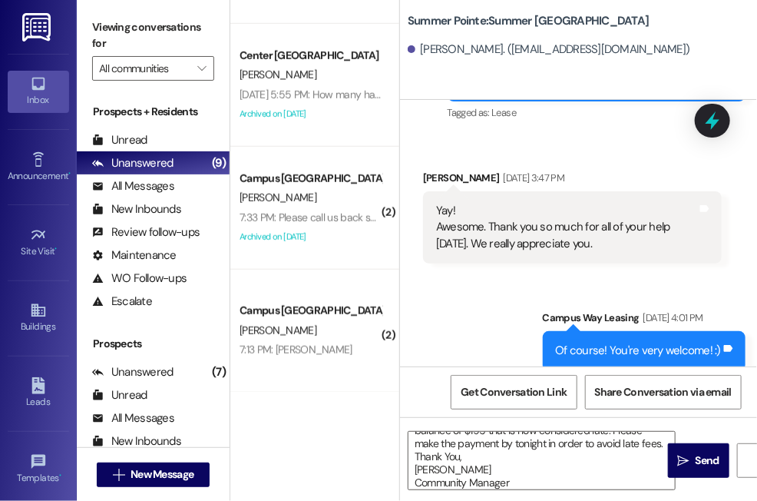
click at [532, 298] on div "Sent via SMS Campus Way Leasing [DATE] 4:01 PM Of course! You're very welcome! …" at bounding box center [645, 340] width 227 height 84
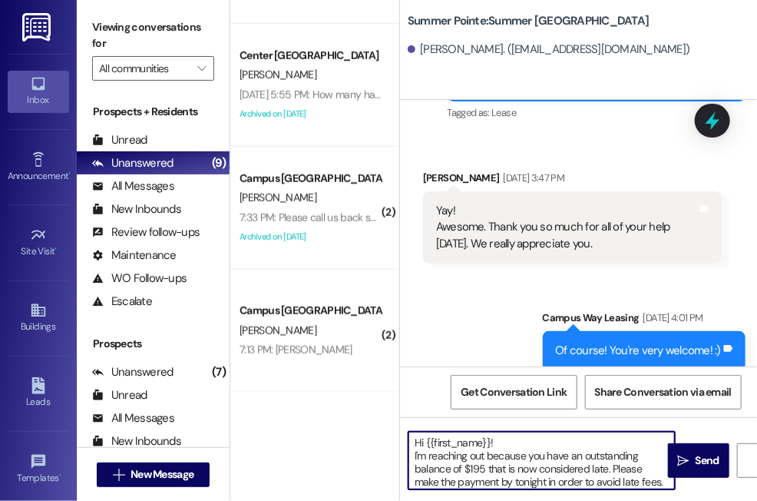
click at [480, 468] on textarea "Hi {{first_name}}! I'm reaching out because you have an outstanding balance of …" at bounding box center [542, 461] width 267 height 58
type textarea "Hi {{first_name}}! I'm reaching out because you have an outstanding balance of …"
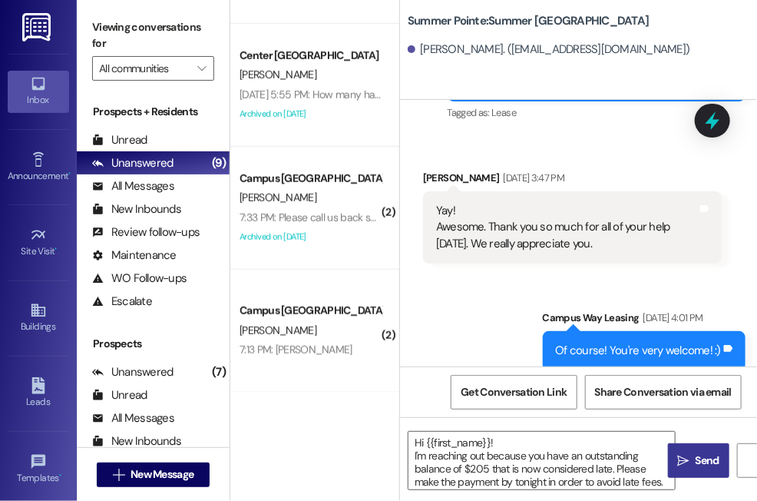
click at [696, 464] on span "Send" at bounding box center [708, 460] width 24 height 16
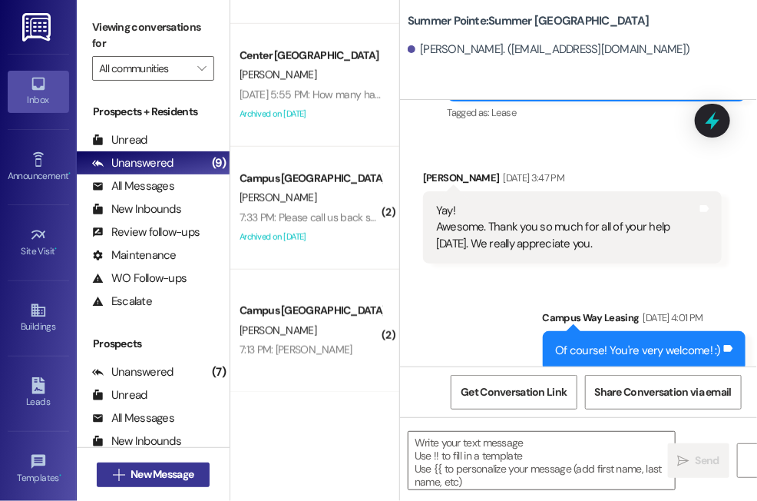
click at [158, 472] on span "New Message" at bounding box center [162, 474] width 63 height 16
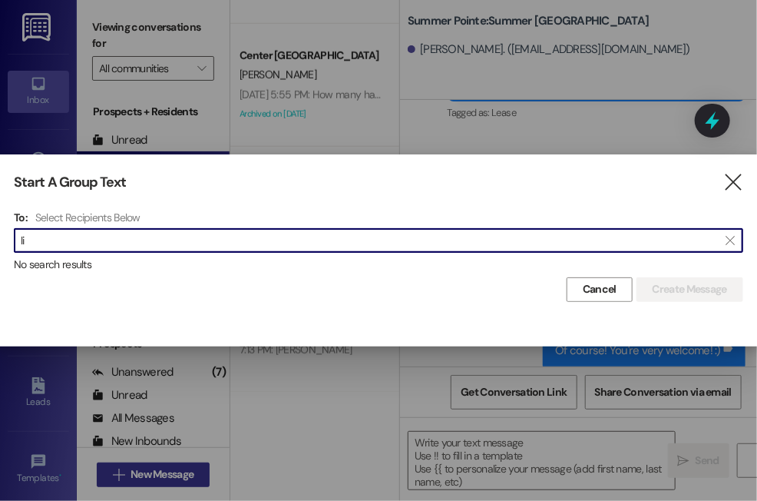
type input "l"
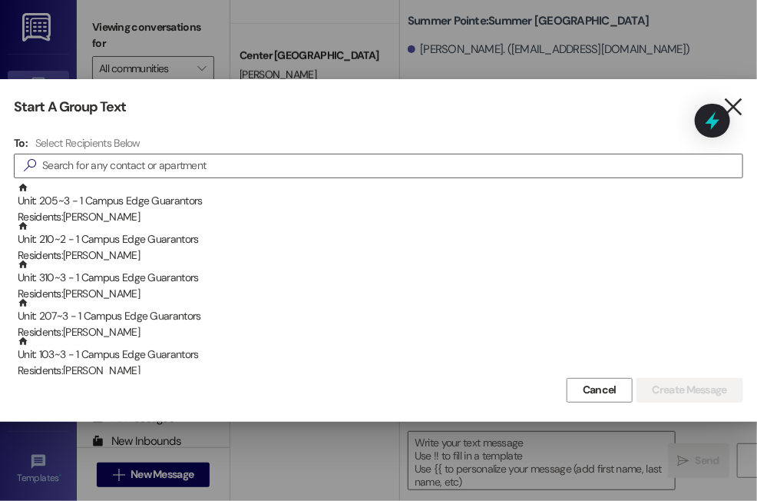
click at [734, 107] on icon "" at bounding box center [733, 107] width 21 height 16
